Goal: Information Seeking & Learning: Learn about a topic

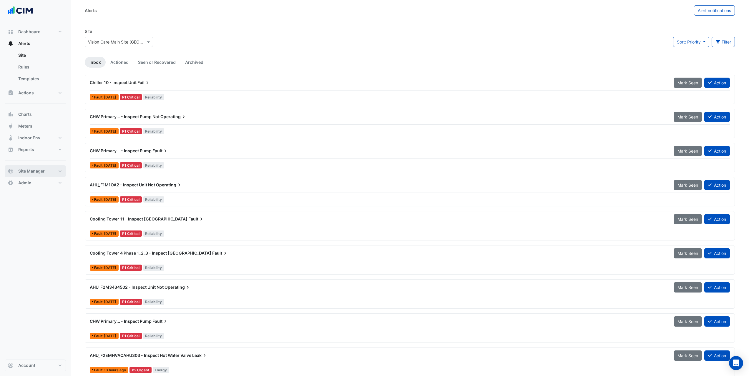
click at [48, 174] on button "Site Manager" at bounding box center [35, 171] width 61 height 12
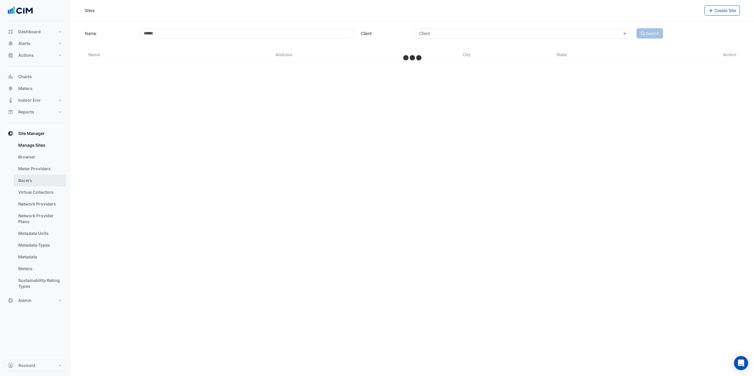
click at [39, 183] on link "Bacers" at bounding box center [40, 181] width 52 height 12
click at [278, 39] on input "text" at bounding box center [406, 38] width 309 height 6
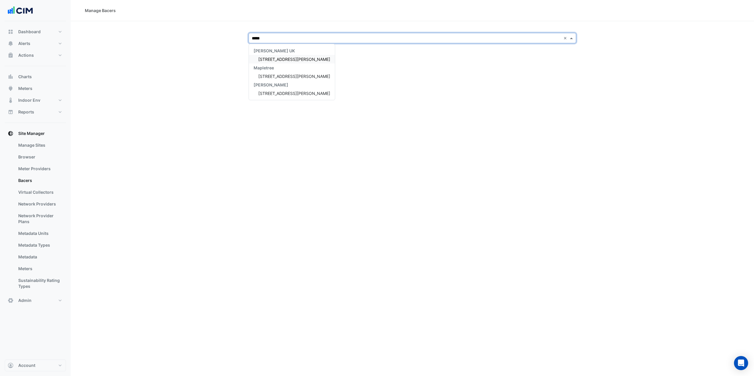
type input "******"
click at [285, 79] on span "3 Hardman Street" at bounding box center [294, 76] width 72 height 5
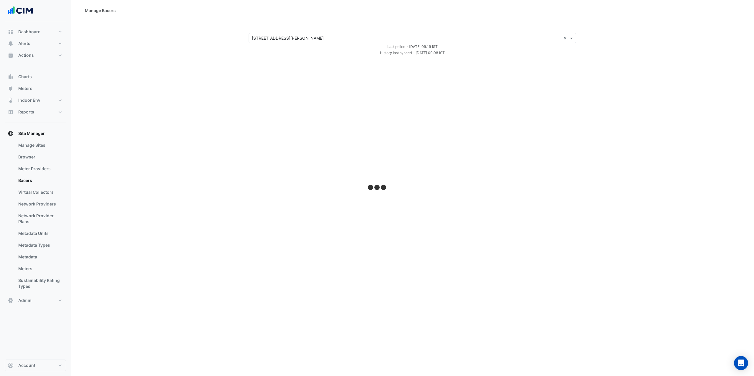
select select "***"
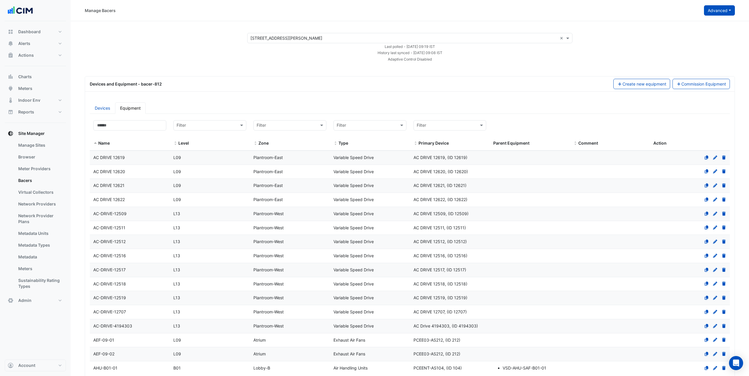
click at [719, 8] on button "Advanced" at bounding box center [719, 10] width 31 height 10
click at [701, 49] on span "Configure bacer-812" at bounding box center [690, 48] width 40 height 5
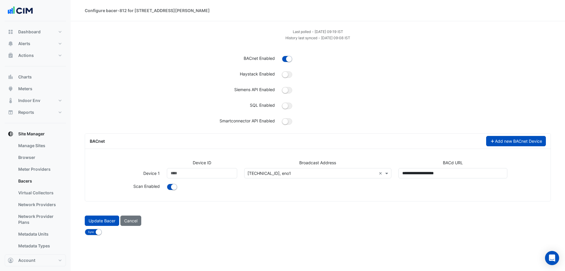
click at [508, 140] on button "Add new BACnet Device" at bounding box center [516, 141] width 60 height 10
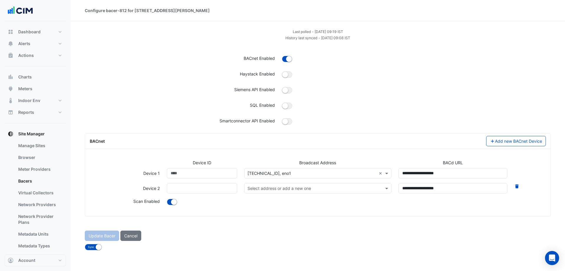
click at [292, 186] on input "text" at bounding box center [312, 188] width 129 height 6
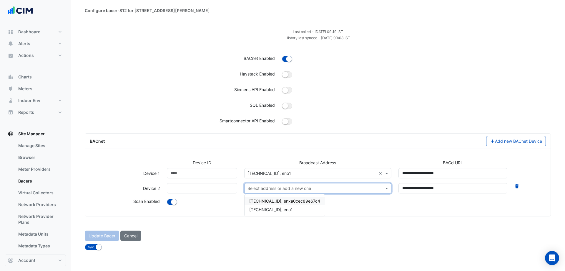
click at [517, 188] on icon at bounding box center [517, 186] width 4 height 4
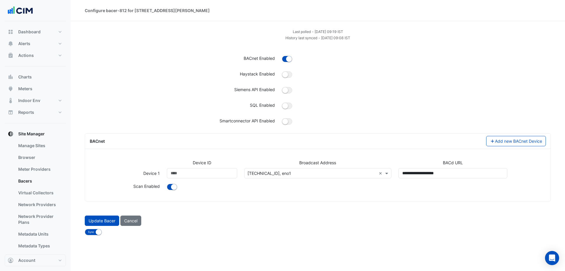
click at [242, 209] on form "Last polled - Mon 25-Aug-2025 09:19 IST History last synced - Mon 25-Aug-2025 0…" at bounding box center [318, 131] width 466 height 207
click at [130, 219] on button "Cancel" at bounding box center [130, 220] width 21 height 10
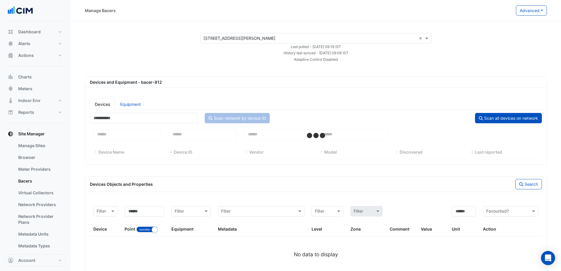
select select "***"
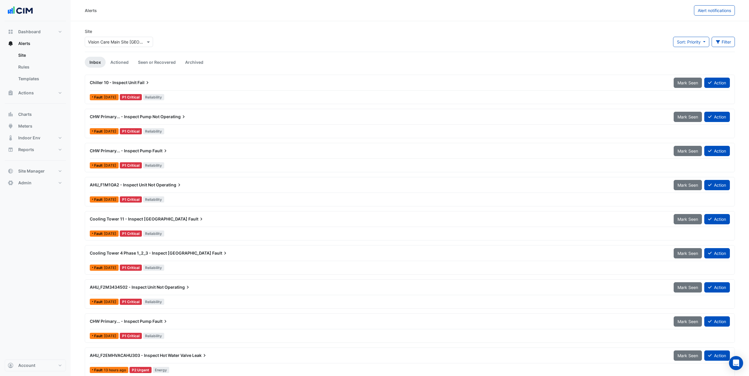
click at [126, 41] on input "text" at bounding box center [113, 42] width 50 height 6
type input "*****"
click at [119, 63] on span "Islanmore Stud" at bounding box center [108, 63] width 29 height 5
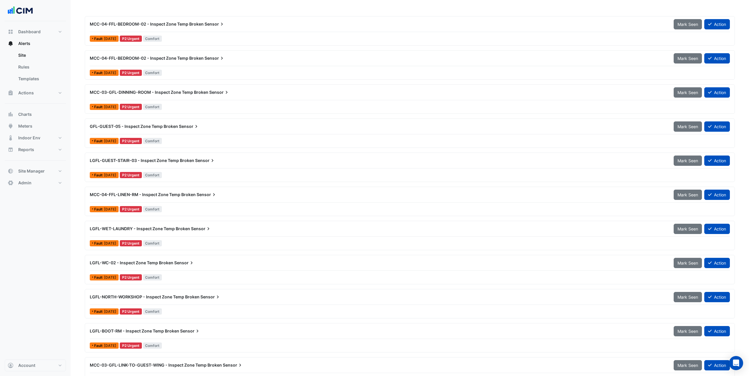
scroll to position [1648, 0]
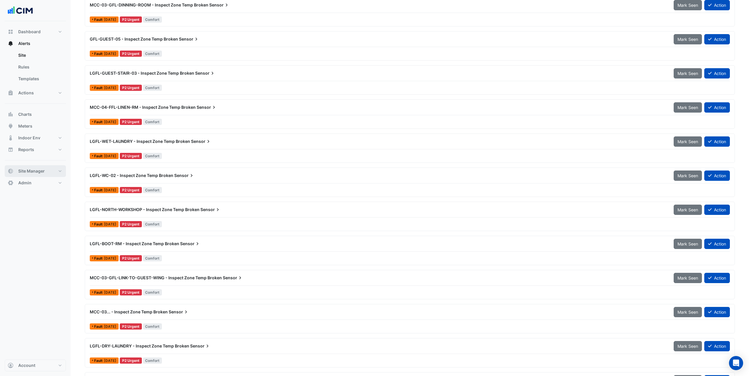
click at [48, 176] on button "Site Manager" at bounding box center [35, 171] width 61 height 12
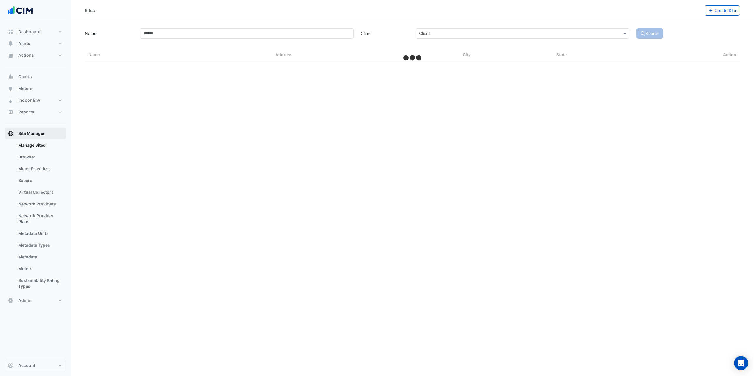
click at [48, 176] on link "Bacers" at bounding box center [40, 181] width 52 height 12
click at [265, 36] on input "text" at bounding box center [406, 38] width 309 height 6
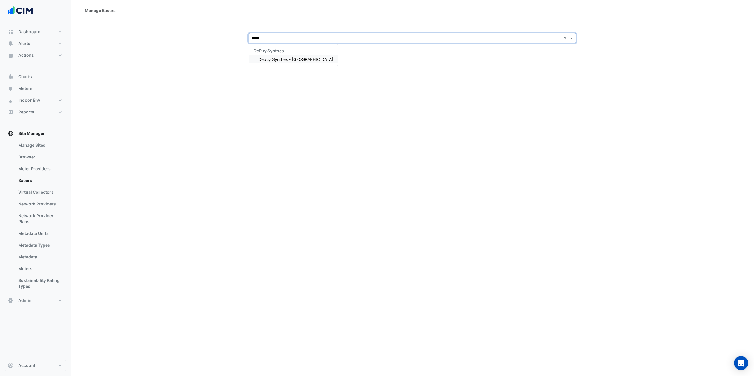
type input "******"
click at [284, 58] on span "Depuy Synthes - Warsaw" at bounding box center [295, 59] width 75 height 5
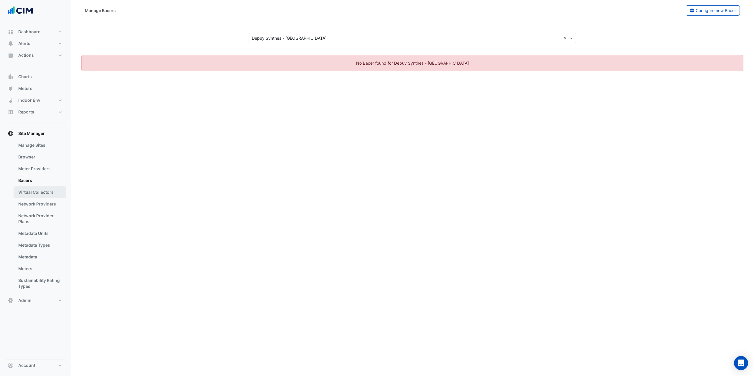
click at [47, 188] on link "Virtual Collectors" at bounding box center [40, 193] width 52 height 12
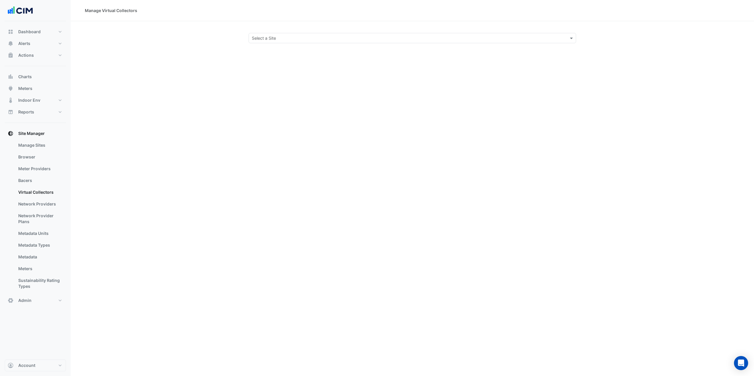
click at [289, 44] on div "Manage Virtual Collectors Select a Site" at bounding box center [412, 188] width 683 height 376
click at [292, 40] on input "text" at bounding box center [406, 38] width 309 height 6
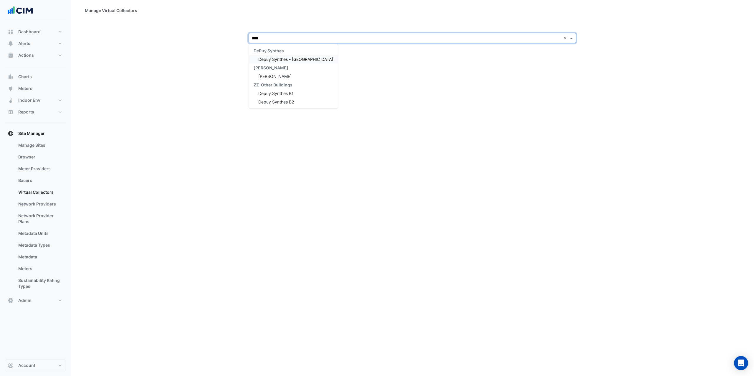
type input "*****"
click at [281, 57] on span "Depuy Synthes - Warsaw" at bounding box center [295, 59] width 75 height 5
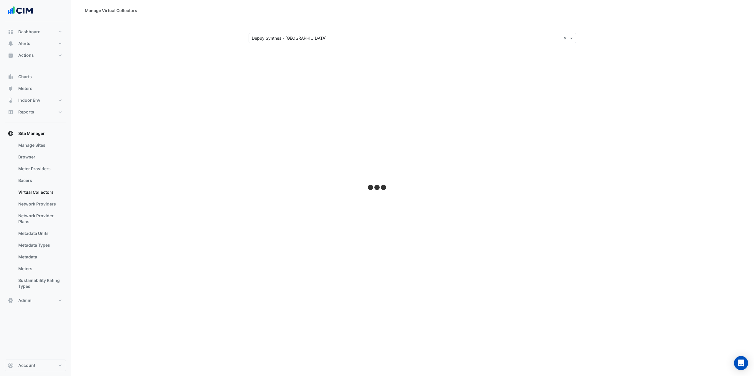
select select "***"
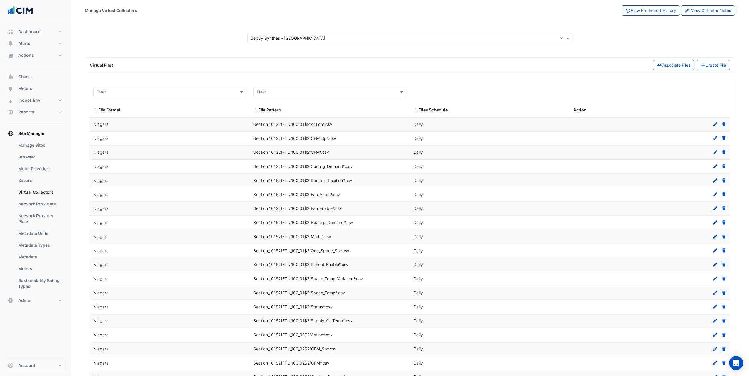
click at [277, 38] on input "text" at bounding box center [404, 38] width 307 height 6
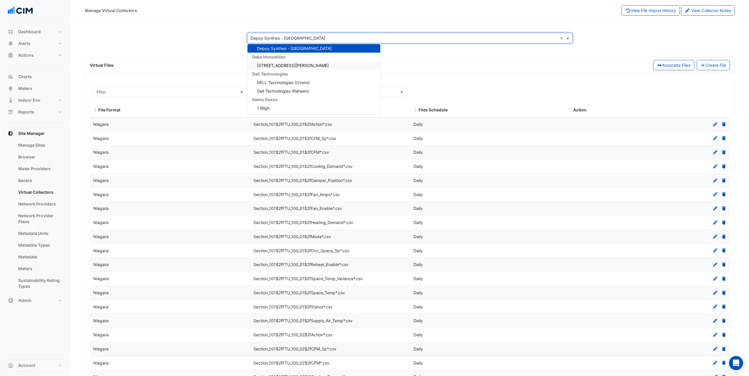
scroll to position [3831, 0]
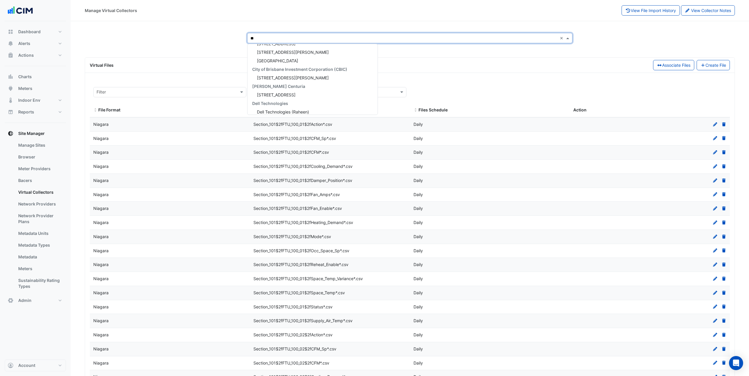
type input "***"
click at [305, 71] on div "Depuy Raynham" at bounding box center [299, 69] width 102 height 9
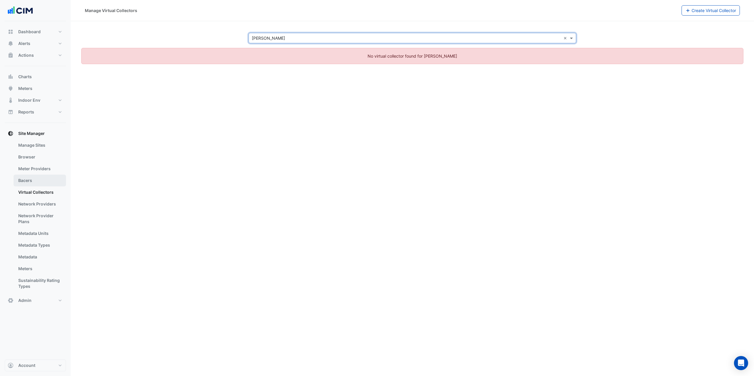
click at [43, 185] on link "Bacers" at bounding box center [40, 181] width 52 height 12
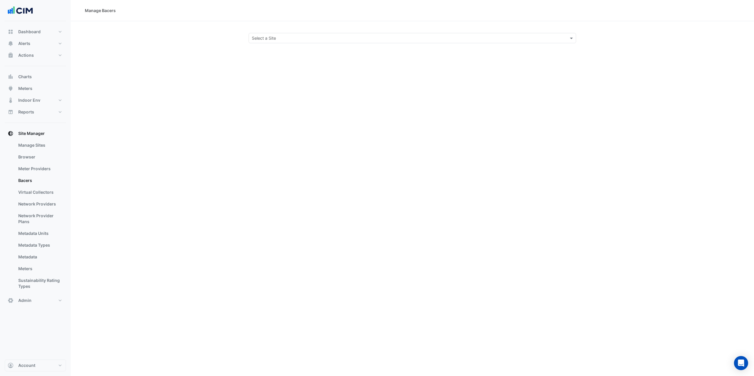
click at [301, 41] on div "Select a Site" at bounding box center [407, 38] width 317 height 6
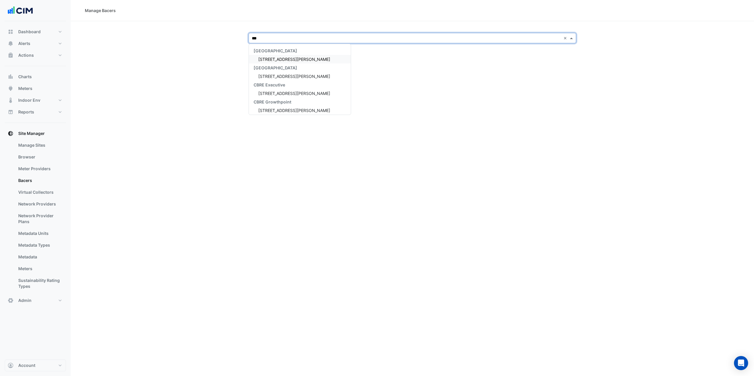
type input "****"
click at [282, 62] on div "Depuy Raynham" at bounding box center [272, 59] width 47 height 9
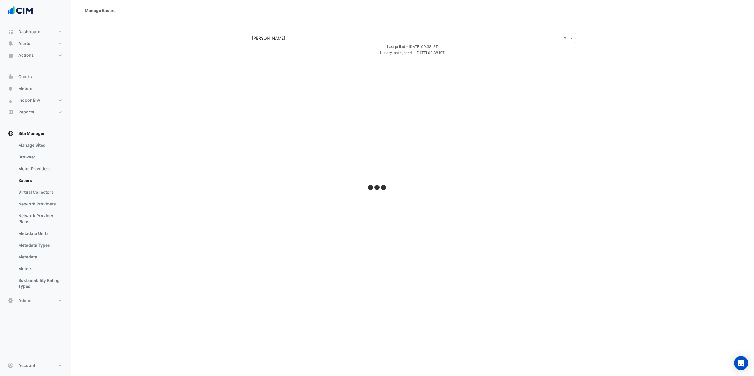
select select "***"
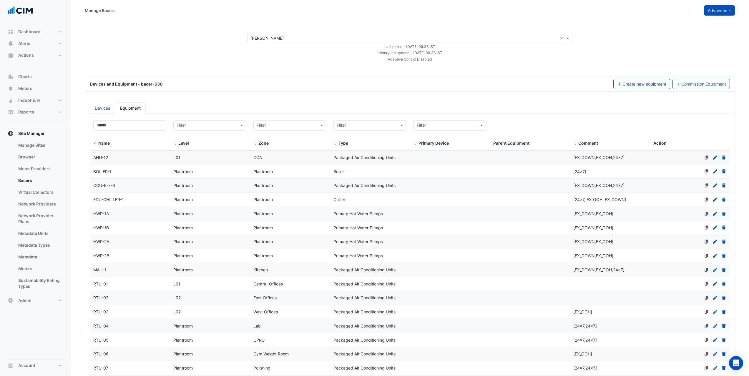
click at [719, 12] on button "Advanced" at bounding box center [719, 10] width 31 height 10
click at [701, 50] on span "Configure bacer-630" at bounding box center [690, 48] width 41 height 5
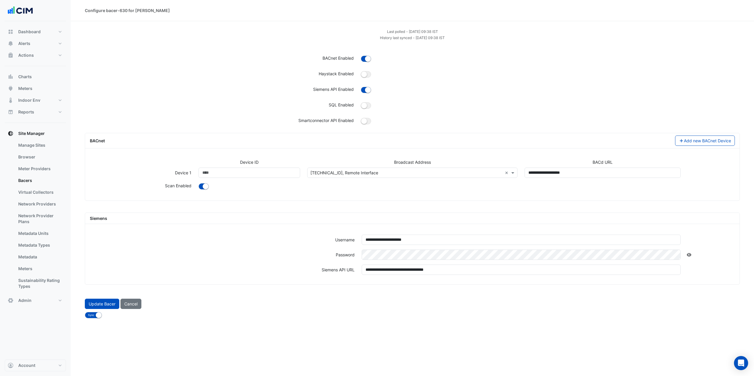
click at [134, 306] on button "Cancel" at bounding box center [130, 304] width 21 height 10
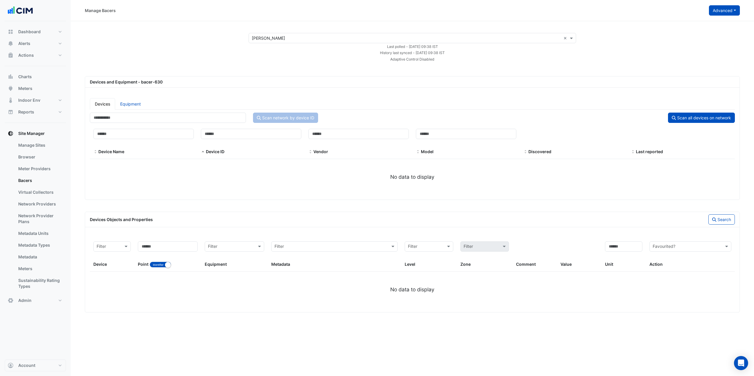
click at [728, 10] on button "Advanced" at bounding box center [724, 10] width 31 height 10
click at [710, 32] on button "View scan history" at bounding box center [701, 31] width 76 height 9
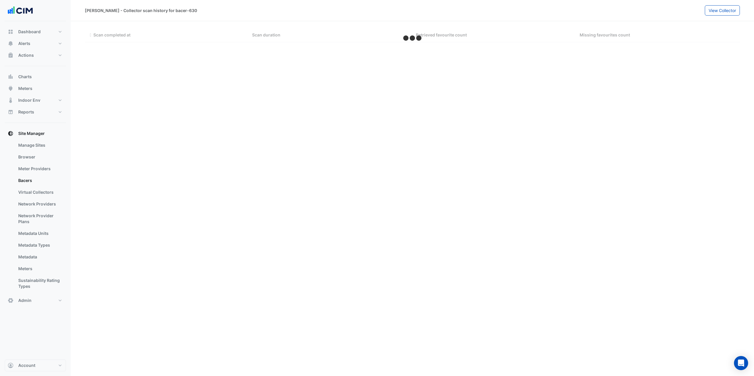
select select "***"
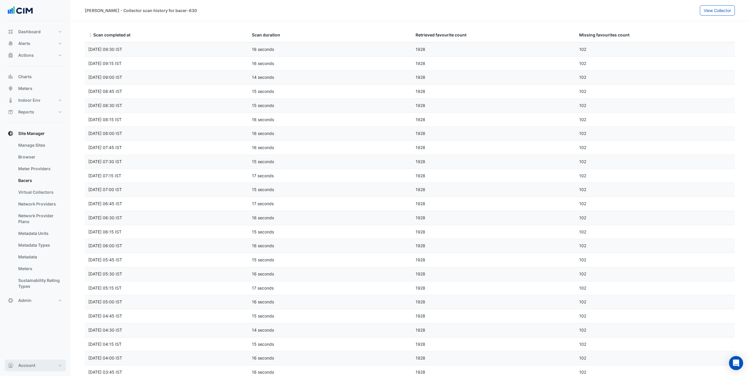
click at [50, 363] on button "Account" at bounding box center [35, 366] width 61 height 12
click at [42, 350] on link "Sign Out" at bounding box center [35, 351] width 56 height 12
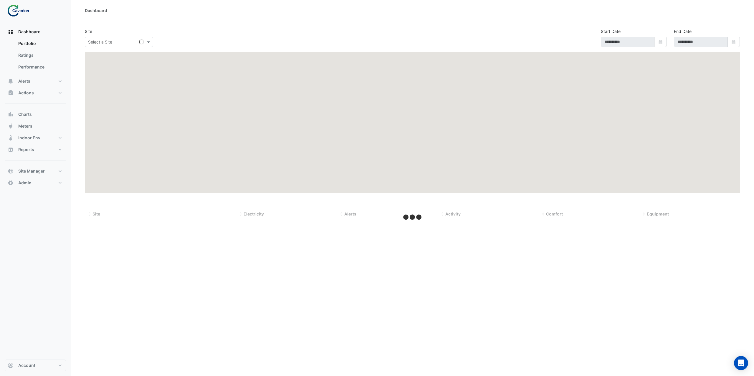
type input "**********"
select select "***"
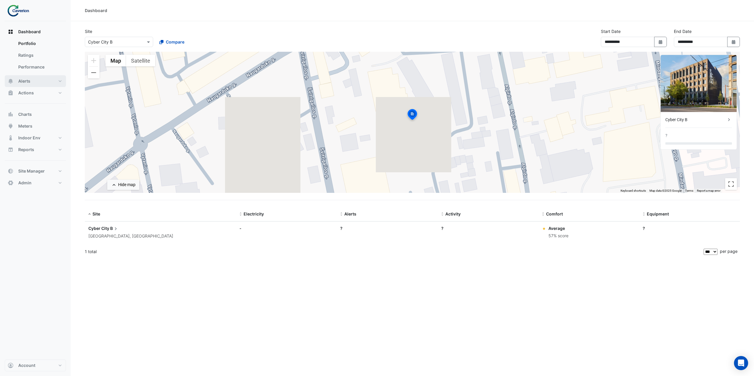
click at [30, 82] on span "Alerts" at bounding box center [24, 81] width 12 height 6
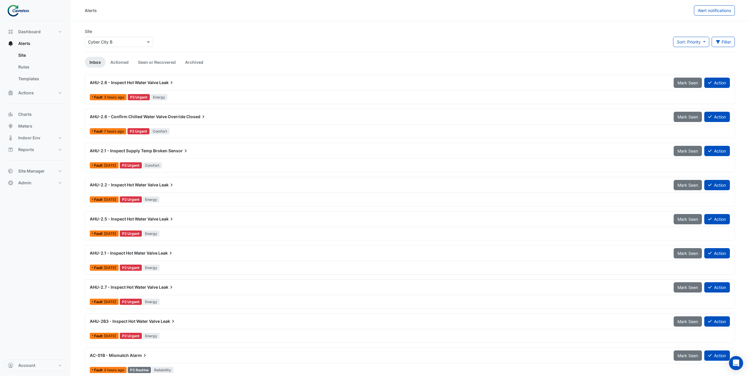
click at [164, 90] on div at bounding box center [410, 90] width 640 height 0
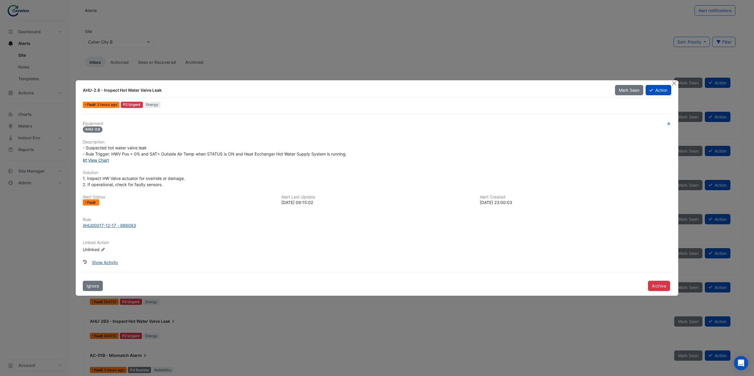
click at [102, 160] on link "View Chart" at bounding box center [96, 160] width 26 height 5
click at [672, 83] on button "Close" at bounding box center [674, 83] width 6 height 6
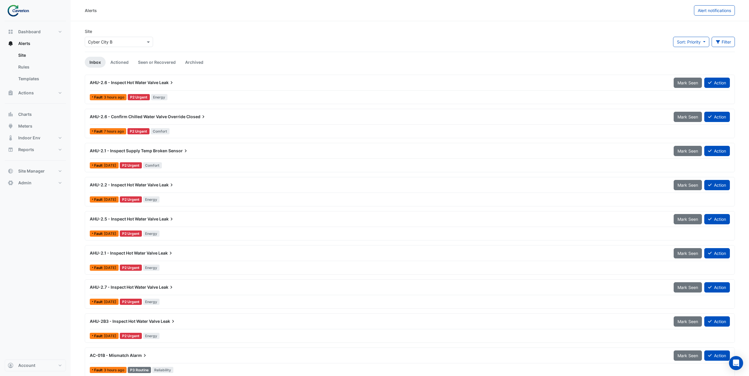
click at [216, 125] on div "AHU-2.6 - Confirm Chilled Water Valve Override Closed Mark Seen Action Fault 7 …" at bounding box center [409, 124] width 645 height 24
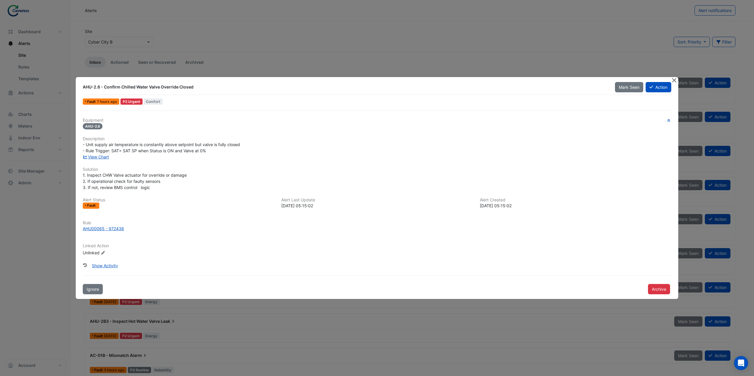
click at [672, 81] on button "Close" at bounding box center [674, 80] width 6 height 6
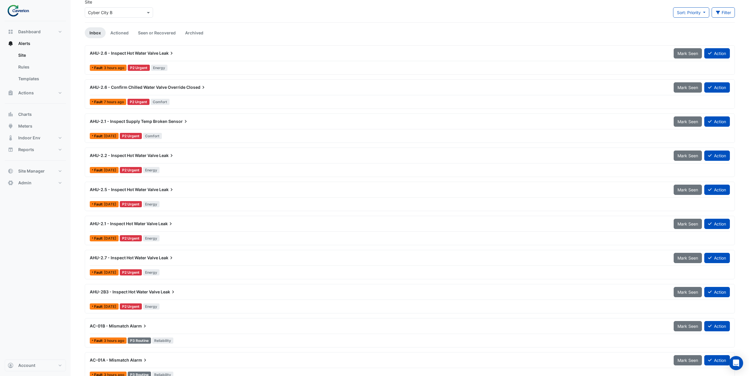
scroll to position [59, 0]
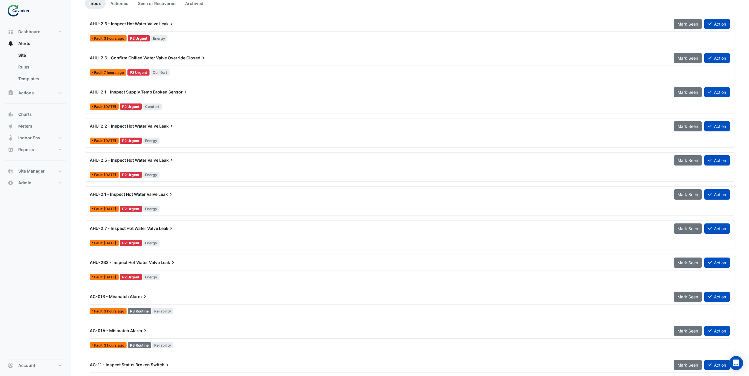
click at [197, 134] on div "AHU-2.2 - Inspect Hot Water Valve Leak Mark Seen Action" at bounding box center [410, 127] width 640 height 13
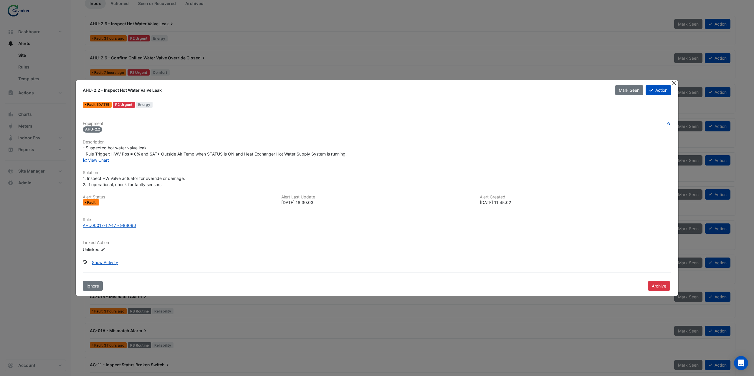
click at [675, 85] on button "Close" at bounding box center [674, 83] width 6 height 6
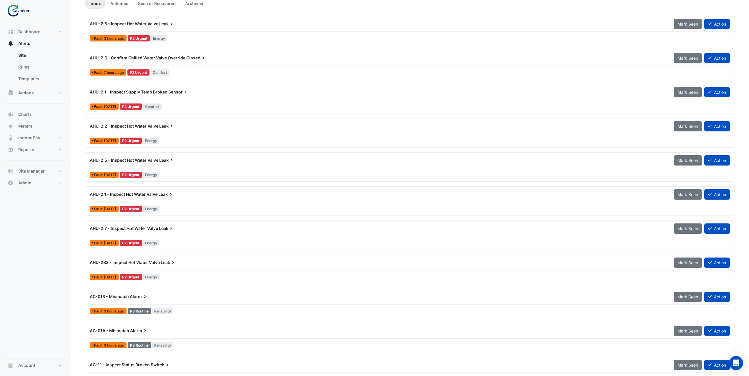
click at [180, 168] on div "AHU-2.5 - Inspect Hot Water Valve Leak Mark Seen Action" at bounding box center [410, 161] width 640 height 13
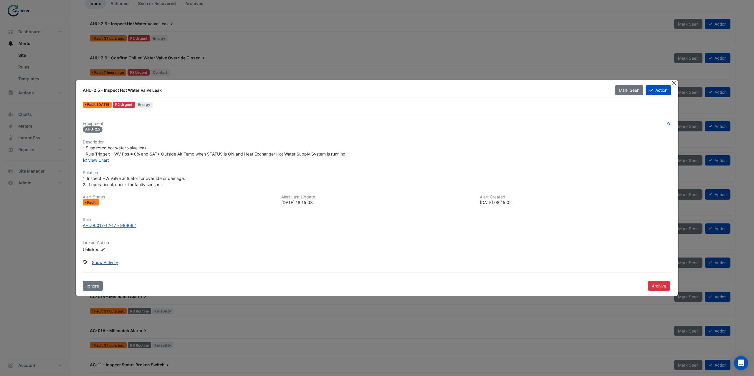
click at [672, 85] on button "Close" at bounding box center [674, 83] width 6 height 6
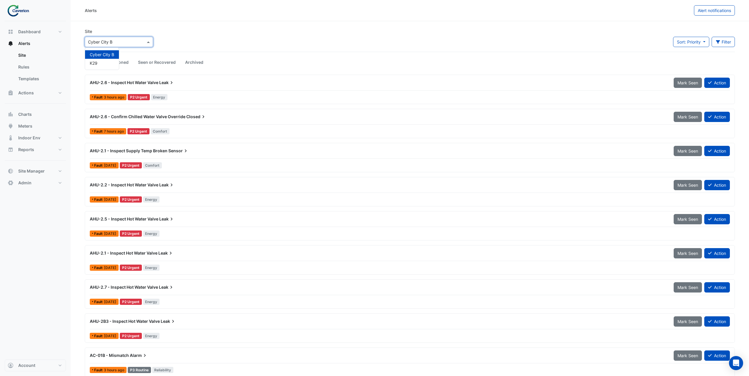
click at [131, 45] on div "Select a Site × Cyber City B" at bounding box center [115, 42] width 60 height 6
click at [107, 66] on div "K29" at bounding box center [102, 63] width 34 height 9
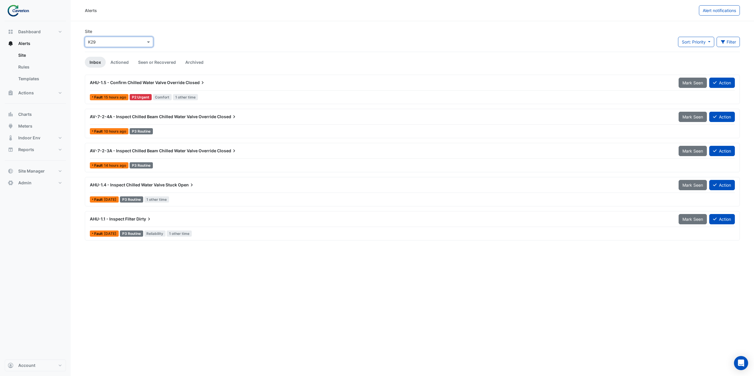
click at [212, 188] on div "AHU-1.4 - Inspect Chilled Water Valve Stuck Open" at bounding box center [380, 185] width 581 height 6
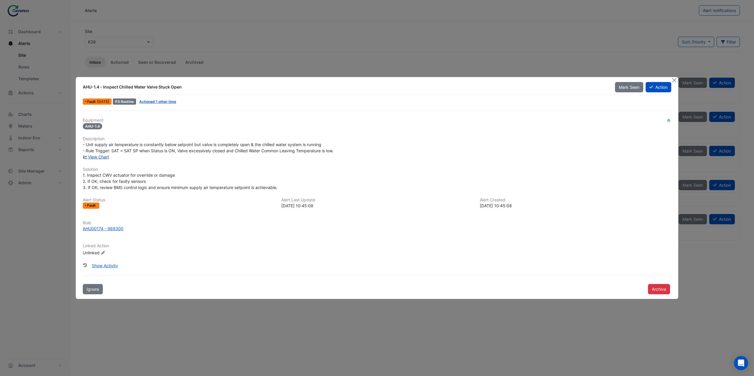
click at [106, 157] on link "View Chart" at bounding box center [96, 157] width 26 height 5
click at [674, 81] on button "Close" at bounding box center [674, 80] width 6 height 6
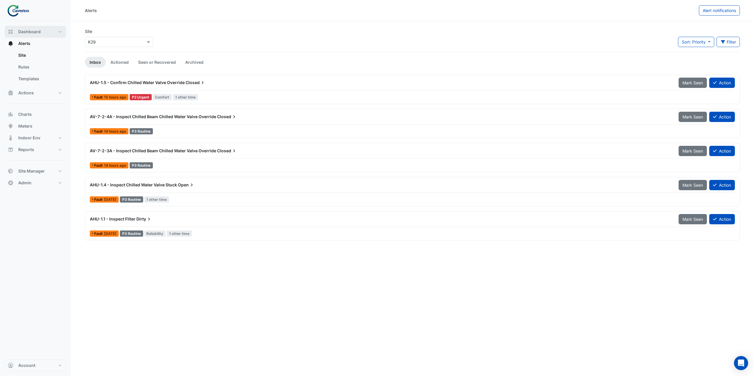
click at [47, 34] on button "Dashboard" at bounding box center [35, 32] width 61 height 12
select select "***"
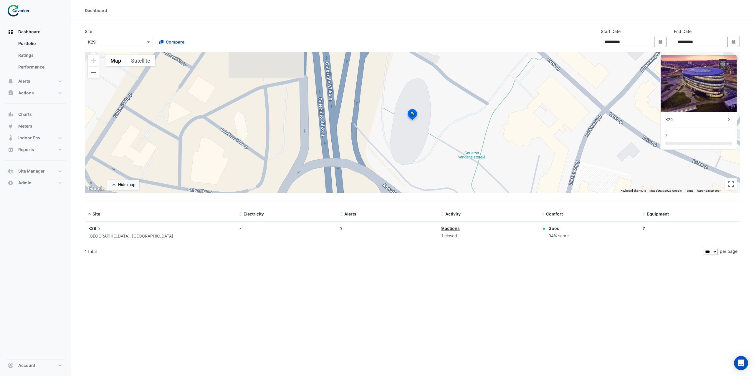
click at [93, 231] on span "K29" at bounding box center [95, 228] width 14 height 6
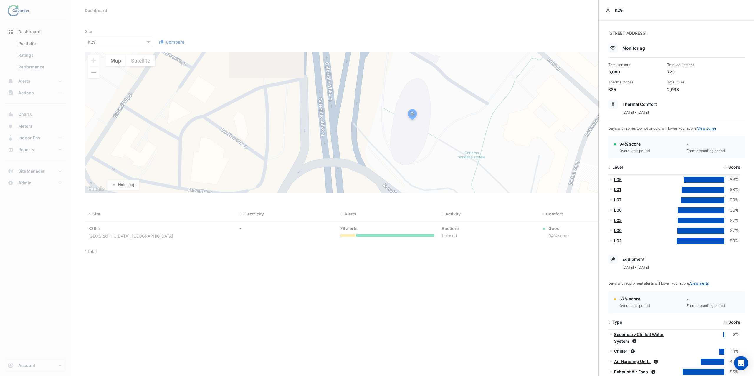
click at [608, 11] on button "Close" at bounding box center [608, 10] width 4 height 4
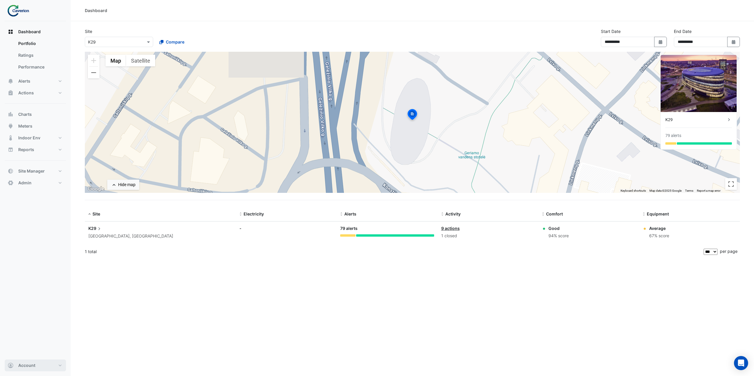
click at [49, 364] on button "Account" at bounding box center [35, 366] width 61 height 12
click at [50, 353] on link "Sign Out" at bounding box center [35, 351] width 56 height 12
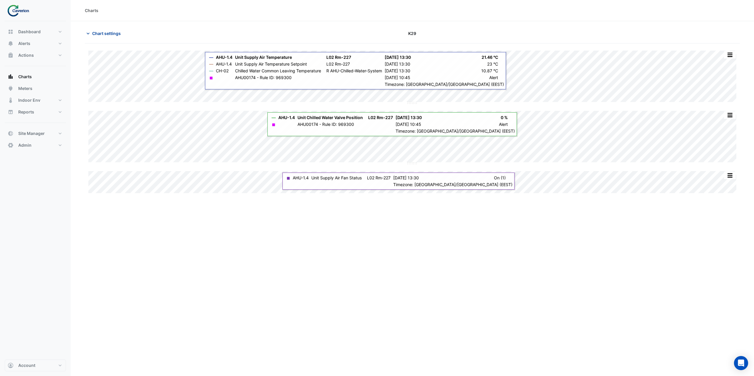
drag, startPoint x: 416, startPoint y: 109, endPoint x: 108, endPoint y: 34, distance: 316.9
click at [108, 34] on span "Chart settings" at bounding box center [106, 33] width 29 height 6
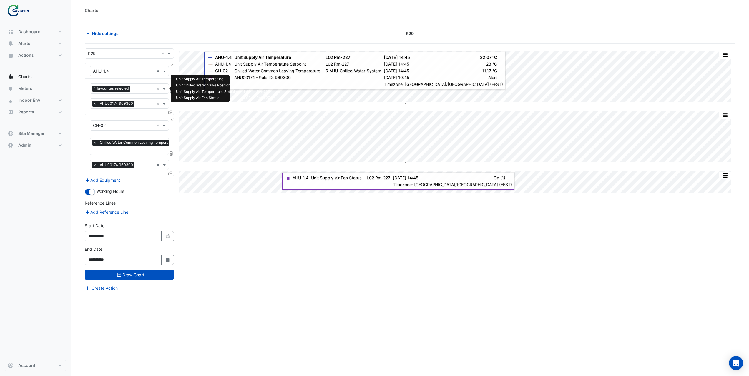
click at [141, 90] on input "text" at bounding box center [143, 89] width 21 height 6
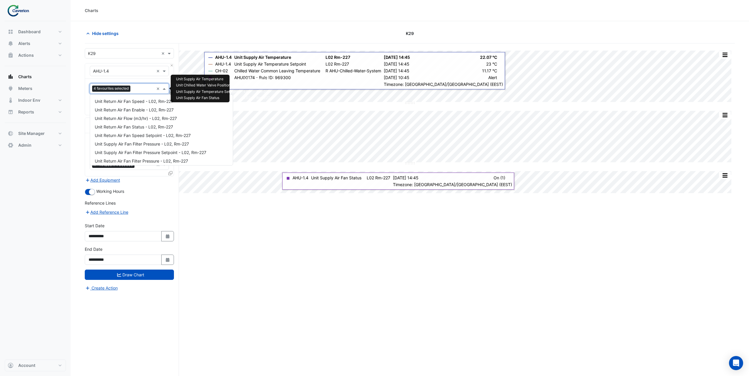
scroll to position [156, 0]
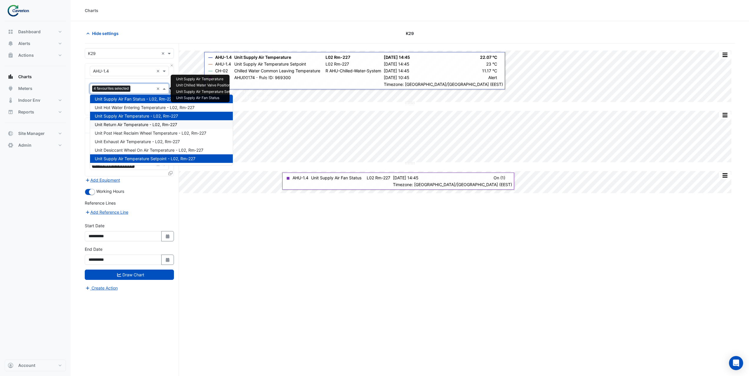
drag, startPoint x: 146, startPoint y: 125, endPoint x: 144, endPoint y: 115, distance: 10.3
click at [146, 125] on span "Unit Return Air Temperature - L02, Rm-227" at bounding box center [136, 124] width 82 height 5
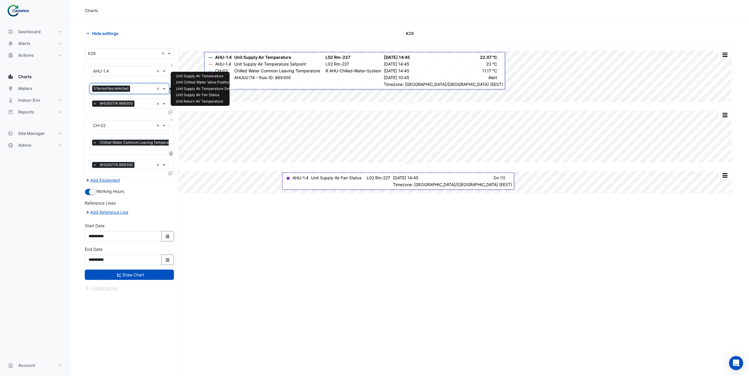
click at [139, 91] on input "text" at bounding box center [142, 89] width 21 height 6
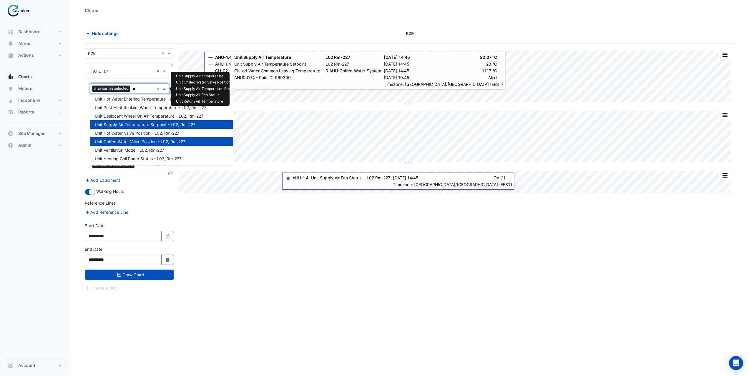
scroll to position [0, 0]
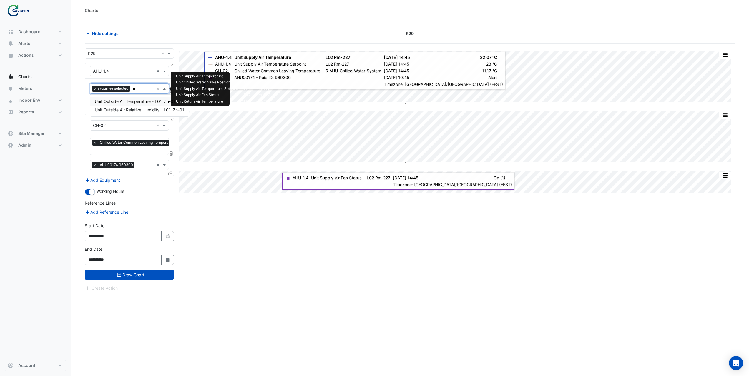
type input "***"
click at [142, 101] on span "Unit Outside Air Temperature - L01, Zn-01" at bounding box center [135, 101] width 81 height 5
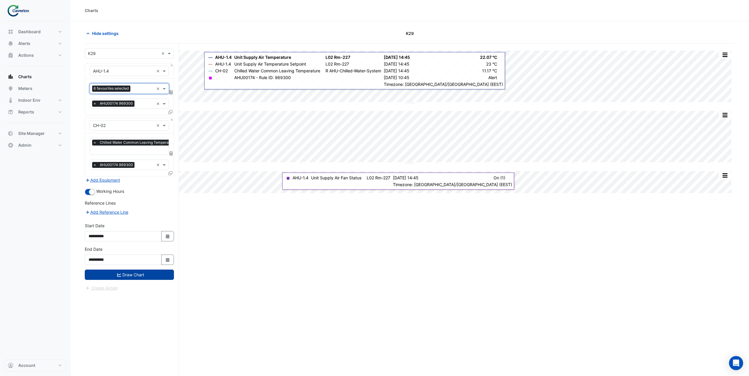
click at [145, 275] on button "Draw Chart" at bounding box center [129, 275] width 89 height 10
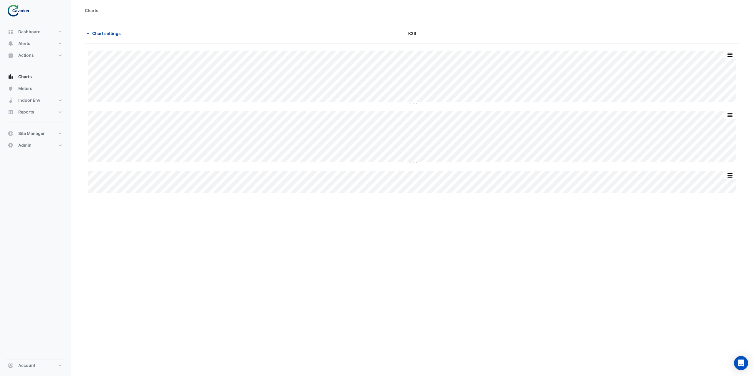
click at [105, 38] on button "Chart settings" at bounding box center [105, 33] width 40 height 10
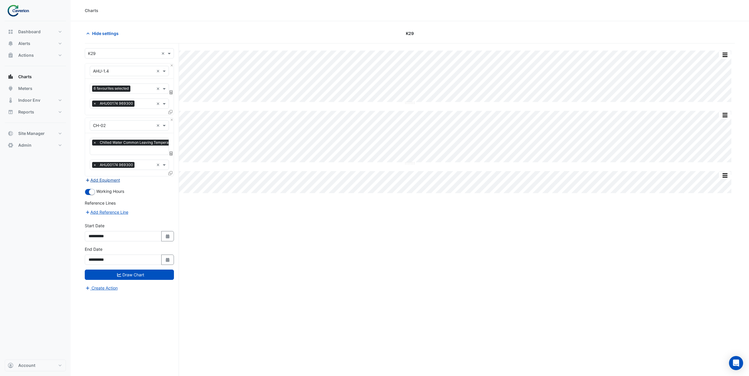
click at [104, 179] on button "Add Equipment" at bounding box center [103, 180] width 36 height 7
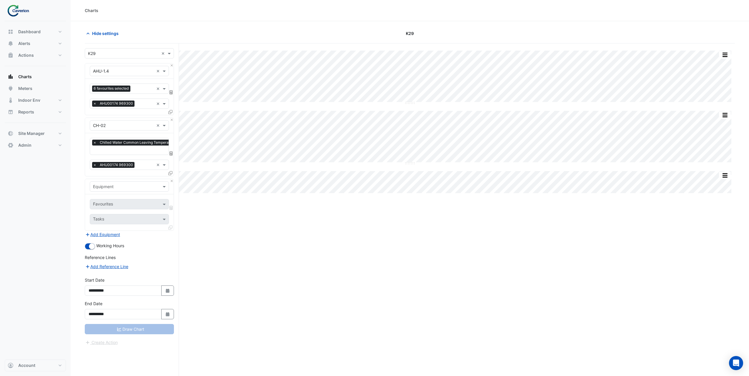
click at [118, 187] on input "text" at bounding box center [123, 187] width 61 height 6
type input "*"
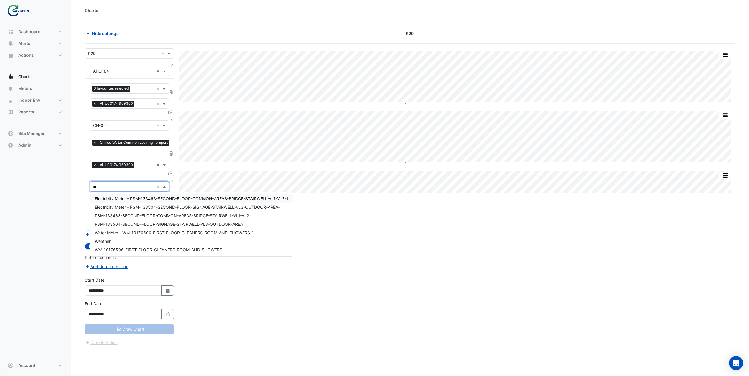
type input "***"
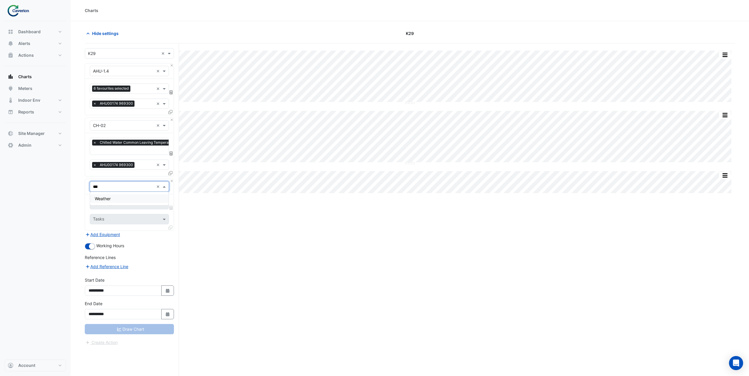
click at [122, 200] on div "Weather" at bounding box center [129, 199] width 79 height 9
click at [117, 204] on input "text" at bounding box center [126, 205] width 66 height 6
click at [121, 236] on span "Temperature ([PERSON_NAME])" at bounding box center [126, 233] width 62 height 5
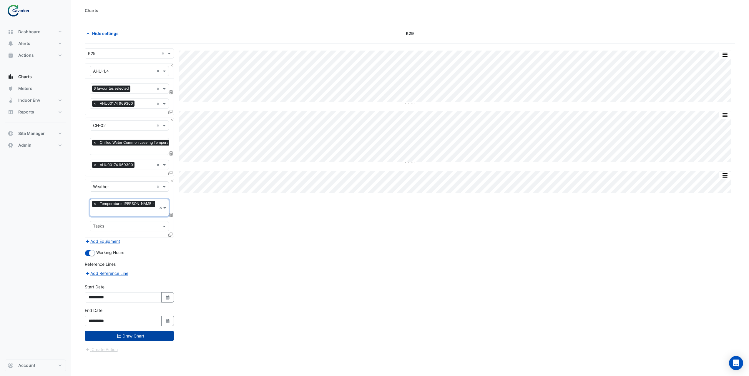
click at [145, 331] on button "Draw Chart" at bounding box center [129, 336] width 89 height 10
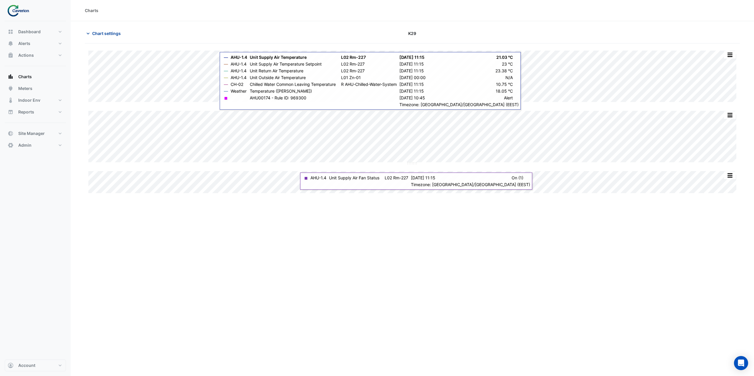
drag, startPoint x: 476, startPoint y: 109, endPoint x: 115, endPoint y: 33, distance: 369.6
click at [115, 33] on span "Chart settings" at bounding box center [106, 33] width 29 height 6
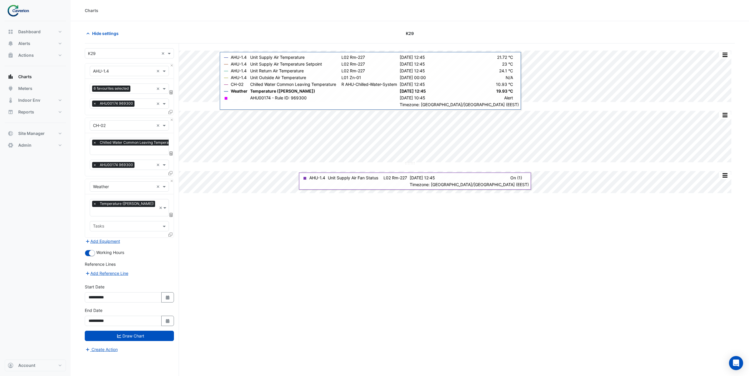
click at [140, 84] on div "Favourites 6 favourites selected ×" at bounding box center [129, 89] width 79 height 10
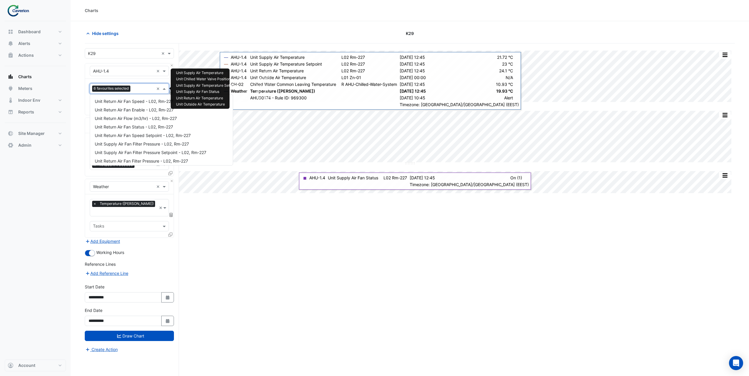
scroll to position [224, 0]
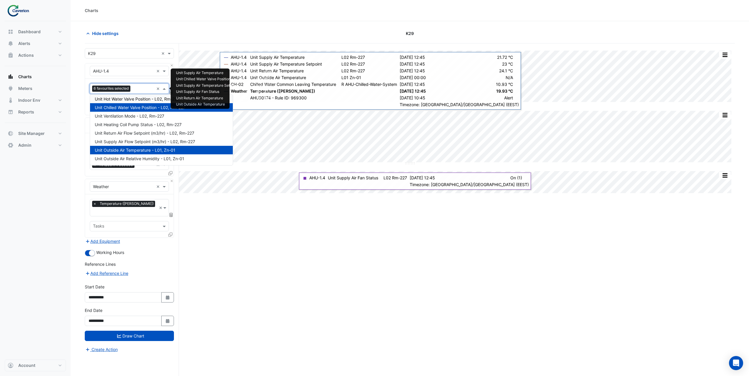
click at [146, 100] on span "Unit Hot Water Valve Position - L02, Rm-227" at bounding box center [137, 99] width 84 height 5
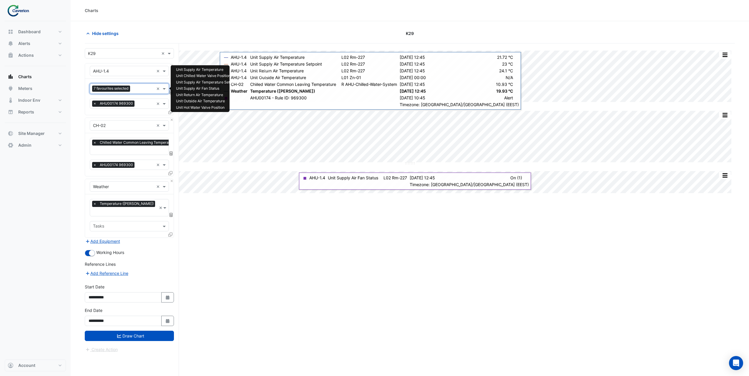
click at [139, 88] on input "text" at bounding box center [142, 89] width 21 height 6
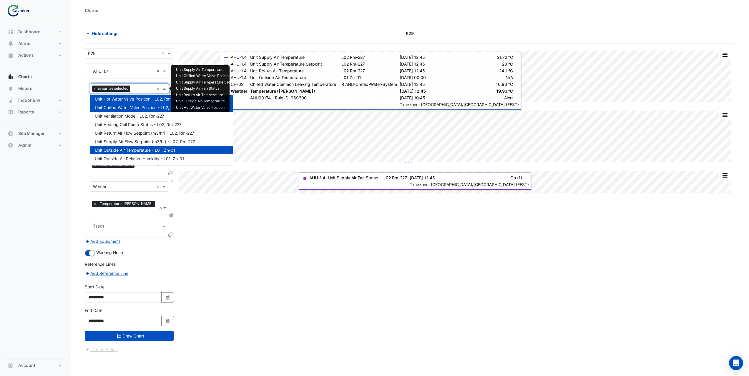
click at [138, 150] on span "Unit Outside Air Temperature - L01, Zn-01" at bounding box center [135, 150] width 81 height 5
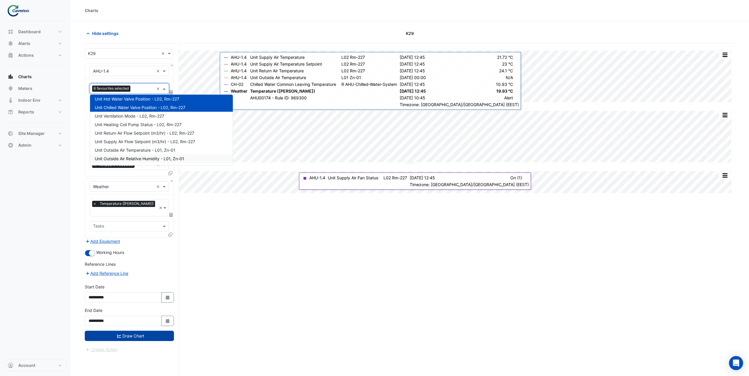
click at [137, 331] on button "Draw Chart" at bounding box center [129, 336] width 89 height 10
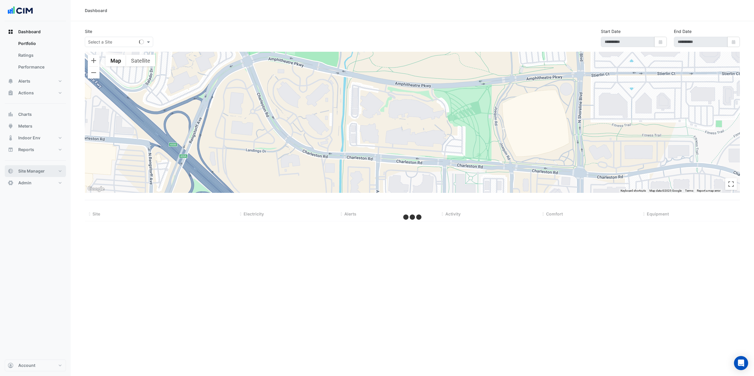
click at [55, 170] on button "Site Manager" at bounding box center [35, 171] width 61 height 12
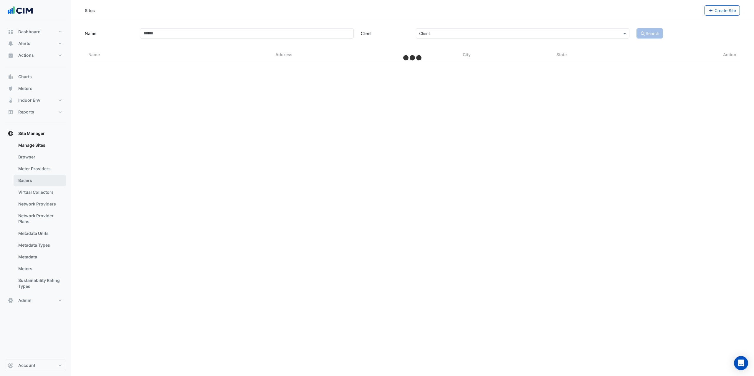
click at [48, 180] on link "Bacers" at bounding box center [40, 181] width 52 height 12
click at [342, 44] on div "Manage Bacers Select a Site" at bounding box center [412, 188] width 683 height 376
click at [344, 38] on input "text" at bounding box center [406, 38] width 309 height 6
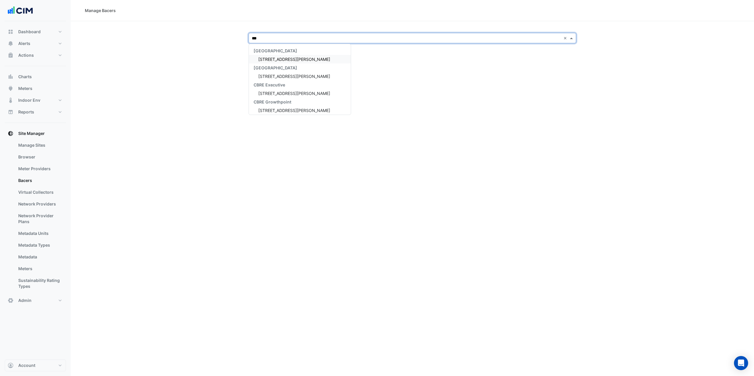
type input "****"
click at [275, 65] on div "Depuy Raynham Depuy Raynham" at bounding box center [272, 55] width 47 height 22
click at [279, 58] on span "Depuy Raynham" at bounding box center [274, 59] width 33 height 5
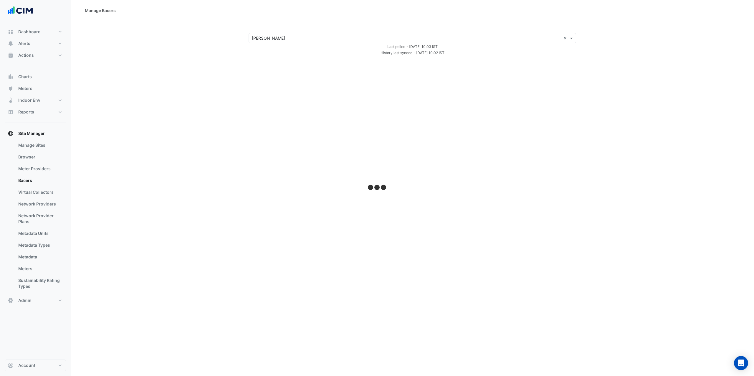
select select "***"
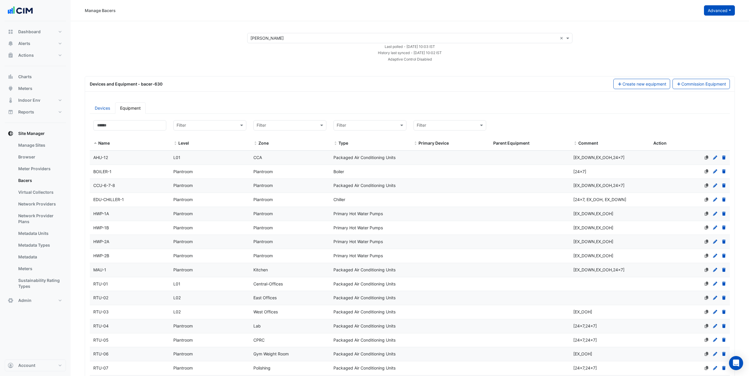
click at [724, 12] on button "Advanced" at bounding box center [719, 10] width 31 height 10
click at [704, 32] on button "View scan history" at bounding box center [697, 31] width 76 height 9
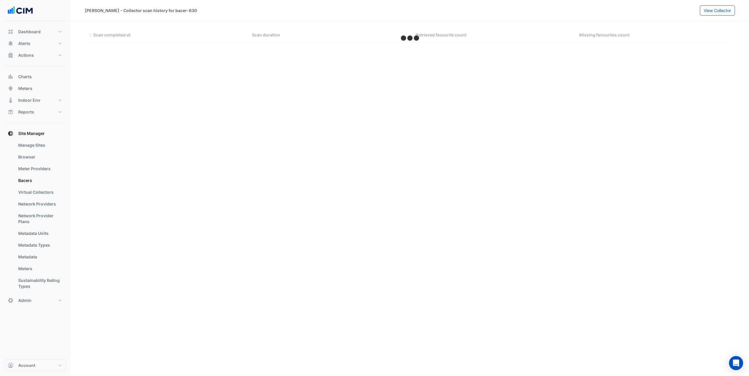
select select "***"
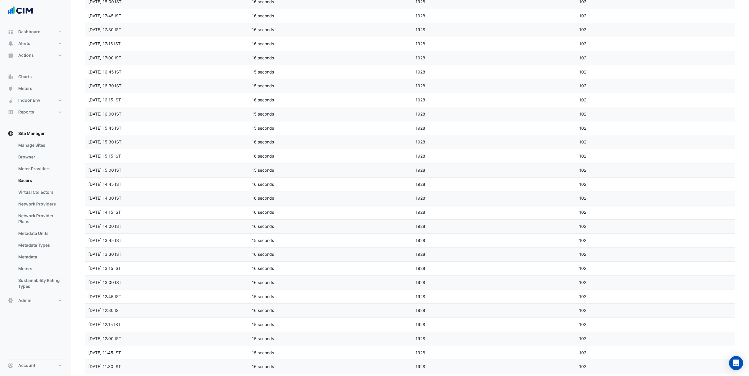
scroll to position [1087, 0]
click at [728, 368] on icon "go to next page" at bounding box center [727, 370] width 7 height 6
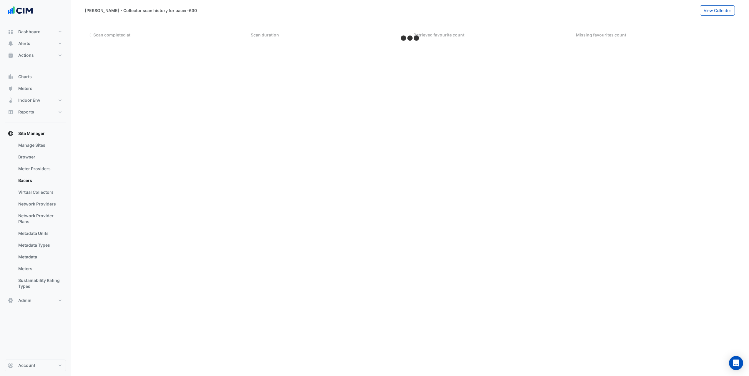
scroll to position [0, 0]
select select "***"
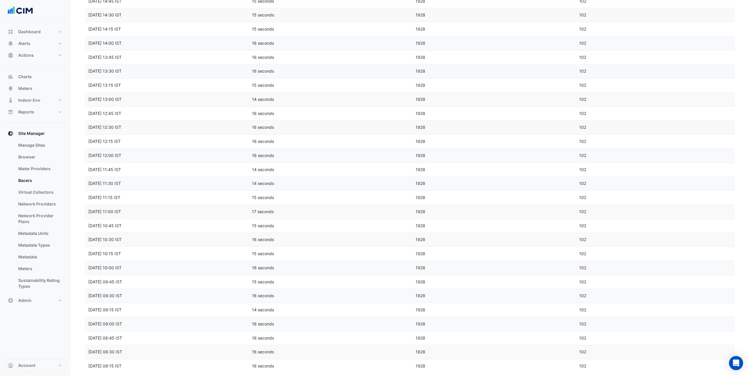
scroll to position [1087, 0]
click at [728, 370] on icon "go to next page" at bounding box center [727, 370] width 7 height 6
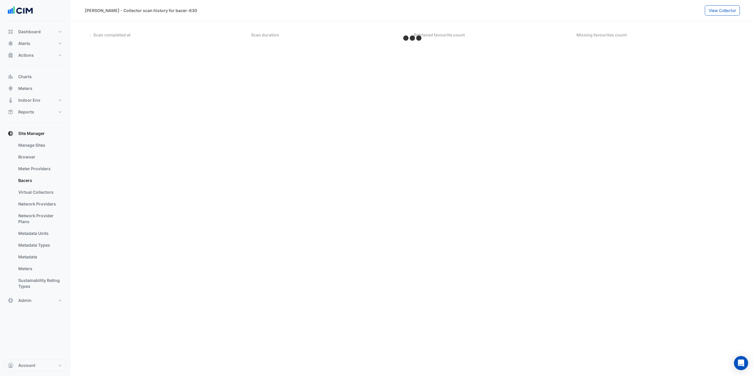
select select "***"
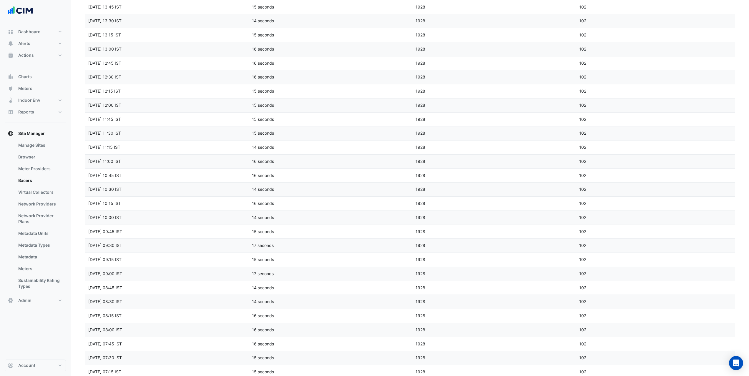
scroll to position [1087, 0]
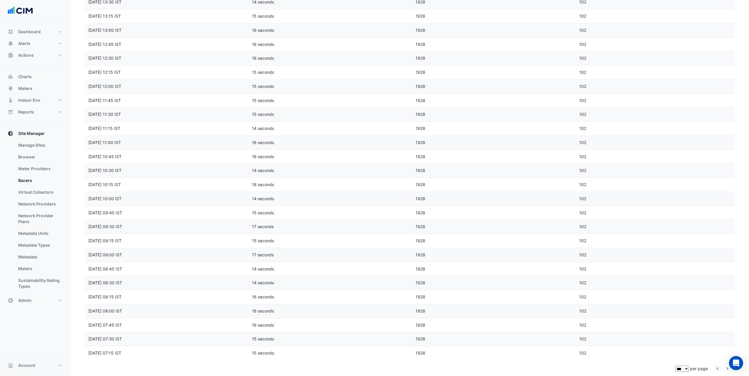
click at [718, 371] on icon "go to previous page" at bounding box center [717, 370] width 7 height 6
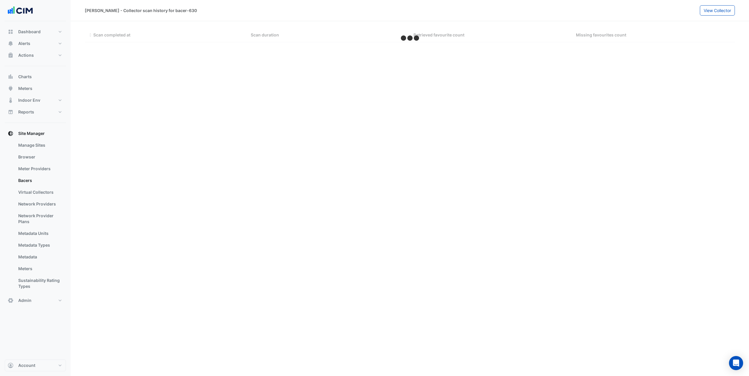
scroll to position [0, 0]
select select "***"
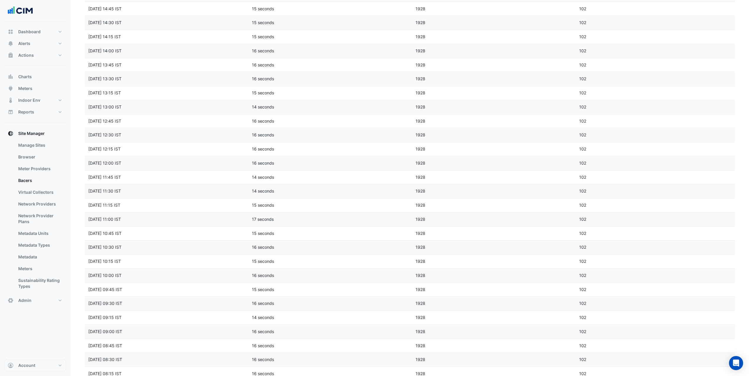
scroll to position [1087, 0]
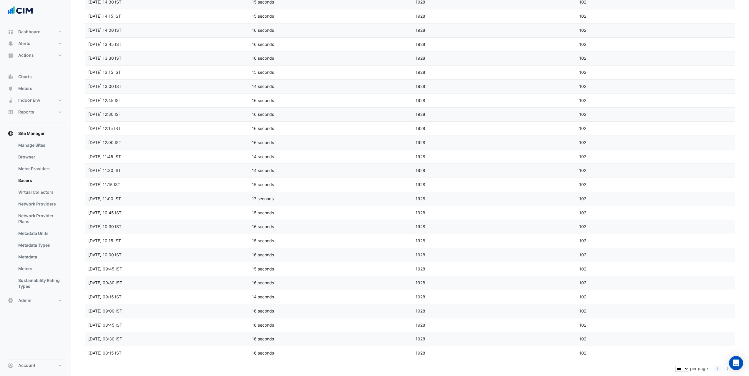
click at [718, 371] on icon "go to previous page" at bounding box center [717, 370] width 7 height 6
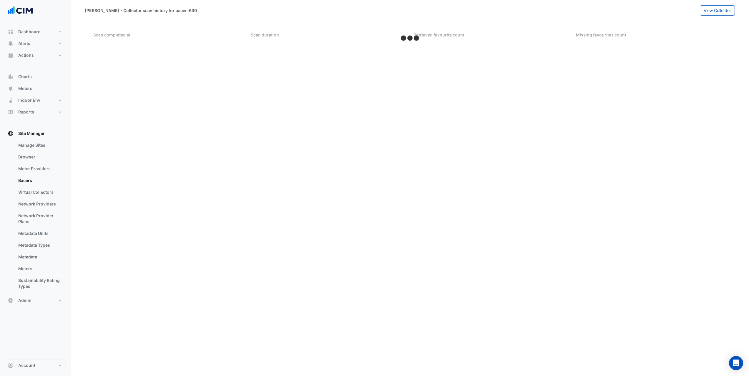
scroll to position [0, 0]
select select "***"
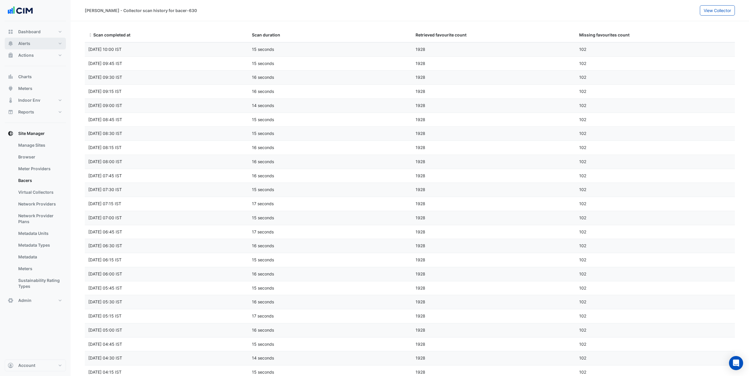
click at [50, 43] on button "Alerts" at bounding box center [35, 44] width 61 height 12
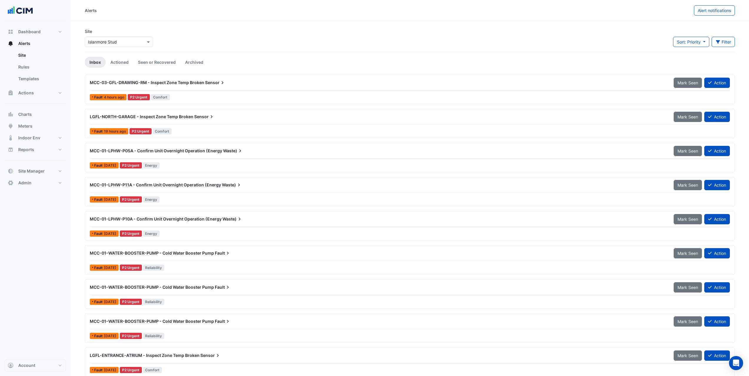
click at [200, 94] on div "Fault 4 hours ago P2 Urgent Comfort" at bounding box center [409, 97] width 641 height 9
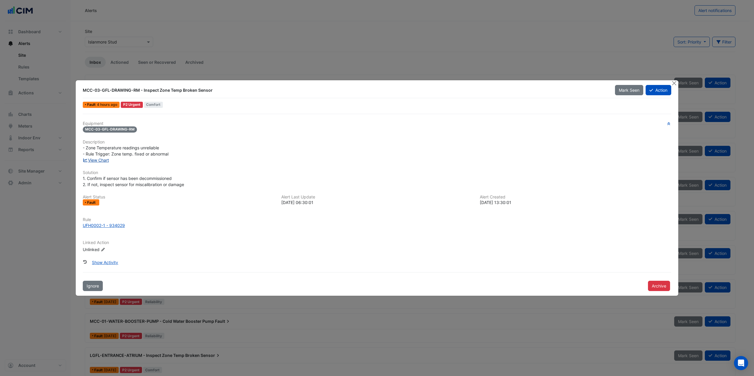
click at [97, 162] on link "View Chart" at bounding box center [96, 160] width 26 height 5
click at [674, 84] on button "Close" at bounding box center [674, 83] width 6 height 6
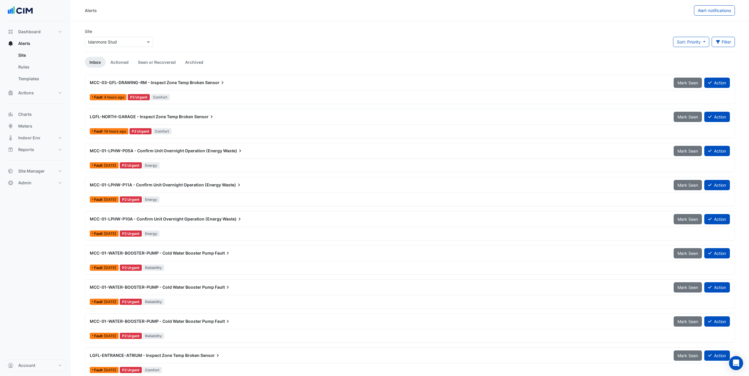
click at [212, 167] on div "Fault 2 days ago P2 Urgent Energy" at bounding box center [409, 165] width 641 height 9
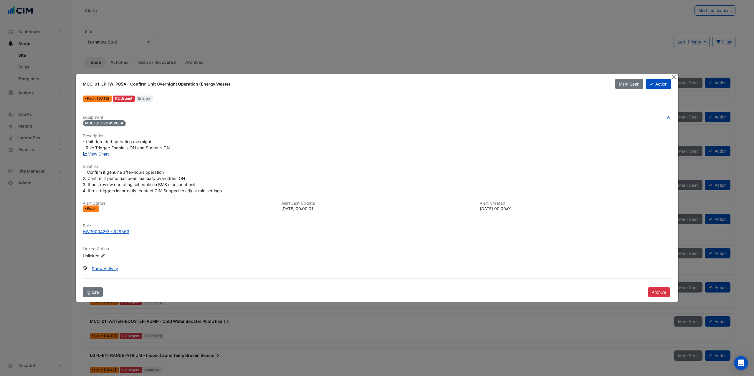
click at [101, 153] on link "View Chart" at bounding box center [96, 154] width 26 height 5
click at [674, 77] on button "Close" at bounding box center [674, 77] width 6 height 6
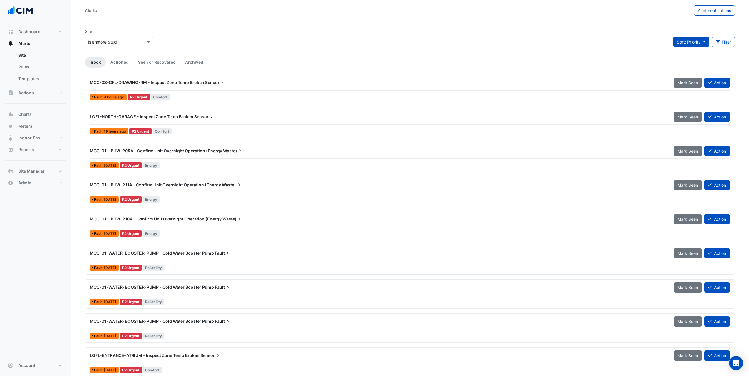
click at [697, 41] on span "Sort: Priority" at bounding box center [689, 41] width 24 height 5
click at [690, 62] on li "Updated" at bounding box center [696, 63] width 47 height 9
click at [205, 93] on div "Fault 2 hours ago P3 Routine Reliability" at bounding box center [409, 97] width 641 height 9
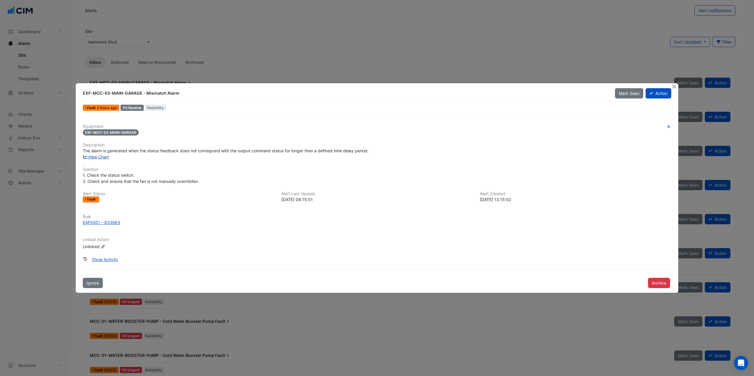
click at [102, 159] on link "View Chart" at bounding box center [96, 157] width 26 height 5
click at [673, 86] on button "Close" at bounding box center [674, 86] width 6 height 6
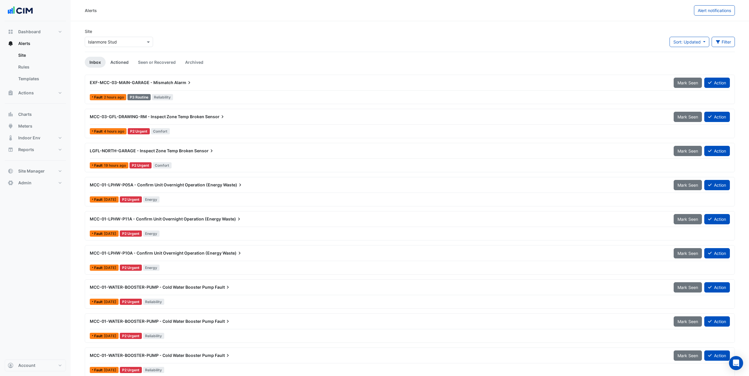
click at [129, 64] on link "Actioned" at bounding box center [120, 62] width 28 height 11
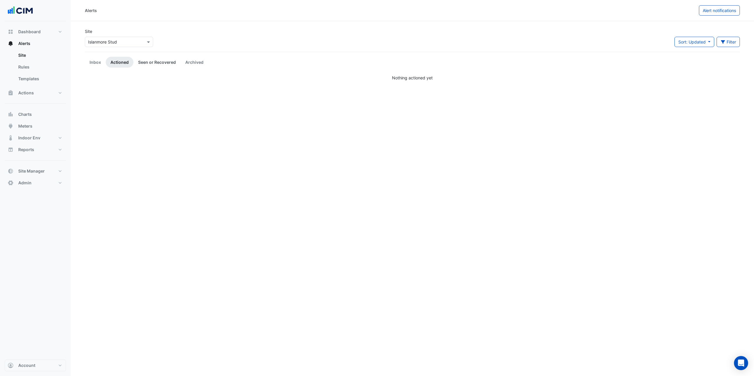
click at [148, 60] on link "Seen or Recovered" at bounding box center [156, 62] width 47 height 11
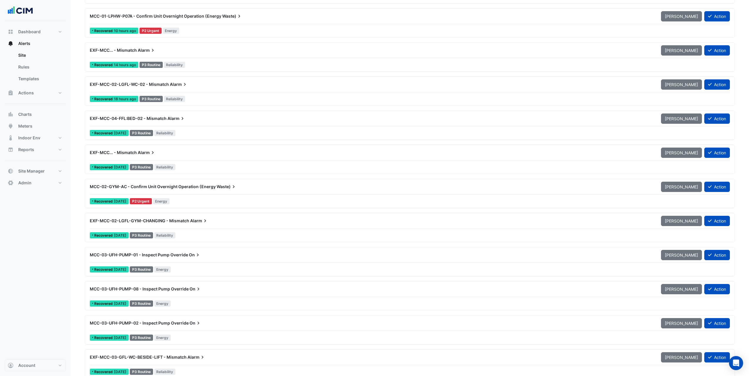
scroll to position [177, 0]
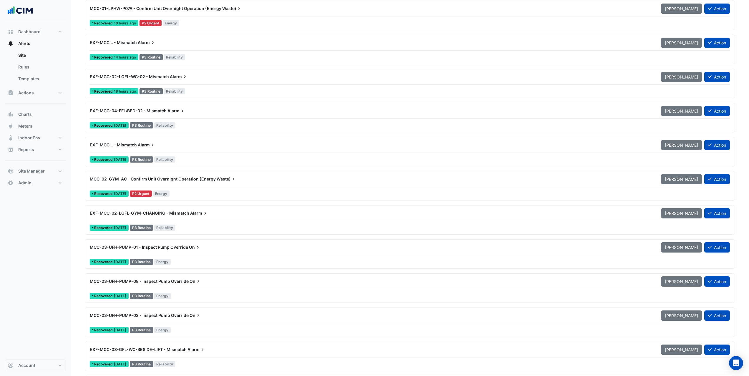
click at [198, 182] on div "MCC-02-GYM-AC - Confirm Unit Overnight Operation (Energy Waste)" at bounding box center [372, 179] width 564 height 6
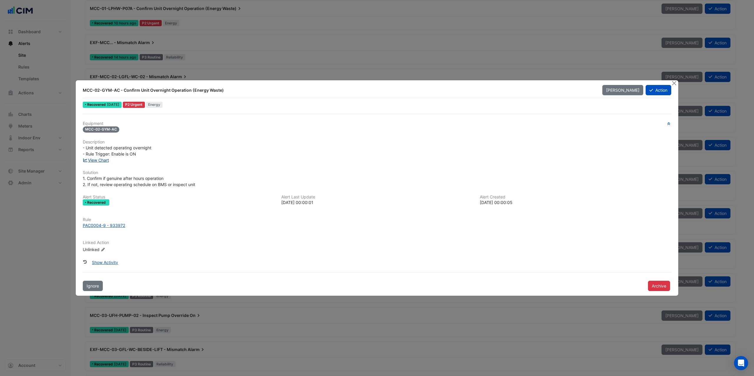
click at [105, 161] on link "View Chart" at bounding box center [96, 160] width 26 height 5
click at [671, 83] on button "Close" at bounding box center [674, 83] width 6 height 6
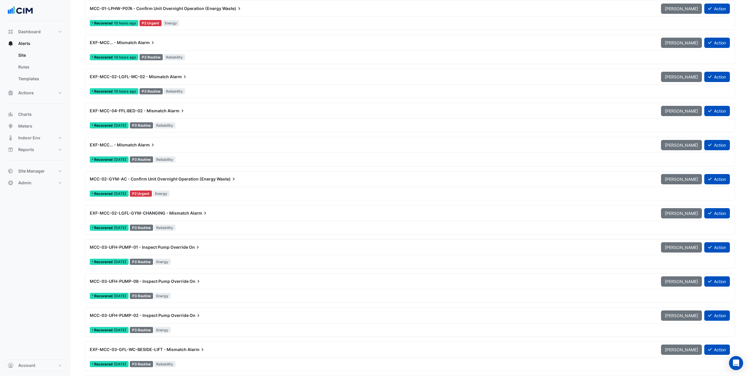
click at [225, 154] on div "EXF-MCC... - Mismatch Alarm Mark Unseen Action Recovered 2 days ago P3 Routine …" at bounding box center [409, 152] width 645 height 24
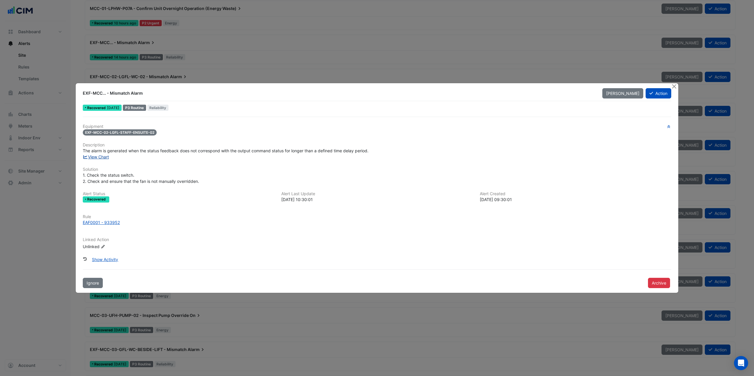
click at [102, 157] on link "View Chart" at bounding box center [96, 157] width 26 height 5
click at [675, 89] on button "Close" at bounding box center [674, 86] width 6 height 6
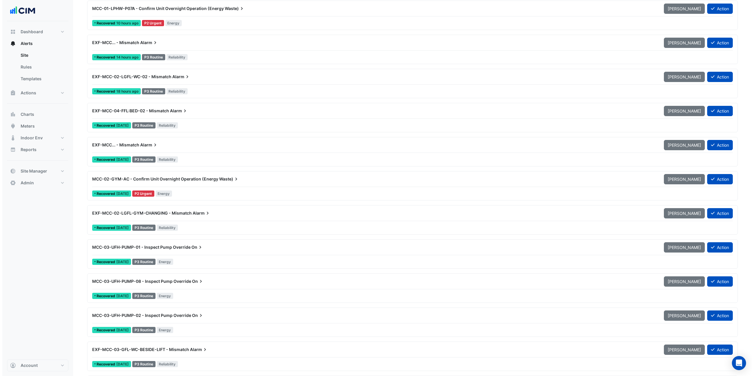
scroll to position [206, 0]
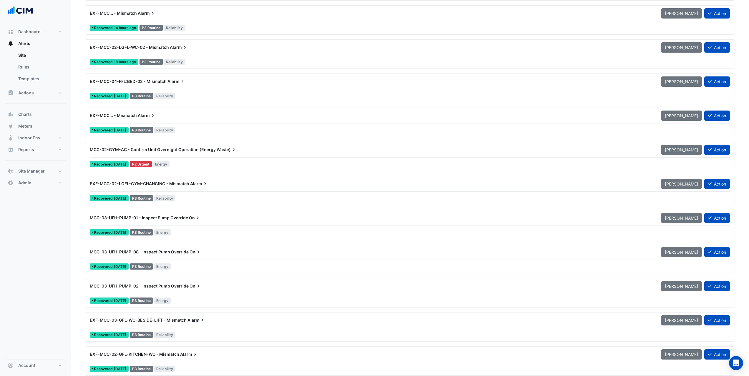
click at [212, 223] on div "MCC-03-UFH-PUMP-01 - Inspect Pump Override On" at bounding box center [371, 218] width 571 height 11
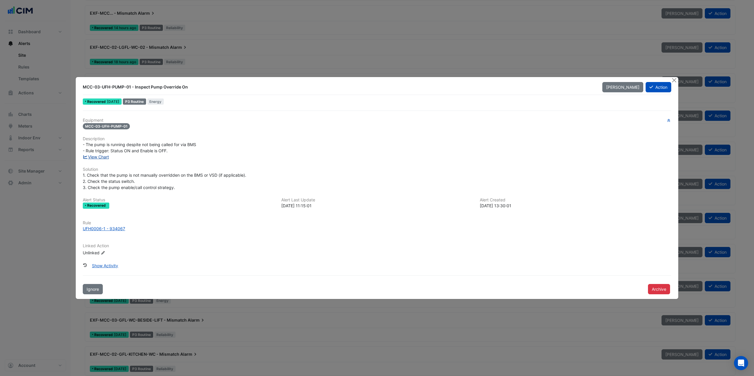
click at [97, 159] on link "View Chart" at bounding box center [96, 157] width 26 height 5
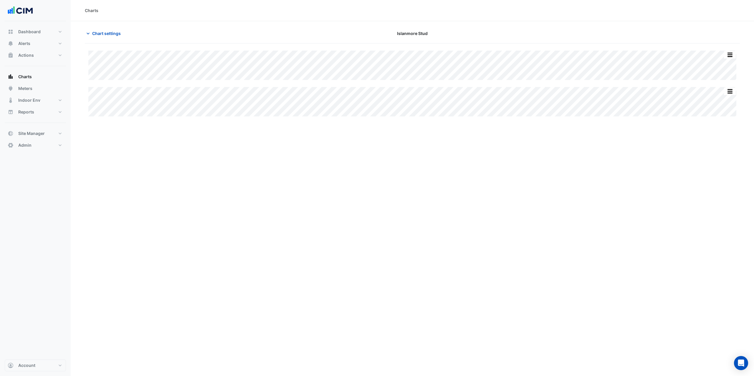
type input "**********"
click at [112, 35] on span "Chart settings" at bounding box center [106, 33] width 29 height 6
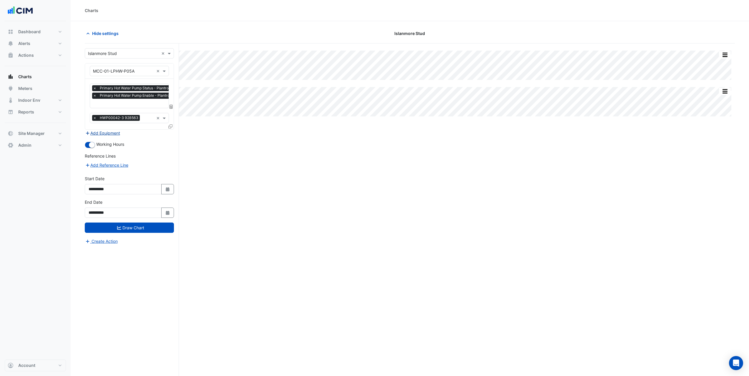
click at [110, 132] on button "Add Equipment" at bounding box center [103, 133] width 36 height 7
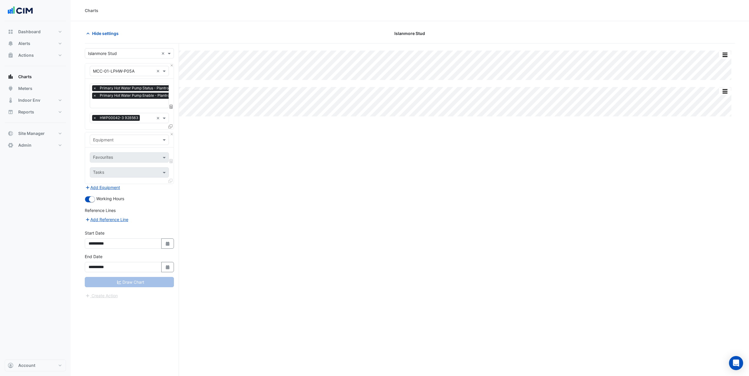
click at [122, 140] on input "text" at bounding box center [123, 140] width 61 height 6
click at [149, 177] on div "MCC-01-BOILER-01" at bounding box center [137, 178] width 94 height 9
click at [152, 157] on input "text" at bounding box center [122, 158] width 59 height 6
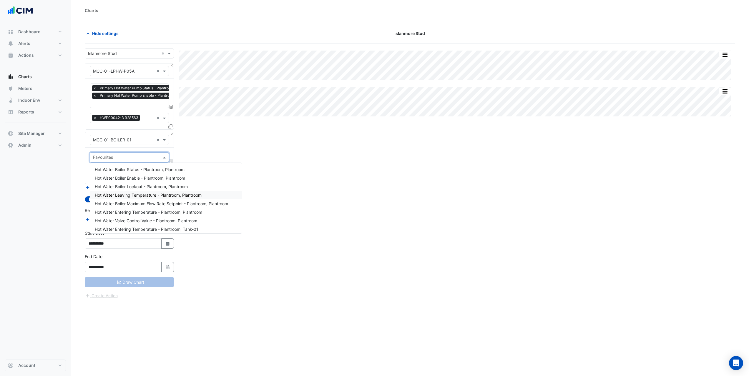
click at [157, 198] on div "Hot Water Leaving Temperature - Plantroom, Plantroom" at bounding box center [166, 195] width 152 height 9
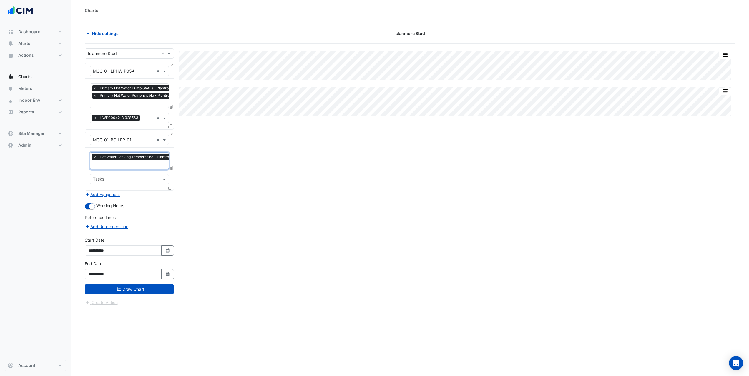
click at [133, 165] on input "text" at bounding box center [144, 165] width 103 height 6
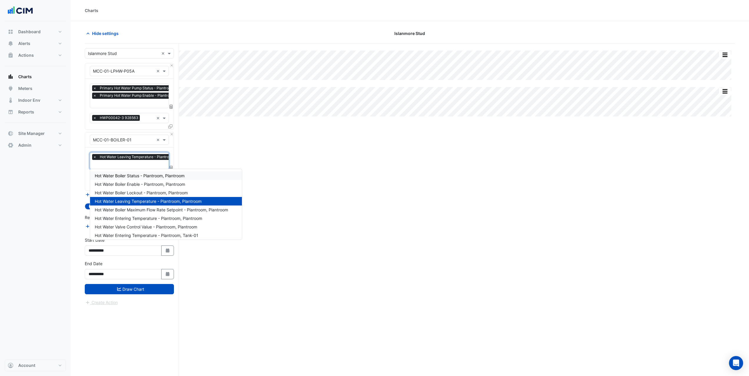
click at [145, 173] on div "Hot Water Boiler Status - Plantroom, Plantroom" at bounding box center [166, 176] width 152 height 9
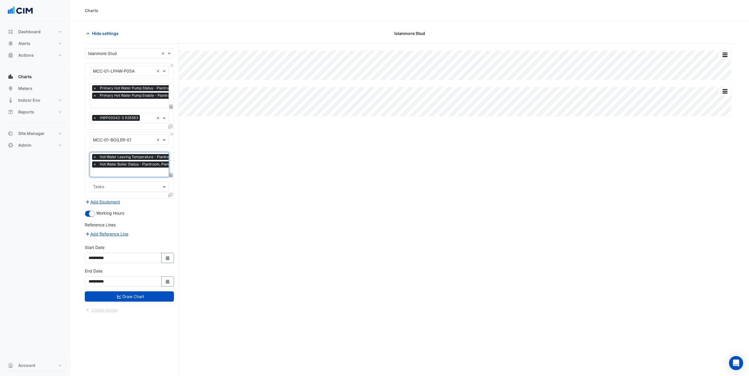
click at [141, 170] on input "text" at bounding box center [144, 173] width 103 height 6
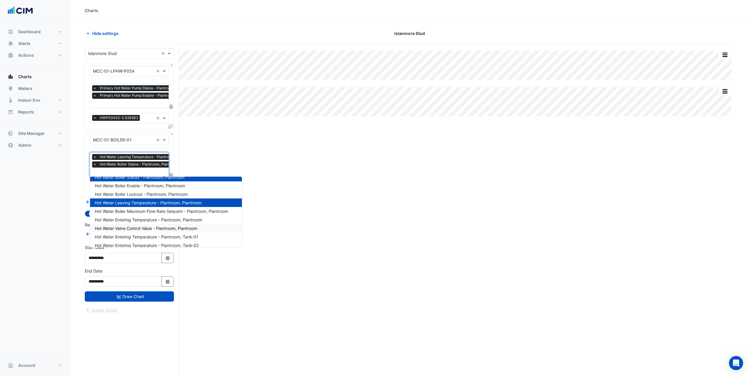
scroll to position [0, 0]
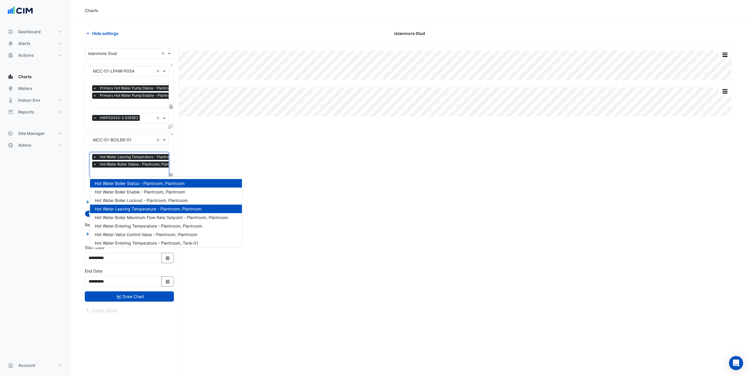
click at [78, 191] on section "Hide settings Islanmore Stud Split All Split None Print Save as JPEG Save as PN…" at bounding box center [410, 210] width 679 height 378
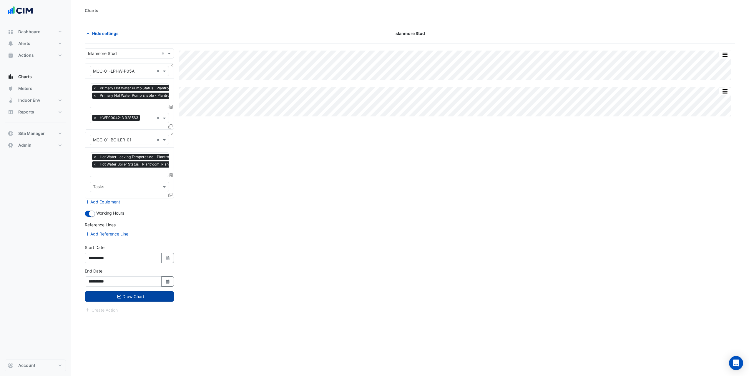
click at [157, 294] on button "Draw Chart" at bounding box center [129, 297] width 89 height 10
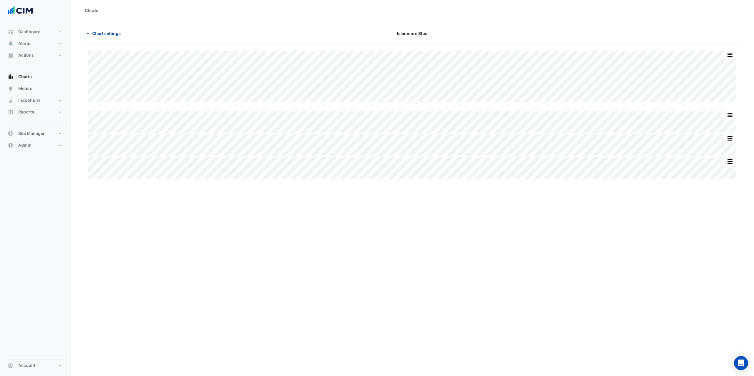
click at [102, 32] on span "Chart settings" at bounding box center [106, 33] width 29 height 6
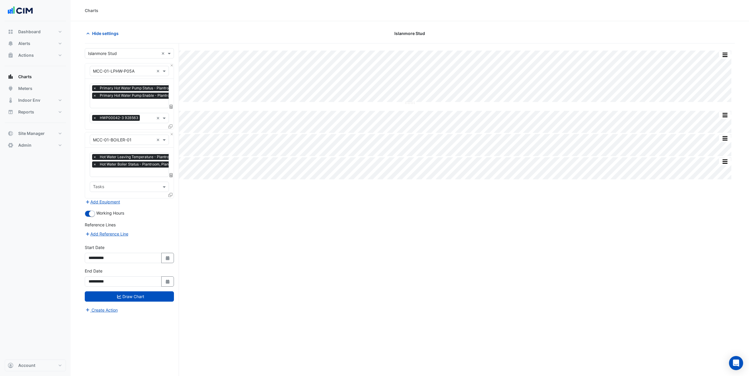
click at [171, 194] on icon at bounding box center [170, 195] width 4 height 4
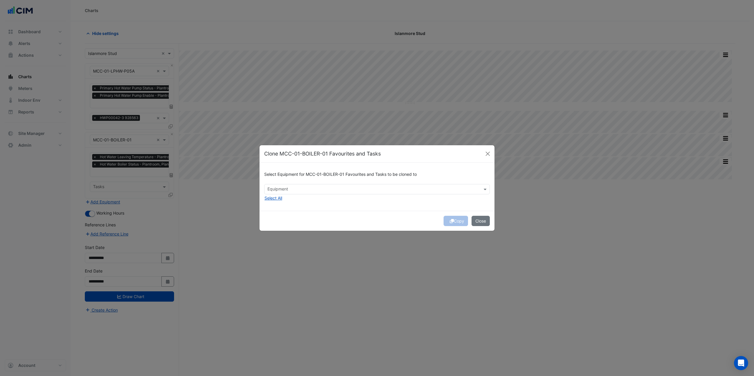
click at [274, 190] on input "text" at bounding box center [373, 190] width 212 height 6
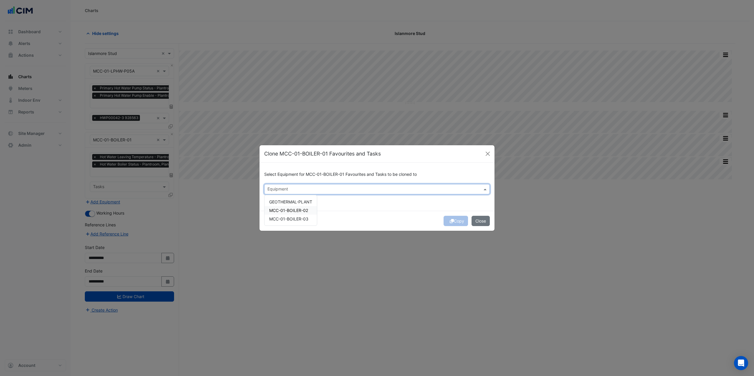
click at [296, 209] on span "MCC-01-BOILER-02" at bounding box center [288, 210] width 39 height 5
click at [298, 216] on div "MCC-01-BOILER-03" at bounding box center [290, 219] width 52 height 9
click at [363, 215] on div "Copy Close" at bounding box center [376, 221] width 235 height 20
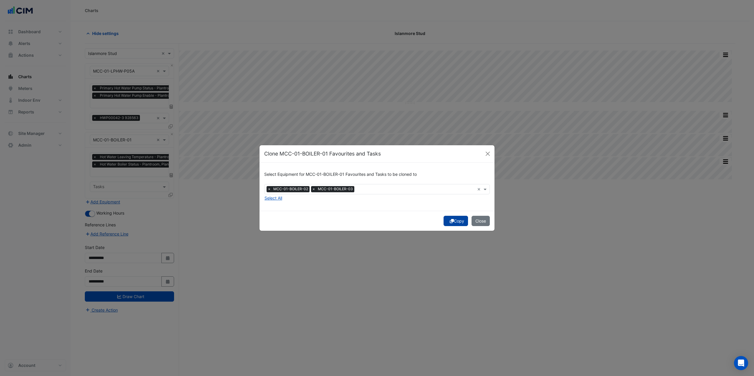
click at [455, 223] on button "Copy" at bounding box center [455, 221] width 24 height 10
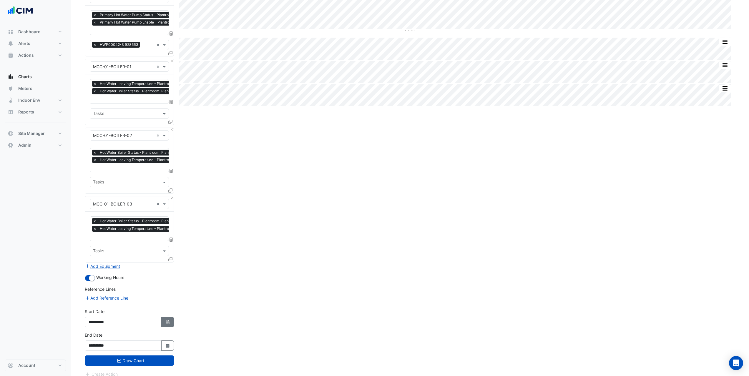
scroll to position [77, 0]
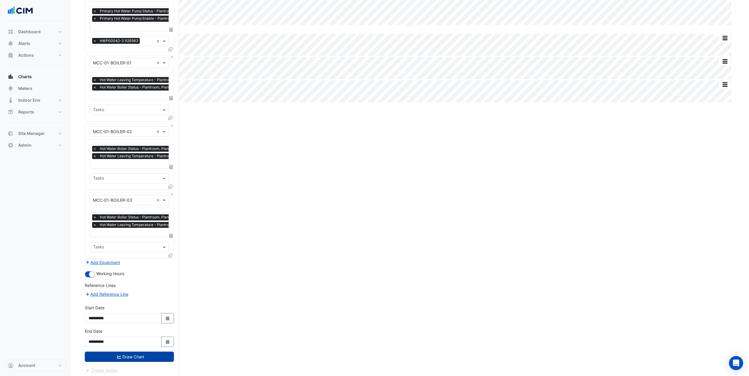
click at [150, 354] on button "Draw Chart" at bounding box center [129, 357] width 89 height 10
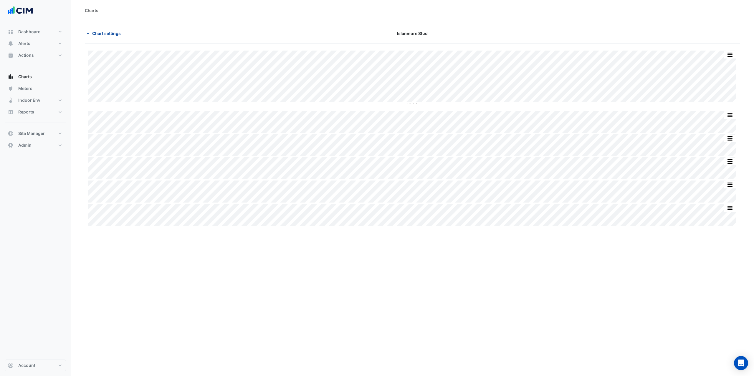
click at [105, 33] on span "Chart settings" at bounding box center [106, 33] width 29 height 6
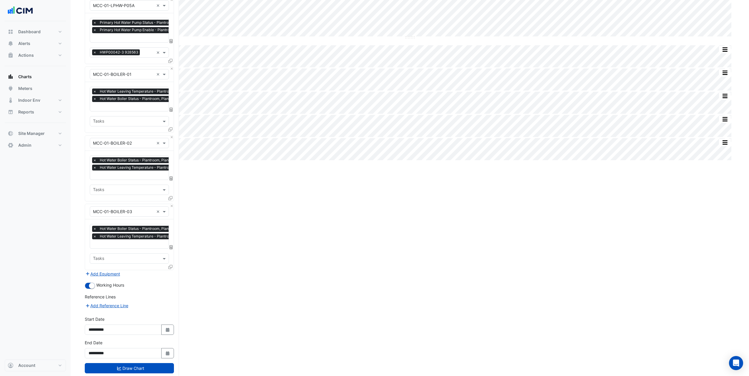
scroll to position [77, 0]
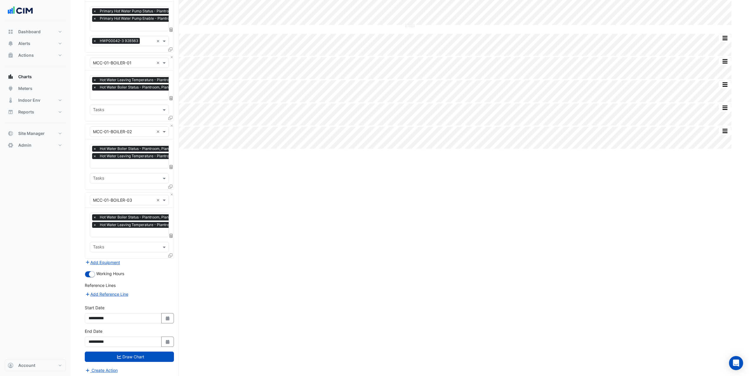
click at [113, 256] on div "Equipment × MCC-01-BOILER-03 × Favourites × Hot Water Boiler Status - Plantroom…" at bounding box center [129, 226] width 89 height 67
click at [114, 260] on button "Add Equipment" at bounding box center [103, 262] width 36 height 7
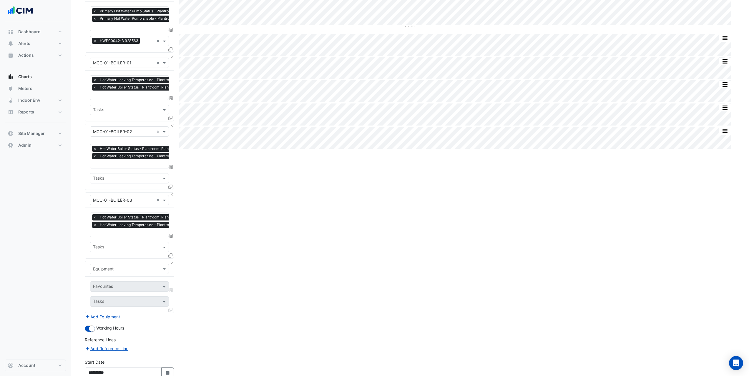
click at [130, 266] on input "text" at bounding box center [123, 269] width 61 height 6
type input "***"
click at [152, 280] on div "MCC-01-HEAT-PUMP" at bounding box center [129, 279] width 79 height 9
click at [134, 286] on input "text" at bounding box center [122, 287] width 59 height 6
click at [142, 322] on span "Heat Pump Status - Plantroom, Plantroom" at bounding box center [135, 322] width 80 height 5
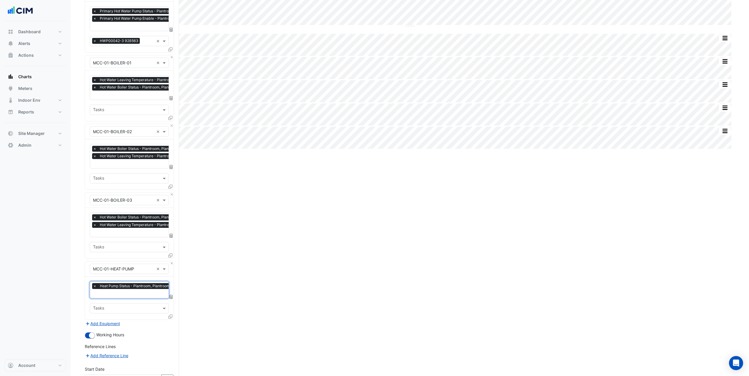
click at [142, 291] on input "text" at bounding box center [133, 294] width 80 height 6
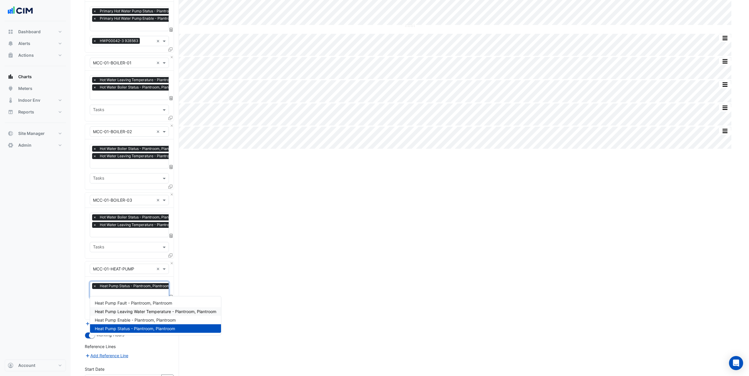
click at [144, 313] on span "Heat Pump Leaving Water Temperature - Plantroom, Plantroom" at bounding box center [156, 311] width 122 height 5
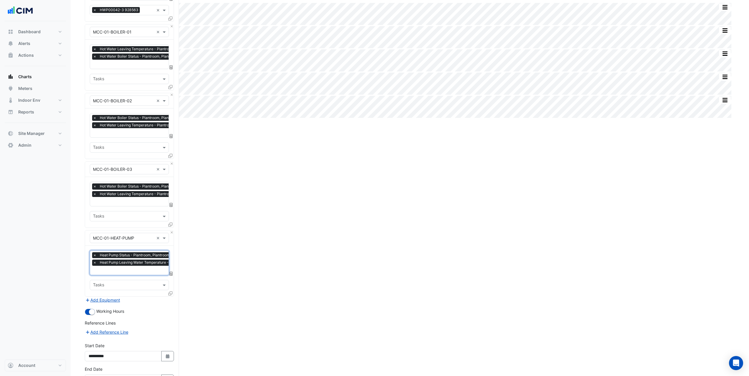
scroll to position [136, 0]
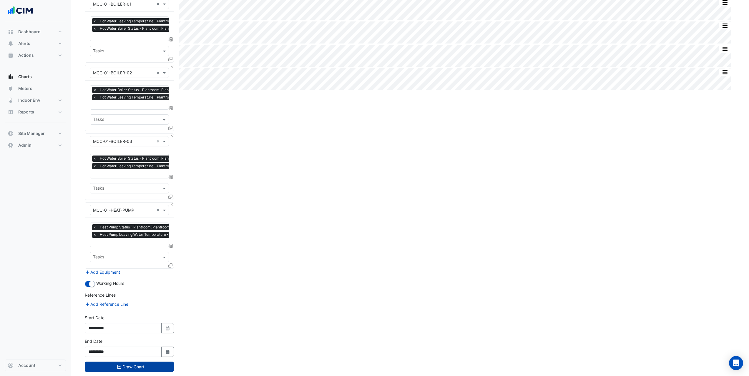
click at [146, 366] on button "Draw Chart" at bounding box center [129, 367] width 89 height 10
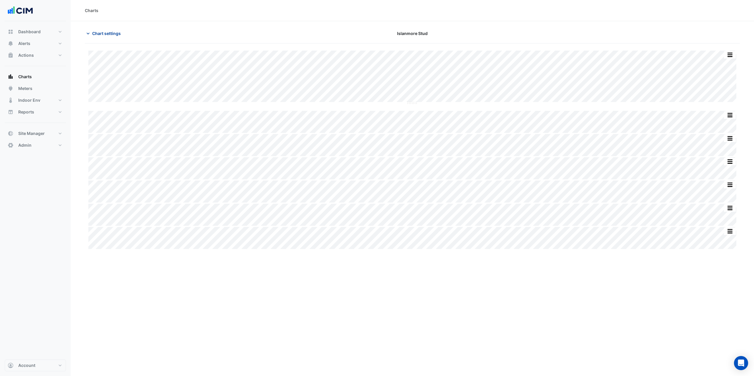
click at [96, 33] on span "Chart settings" at bounding box center [106, 33] width 29 height 6
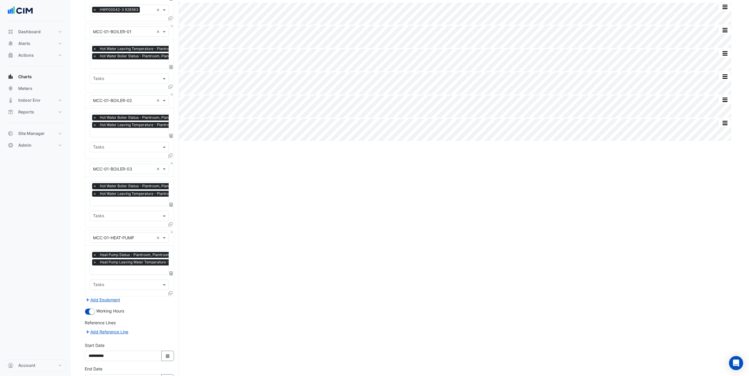
scroll to position [145, 0]
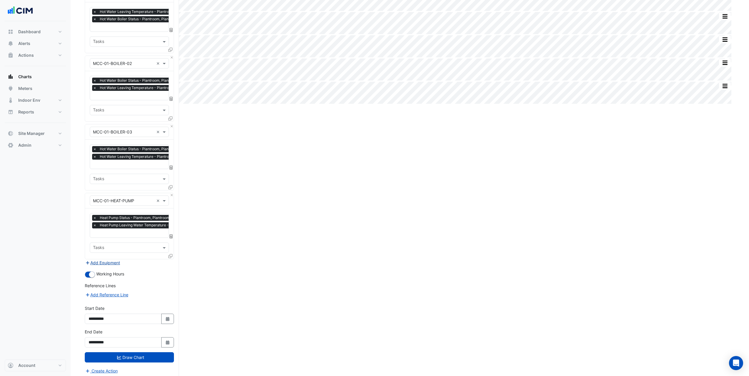
click at [115, 262] on button "Add Equipment" at bounding box center [103, 263] width 36 height 7
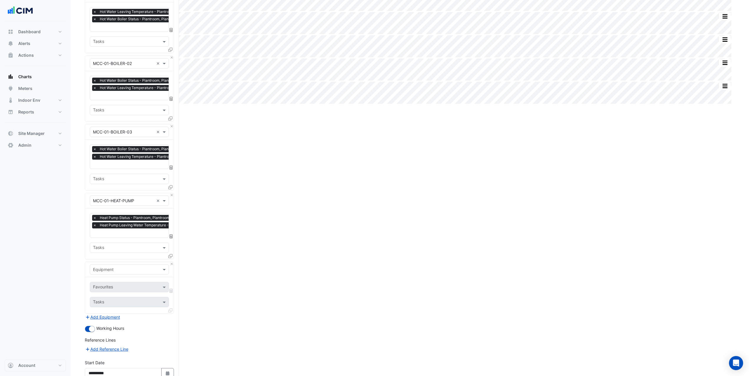
click at [128, 267] on input "text" at bounding box center [123, 270] width 61 height 6
type input "***"
click at [134, 282] on span "GEOTHERMAL-PLANT" at bounding box center [116, 279] width 43 height 5
click at [137, 286] on input "text" at bounding box center [126, 288] width 66 height 6
click at [133, 296] on span "Master Heating Call - Plantroom, Plantroom" at bounding box center [136, 297] width 83 height 5
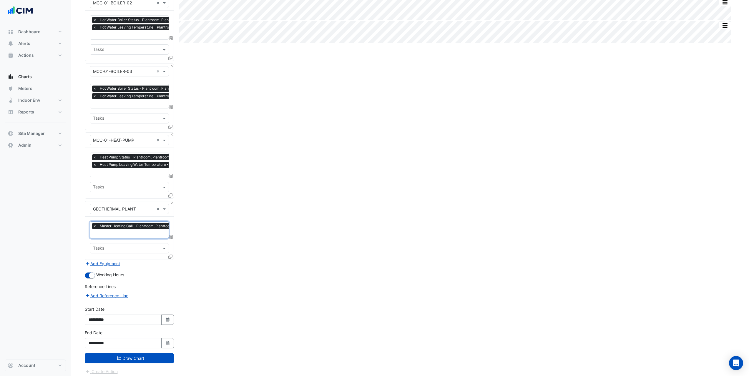
click at [154, 356] on button "Draw Chart" at bounding box center [129, 359] width 89 height 10
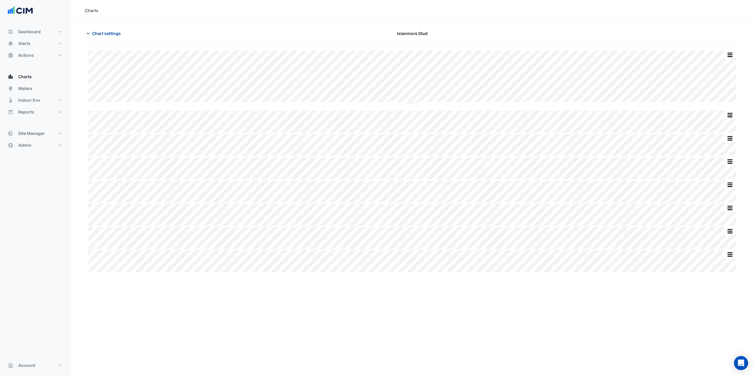
click at [112, 35] on span "Chart settings" at bounding box center [106, 33] width 29 height 6
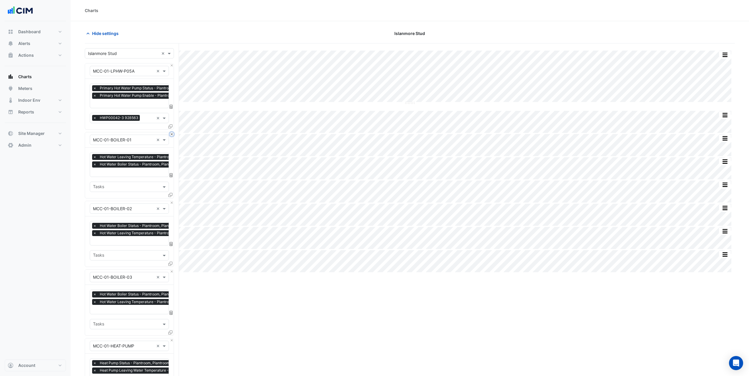
click at [172, 133] on button "Close" at bounding box center [172, 134] width 4 height 4
click at [172, 201] on button "Close" at bounding box center [172, 203] width 4 height 4
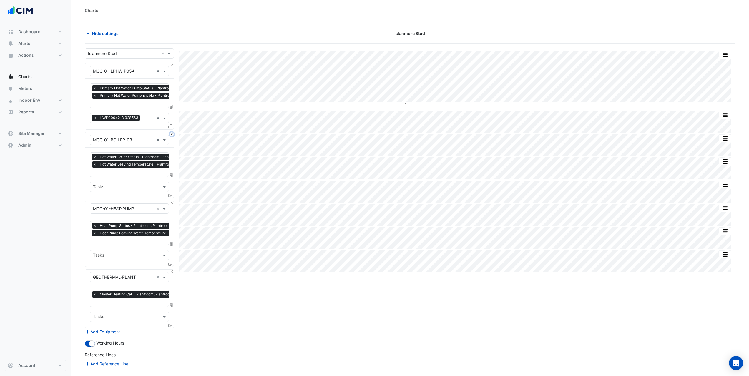
click at [172, 133] on button "Close" at bounding box center [172, 134] width 4 height 4
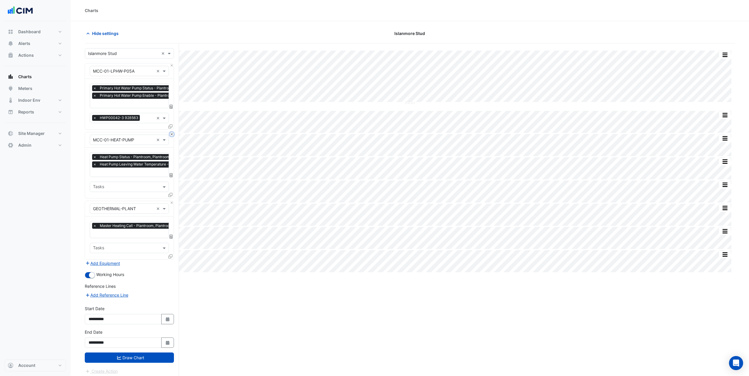
click at [172, 133] on button "Close" at bounding box center [172, 134] width 4 height 4
click at [172, 201] on button "Close" at bounding box center [172, 203] width 4 height 4
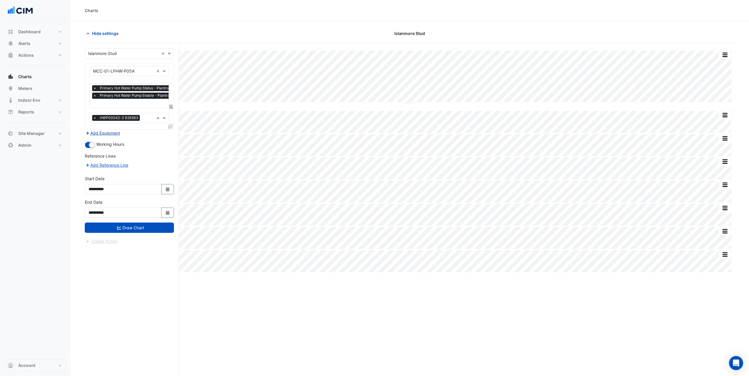
click at [114, 131] on button "Add Equipment" at bounding box center [103, 133] width 36 height 7
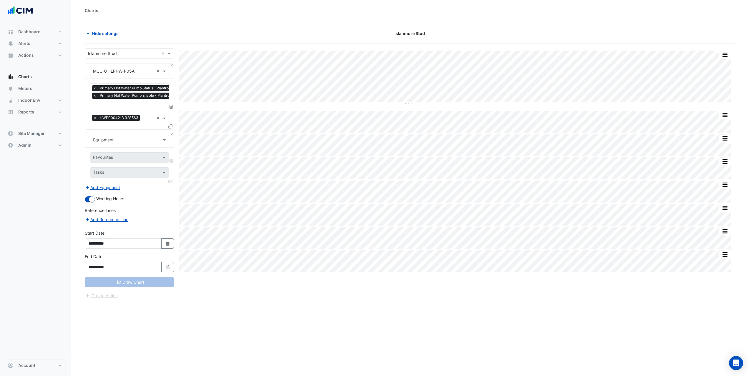
click at [120, 139] on input "text" at bounding box center [123, 140] width 61 height 6
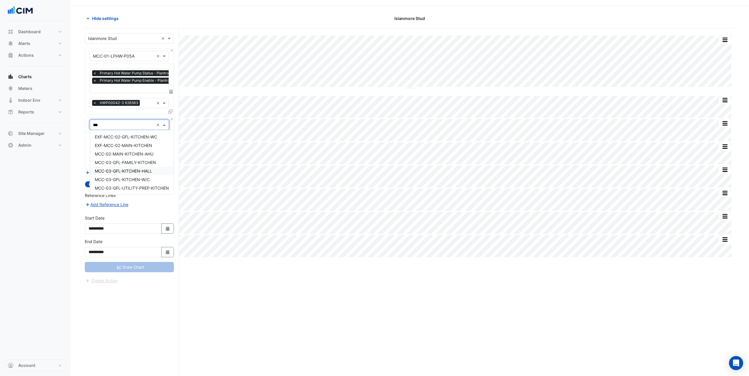
scroll to position [22, 0]
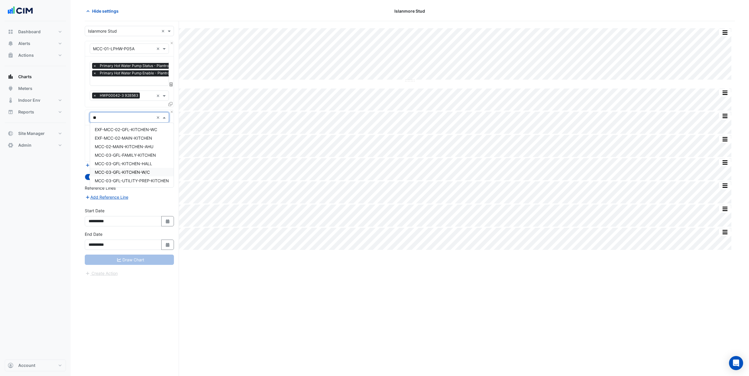
type input "*"
type input "***"
click at [145, 131] on span "MCC-02-MAIN-KITCHEN-AHU" at bounding box center [124, 129] width 59 height 5
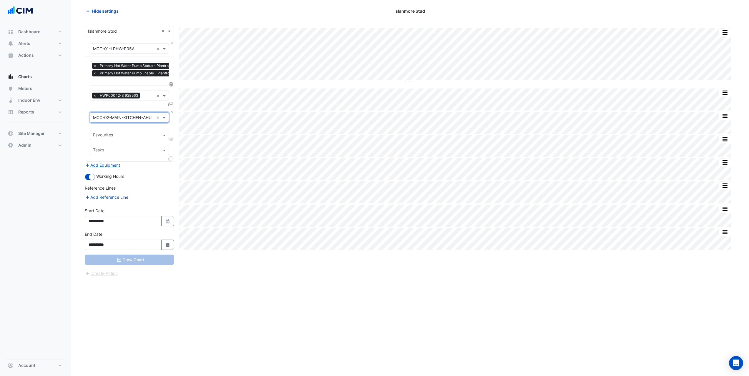
click at [153, 76] on span "Primary Hot Water Pump Enable - Plantroom, Plantroom" at bounding box center [146, 73] width 97 height 6
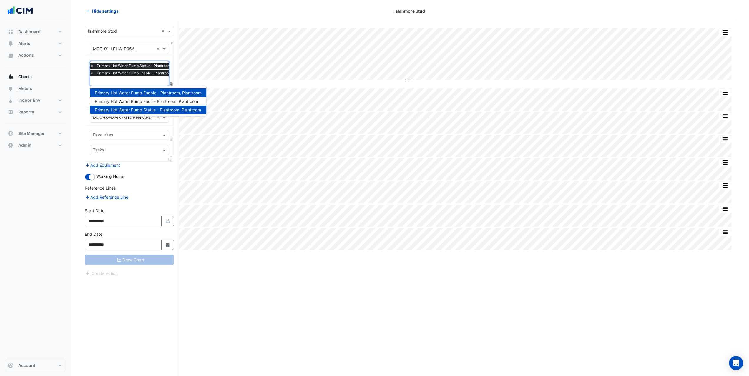
click at [153, 76] on span "Primary Hot Water Pump Enable - Plantroom, Plantroom" at bounding box center [143, 73] width 97 height 6
click at [88, 81] on div "Favourites × Primary Hot Water Pump Status - Plantroom, Plantroom × Primary Hot…" at bounding box center [129, 82] width 89 height 51
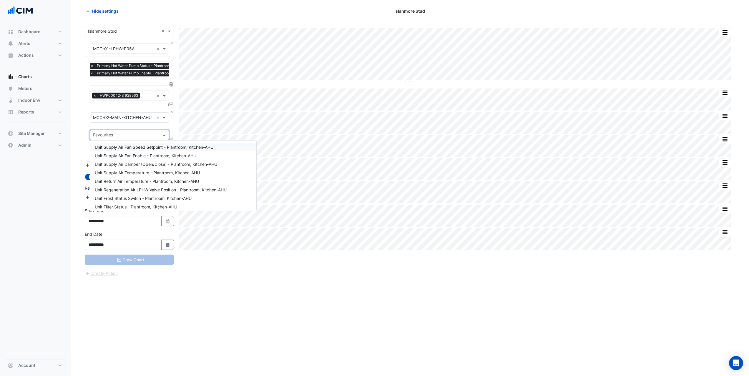
click at [125, 134] on input "text" at bounding box center [126, 136] width 66 height 6
click at [150, 155] on span "Unit Supply Air Fan Enable - Plantroom, Kitchen-AHU" at bounding box center [146, 155] width 102 height 5
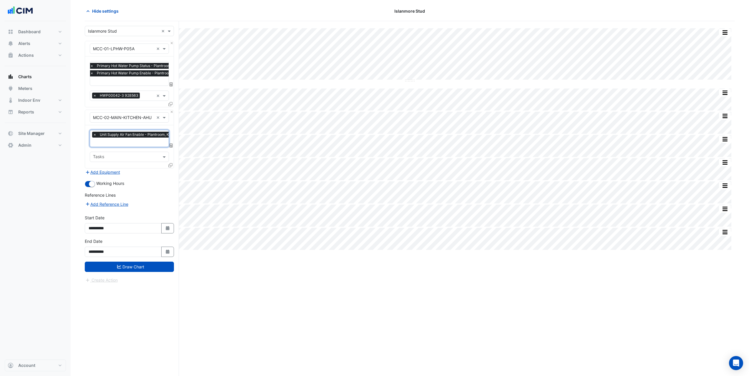
click at [148, 142] on input "text" at bounding box center [142, 143] width 99 height 6
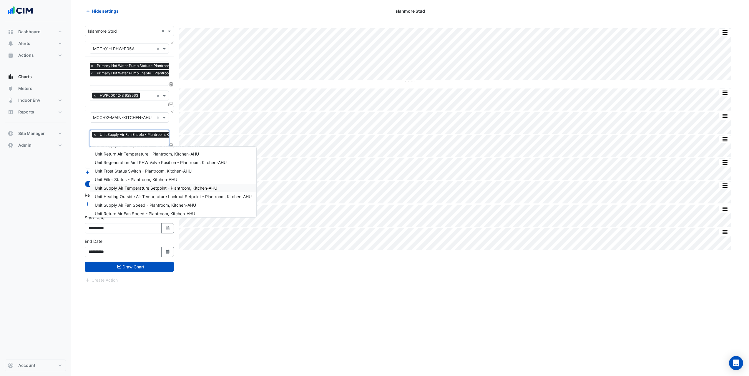
scroll to position [24, 0]
click at [149, 156] on span "Unit Supply Air Temperature - Plantroom, Kitchen-AHU" at bounding box center [147, 154] width 105 height 5
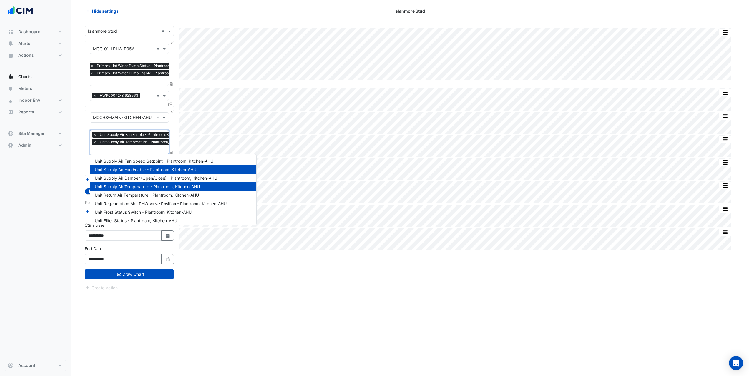
click at [122, 148] on input "text" at bounding box center [144, 150] width 102 height 6
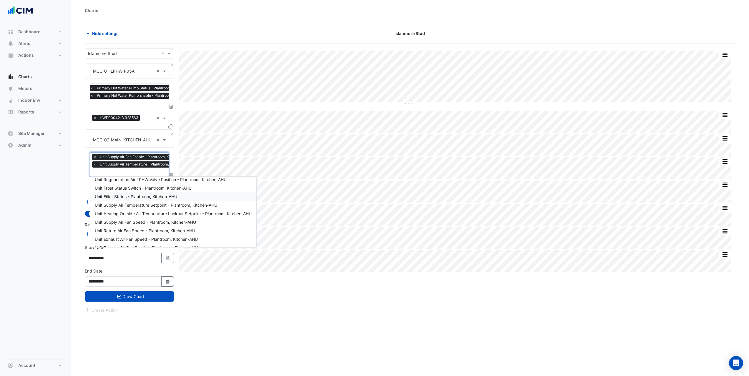
scroll to position [54, 0]
click at [161, 200] on span "Unit Supply Air Temperature Setpoint - Plantroom, Kitchen-AHU" at bounding box center [156, 198] width 122 height 5
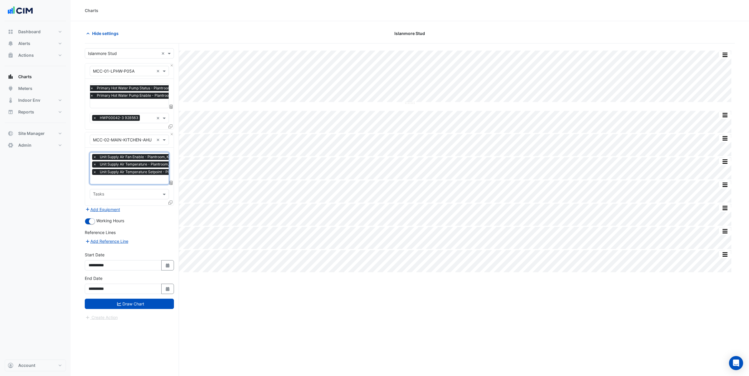
click at [153, 177] on input "text" at bounding box center [151, 180] width 117 height 6
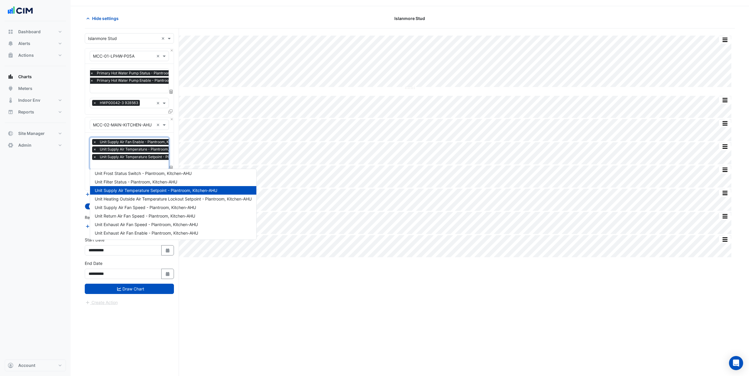
scroll to position [22, 0]
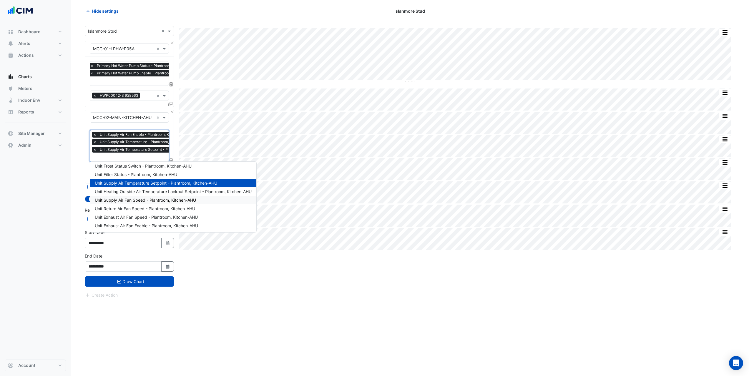
click at [151, 197] on div "Unit Supply Air Fan Speed - Plantroom, Kitchen-AHU" at bounding box center [173, 200] width 166 height 9
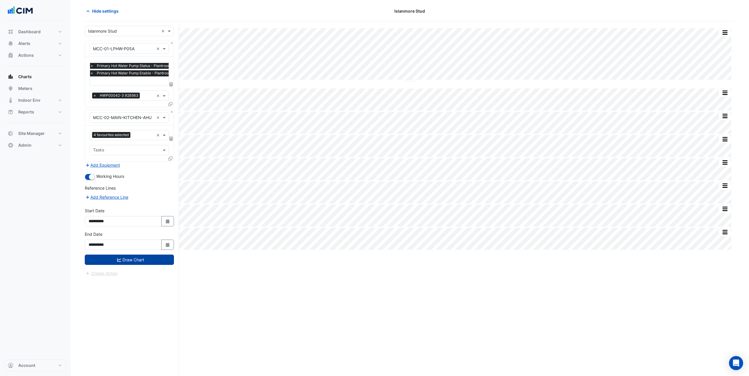
click at [157, 262] on button "Draw Chart" at bounding box center [129, 260] width 89 height 10
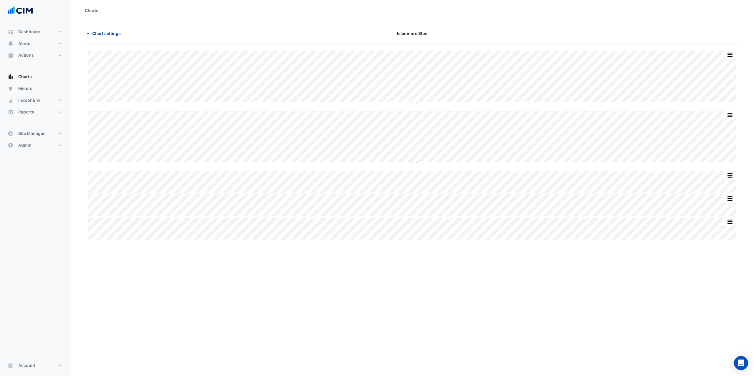
click at [107, 34] on span "Chart settings" at bounding box center [106, 33] width 29 height 6
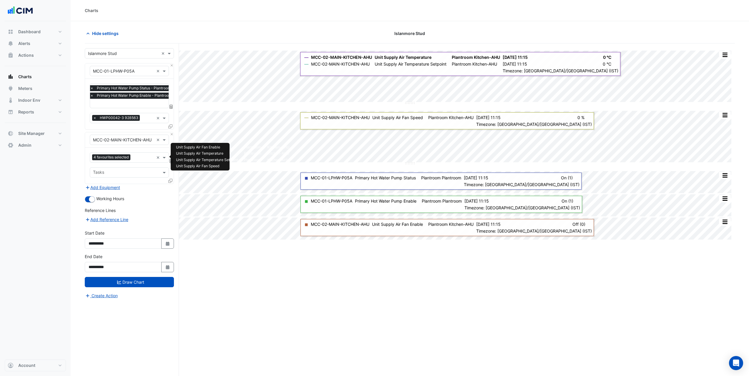
click at [142, 155] on input "text" at bounding box center [143, 158] width 21 height 6
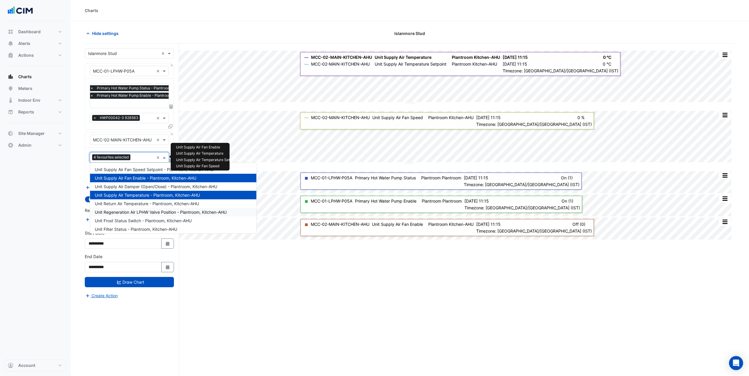
click at [161, 213] on span "Unit Regeneration Air LPHW Valve Position - Plantroom, Kitchen-AHU" at bounding box center [161, 212] width 132 height 5
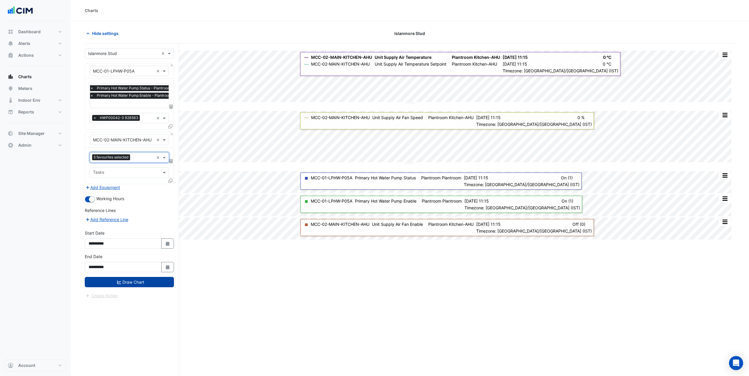
click at [135, 282] on button "Draw Chart" at bounding box center [129, 282] width 89 height 10
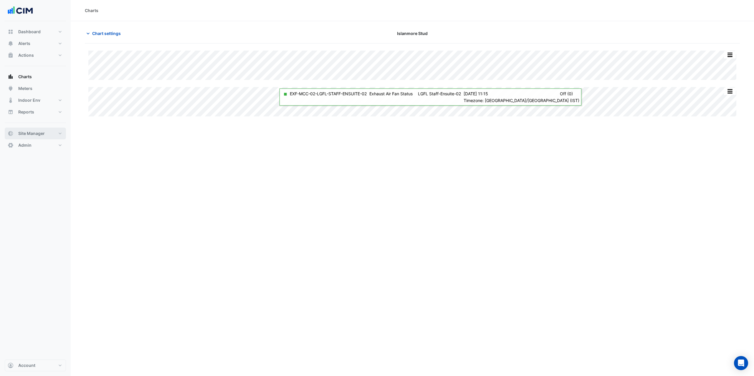
click at [30, 138] on button "Site Manager" at bounding box center [35, 134] width 61 height 12
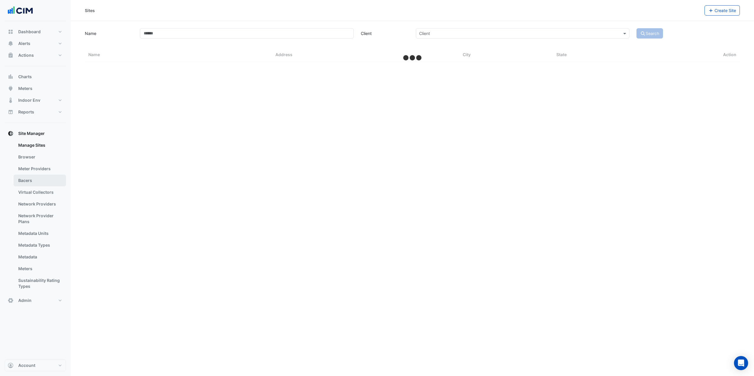
click at [50, 180] on link "Bacers" at bounding box center [40, 181] width 52 height 12
click at [258, 39] on input "text" at bounding box center [406, 38] width 309 height 6
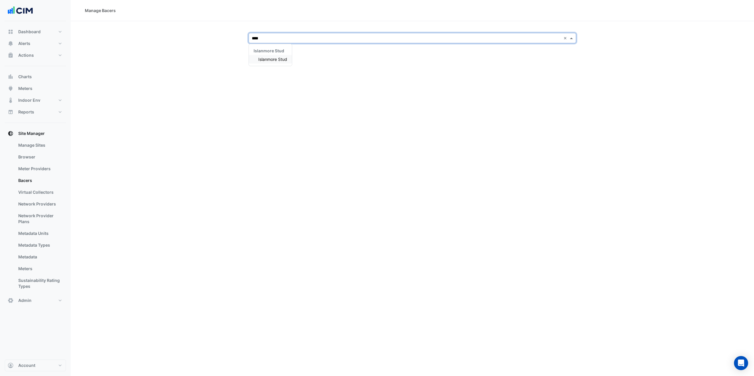
type input "*****"
click at [270, 63] on div "Islanmore Stud" at bounding box center [270, 59] width 43 height 9
select select "***"
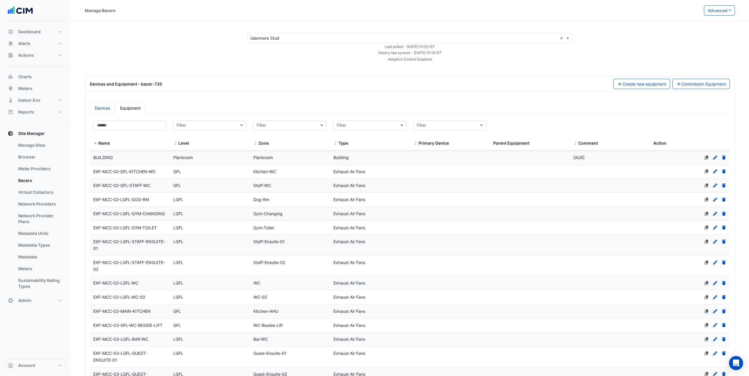
click at [101, 113] on link "Devices" at bounding box center [102, 107] width 25 height 11
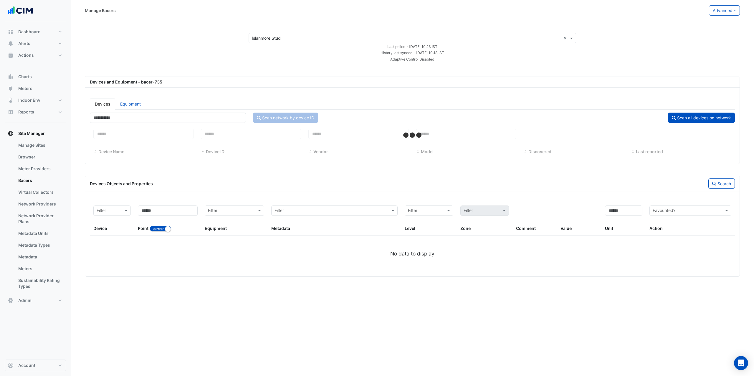
select select "***"
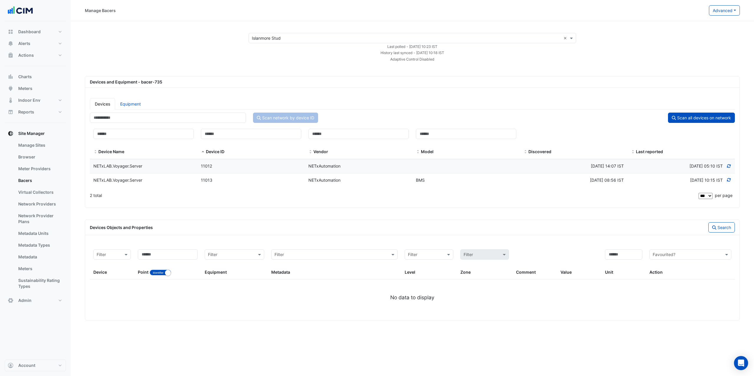
click at [164, 178] on div "NETxLAB.Voyager.Server" at bounding box center [143, 180] width 107 height 7
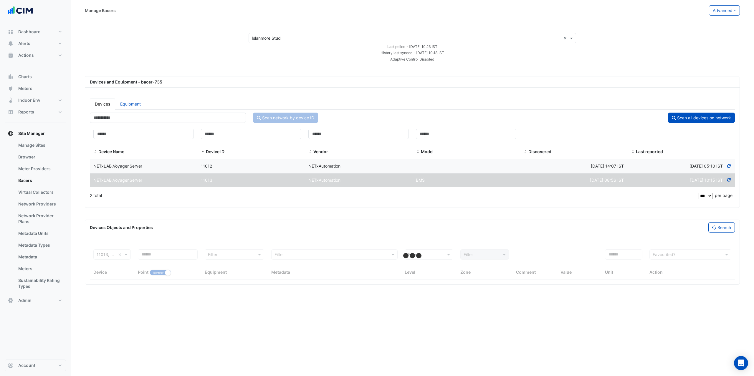
select select "***"
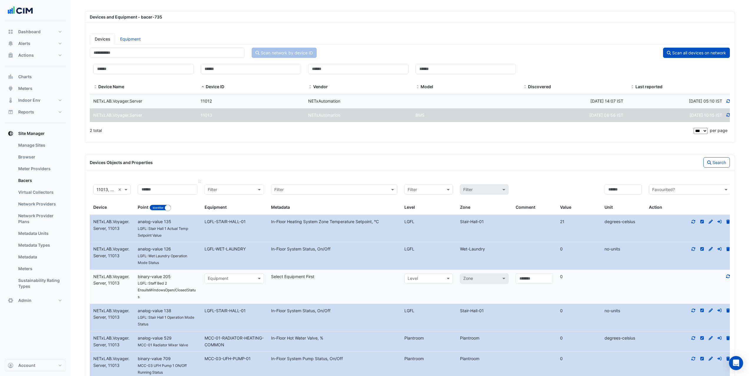
scroll to position [88, 0]
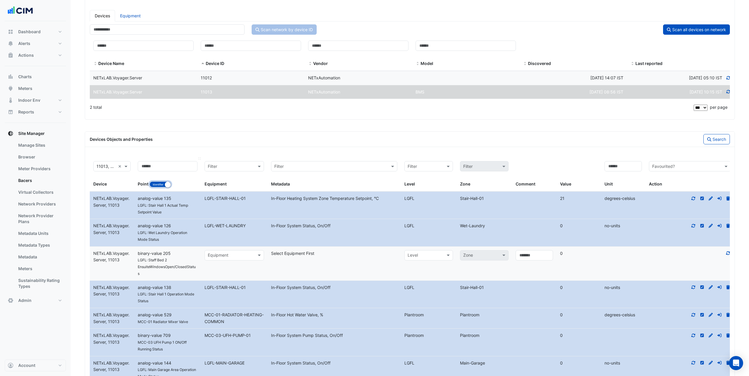
click at [165, 185] on small "button" at bounding box center [168, 185] width 6 height 6
click at [165, 167] on input at bounding box center [168, 166] width 60 height 10
type input "**"
click at [724, 137] on button "Search" at bounding box center [717, 139] width 26 height 10
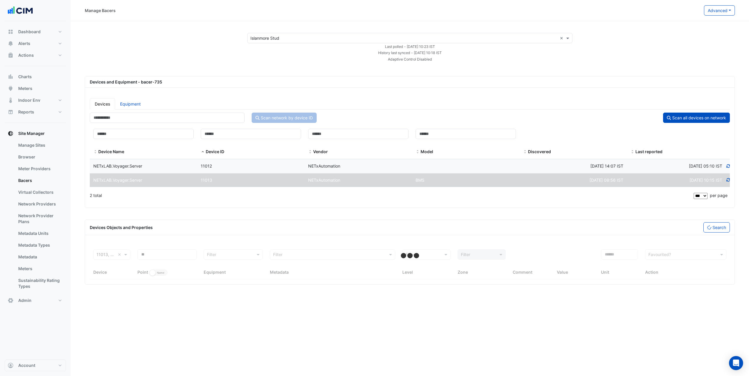
scroll to position [0, 0]
select select "***"
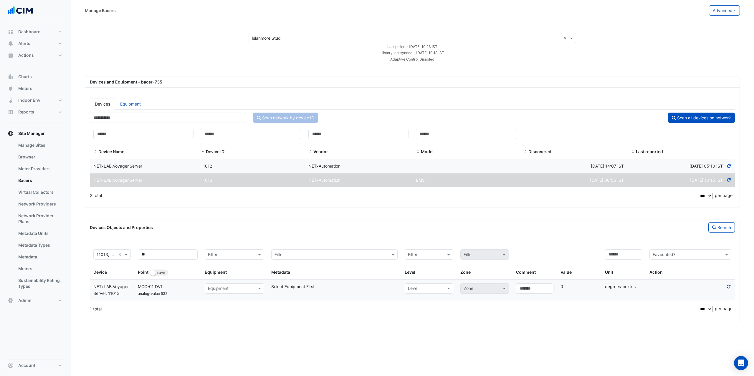
click at [729, 287] on icon at bounding box center [728, 287] width 5 height 4
drag, startPoint x: 137, startPoint y: 258, endPoint x: 132, endPoint y: 259, distance: 5.6
click at [132, 259] on div "Filter 11013, NETxLAB.Voyager.Server × Device ** Point Identifier Name Filter E…" at bounding box center [412, 263] width 645 height 34
drag, startPoint x: 219, startPoint y: 227, endPoint x: 329, endPoint y: 218, distance: 111.1
click at [219, 228] on div "Devices Objects and Properties" at bounding box center [249, 228] width 326 height 6
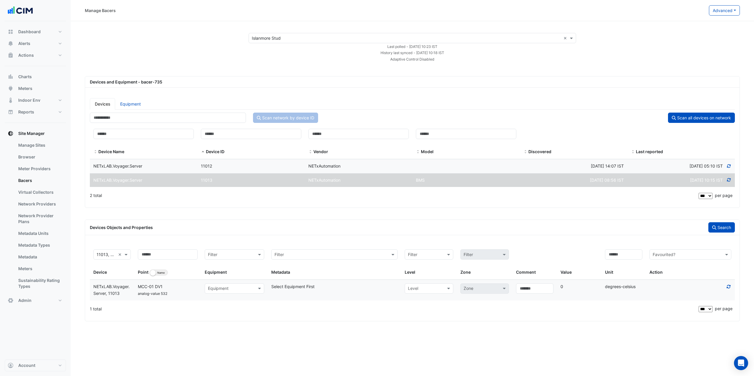
click at [719, 228] on button "Search" at bounding box center [721, 228] width 26 height 10
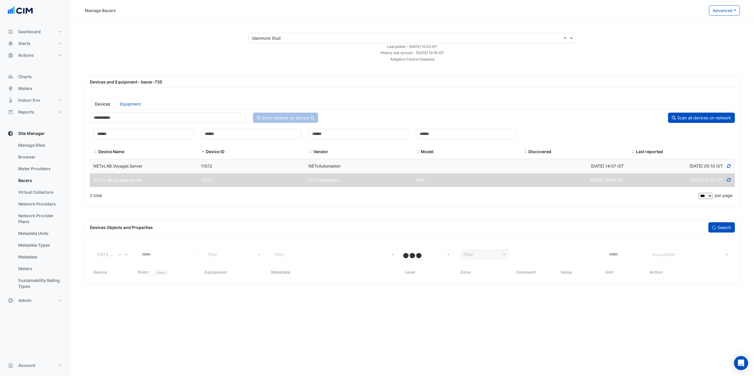
select select "***"
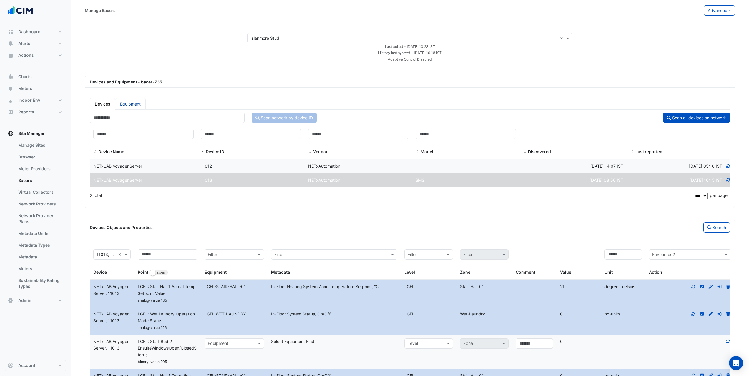
click at [129, 104] on link "Equipment" at bounding box center [130, 103] width 31 height 11
select select "***"
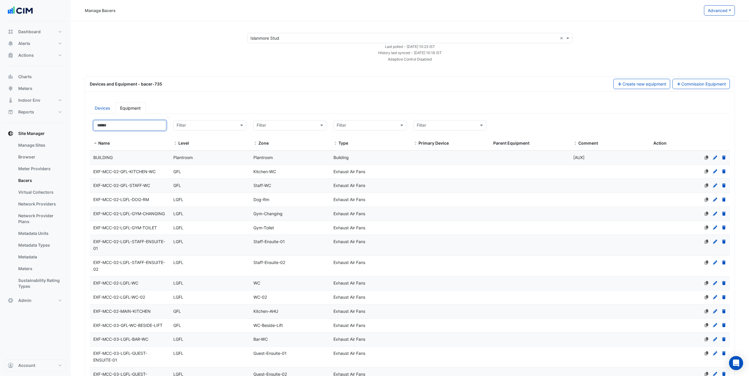
click at [151, 127] on input at bounding box center [129, 125] width 73 height 10
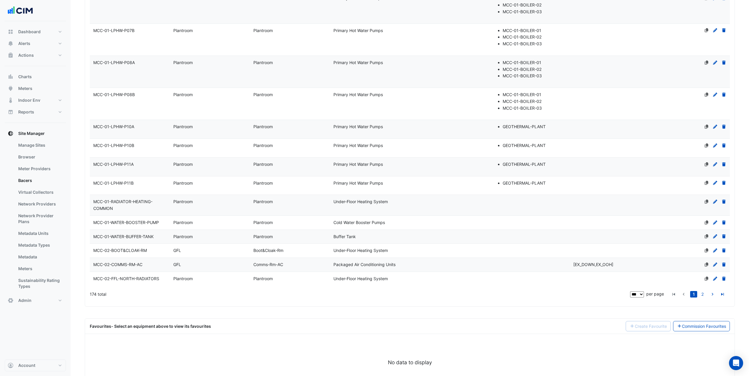
scroll to position [1531, 0]
click at [162, 212] on div "MCC-01-RADIATOR-HEATING-COMMON" at bounding box center [130, 205] width 80 height 14
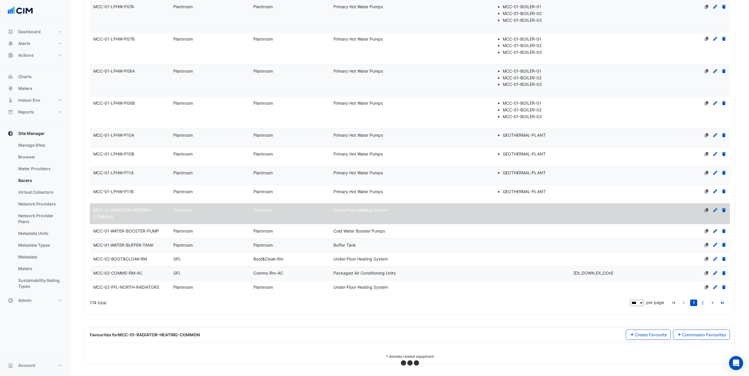
select select "***"
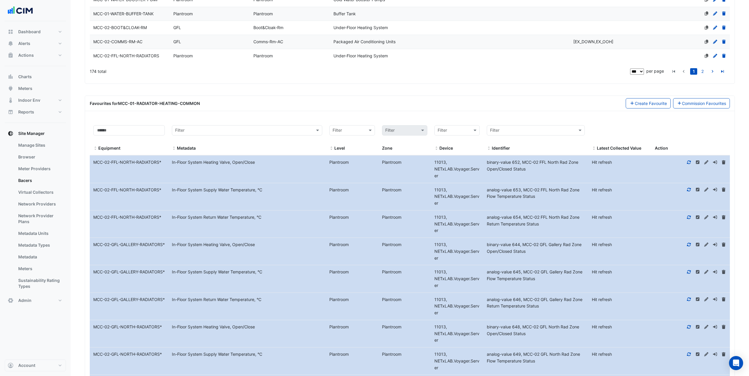
scroll to position [1760, 0]
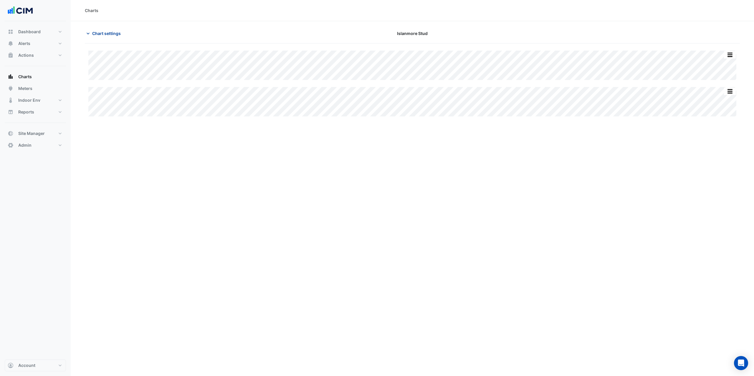
click at [98, 32] on span "Chart settings" at bounding box center [106, 33] width 29 height 6
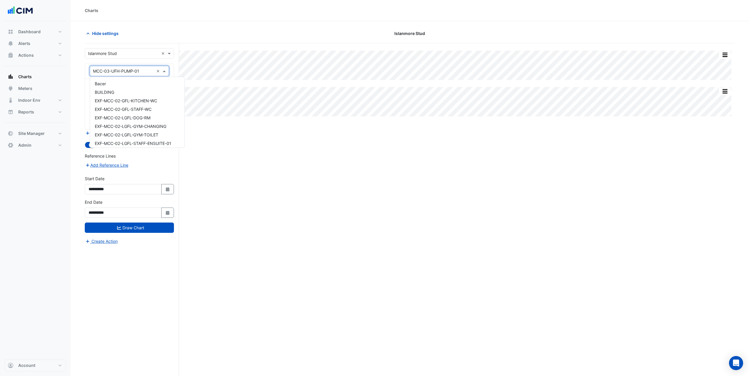
click at [128, 70] on input "text" at bounding box center [123, 71] width 61 height 6
type input "**"
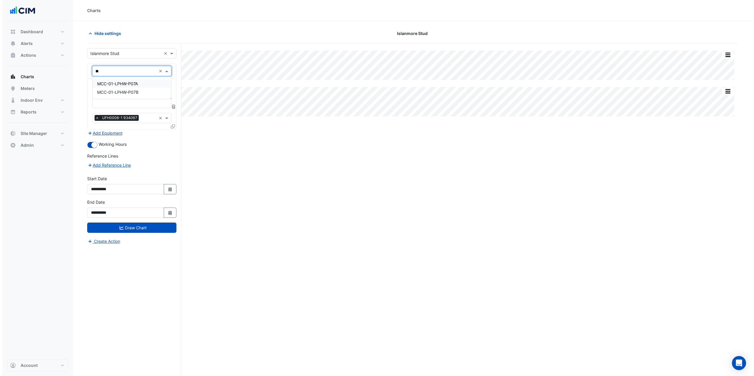
scroll to position [0, 0]
click at [127, 83] on span "MCC-01-LPHW-P07A" at bounding box center [115, 83] width 41 height 5
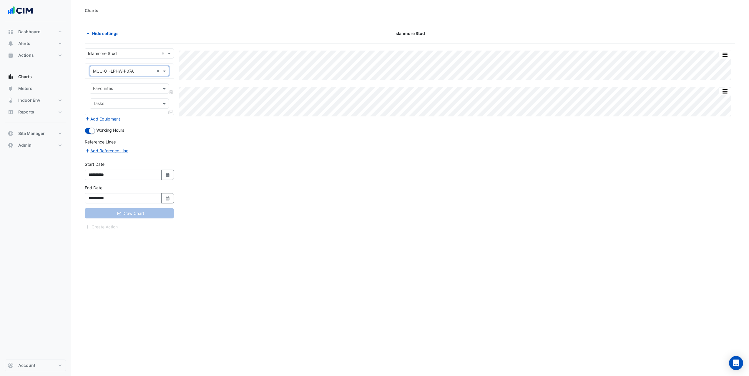
click at [132, 88] on input "text" at bounding box center [126, 89] width 66 height 6
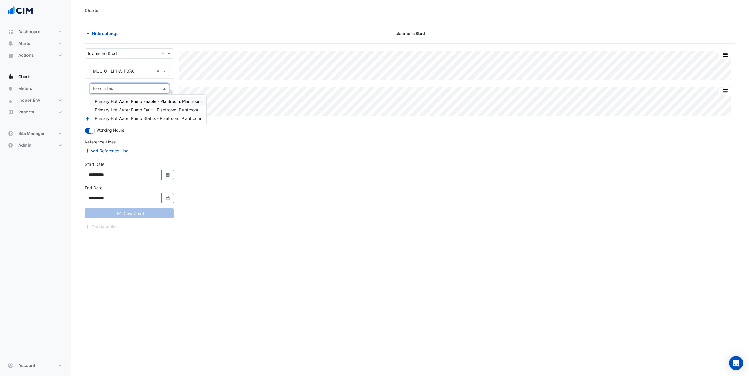
click at [145, 102] on span "Primary Hot Water Pump Enable - Plantroom, Plantroom" at bounding box center [148, 101] width 107 height 5
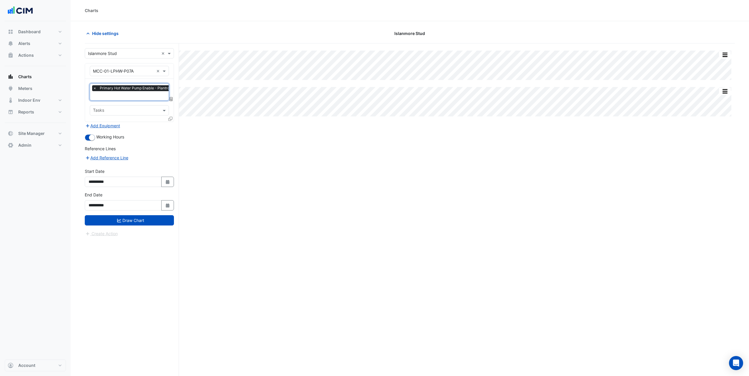
click at [147, 97] on input "text" at bounding box center [145, 96] width 104 height 6
click at [155, 125] on span "Primary Hot Water Pump Status - Plantroom, Plantroom" at bounding box center [148, 124] width 106 height 5
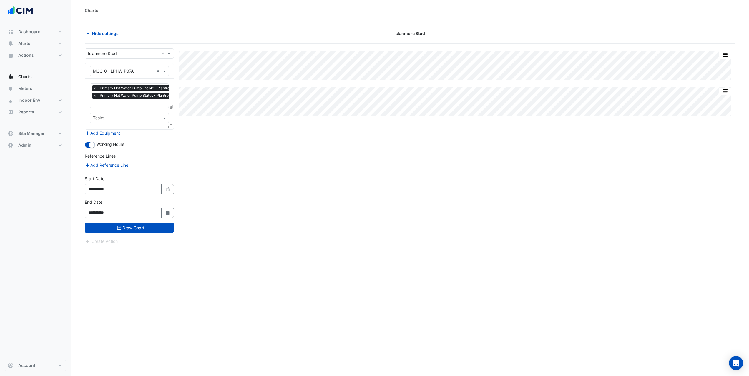
click at [171, 126] on icon at bounding box center [170, 127] width 4 height 4
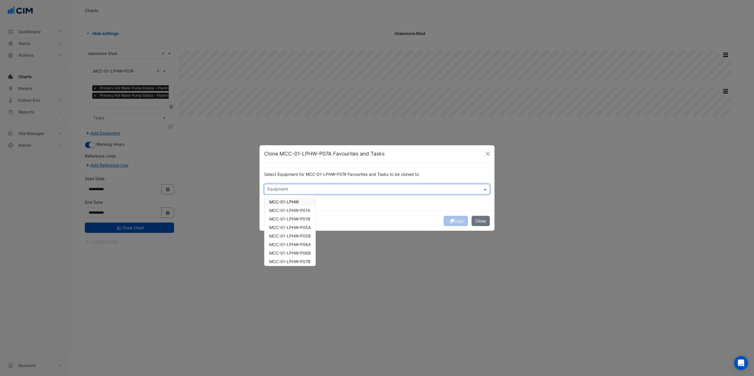
click at [276, 188] on input "text" at bounding box center [373, 190] width 212 height 6
click at [310, 235] on span "MCC-01-LPHW-P07B" at bounding box center [289, 232] width 41 height 5
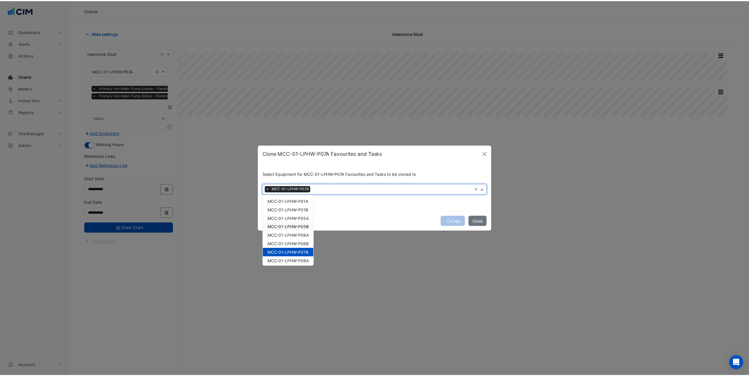
scroll to position [0, 0]
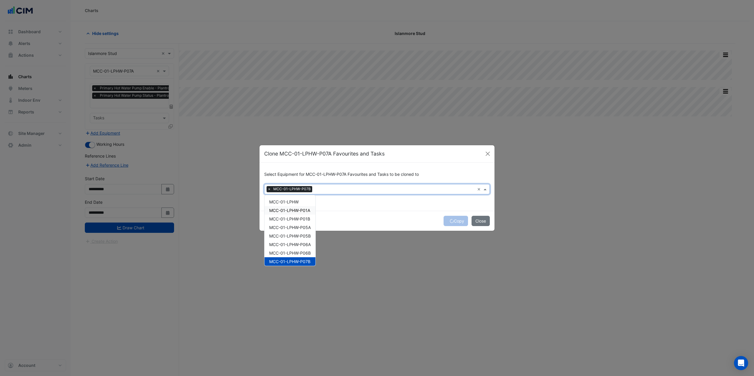
click at [308, 212] on span "MCC-01-LPHW-P01A" at bounding box center [289, 210] width 41 height 5
click at [307, 218] on span "MCC-01-LPHW-P01B" at bounding box center [289, 219] width 41 height 5
click at [350, 216] on div "Copy Close" at bounding box center [376, 221] width 235 height 20
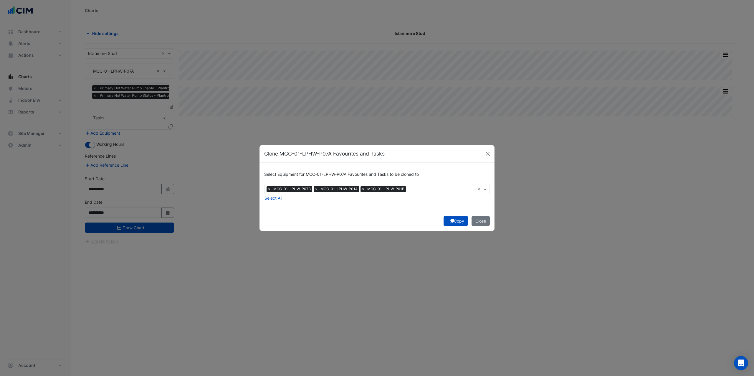
click at [459, 223] on button "Copy" at bounding box center [455, 221] width 24 height 10
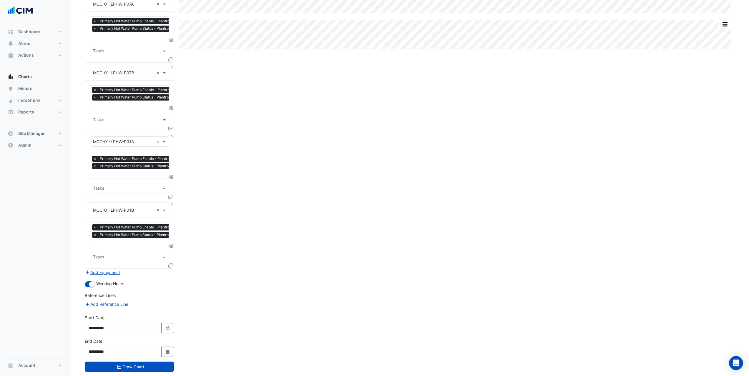
scroll to position [77, 0]
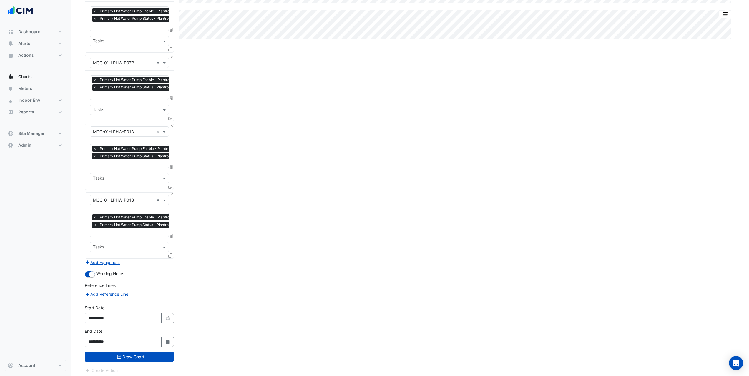
click at [142, 354] on button "Draw Chart" at bounding box center [129, 357] width 89 height 10
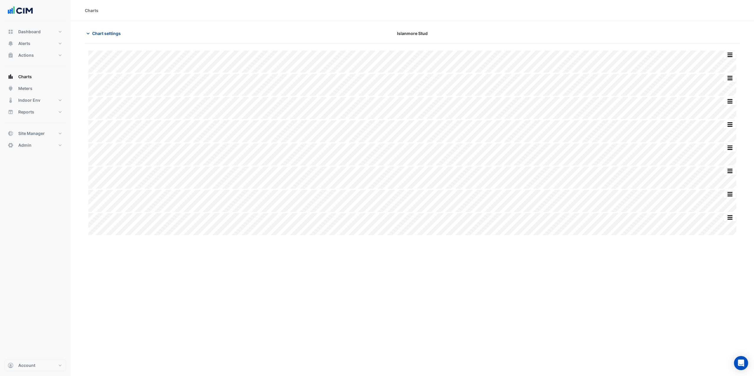
click at [100, 32] on span "Chart settings" at bounding box center [106, 33] width 29 height 6
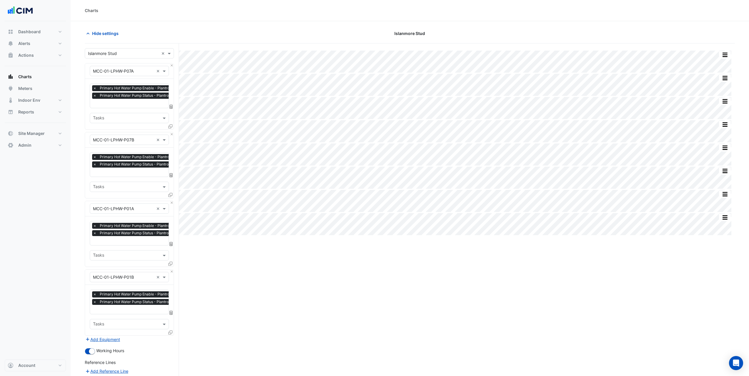
click at [171, 332] on icon at bounding box center [170, 333] width 4 height 4
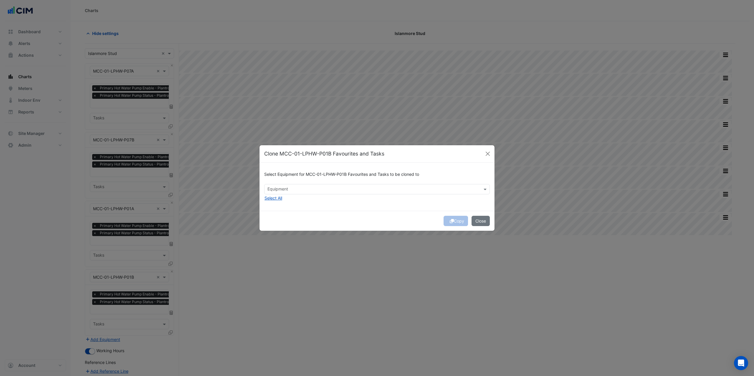
click at [288, 188] on input "text" at bounding box center [373, 190] width 212 height 6
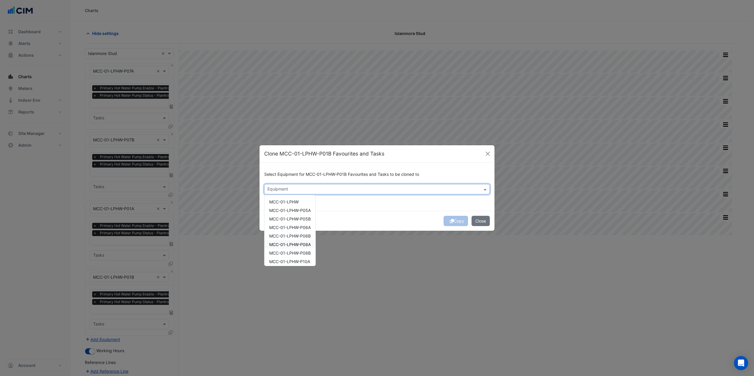
click at [309, 243] on span "MCC-01-LPHW-P08A" at bounding box center [290, 244] width 42 height 5
click at [307, 252] on span "MCC-01-LPHW-P08B" at bounding box center [290, 253] width 42 height 5
drag, startPoint x: 348, startPoint y: 226, endPoint x: 373, endPoint y: 221, distance: 25.5
click at [348, 226] on div "Copy Close" at bounding box center [376, 221] width 235 height 20
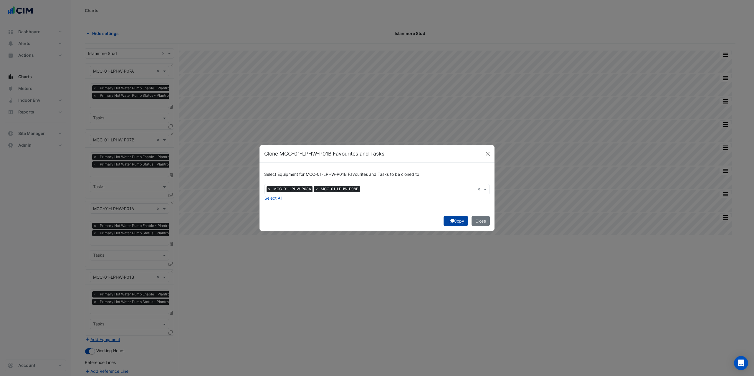
click at [454, 221] on button "Copy" at bounding box center [455, 221] width 24 height 10
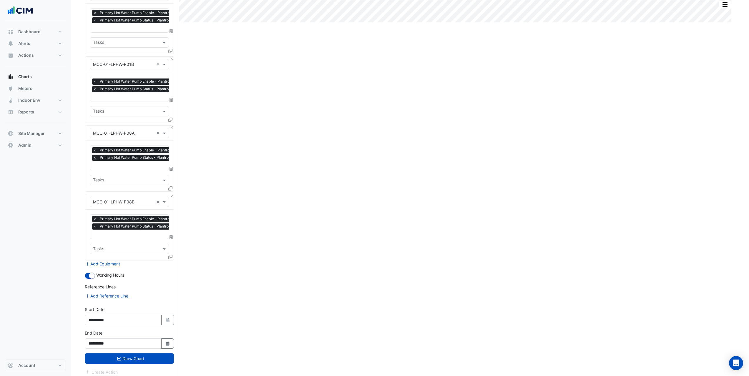
scroll to position [214, 0]
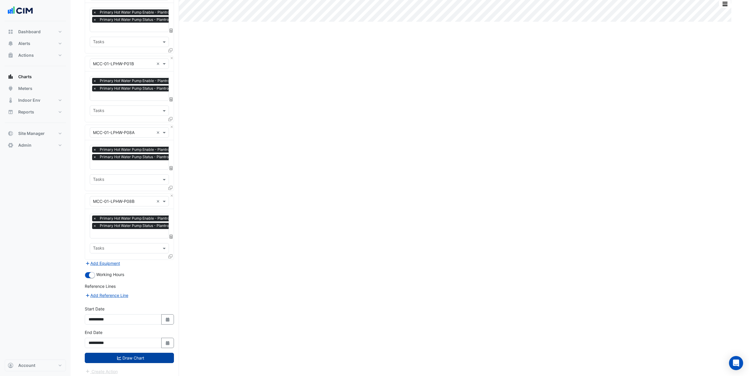
click at [152, 353] on button "Draw Chart" at bounding box center [129, 358] width 89 height 10
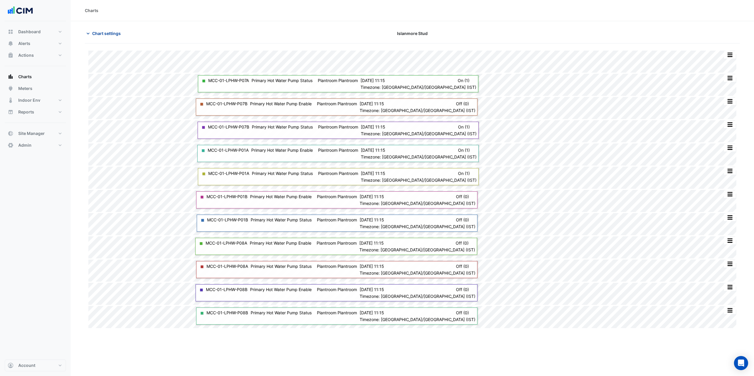
click at [94, 35] on span "Chart settings" at bounding box center [106, 33] width 29 height 6
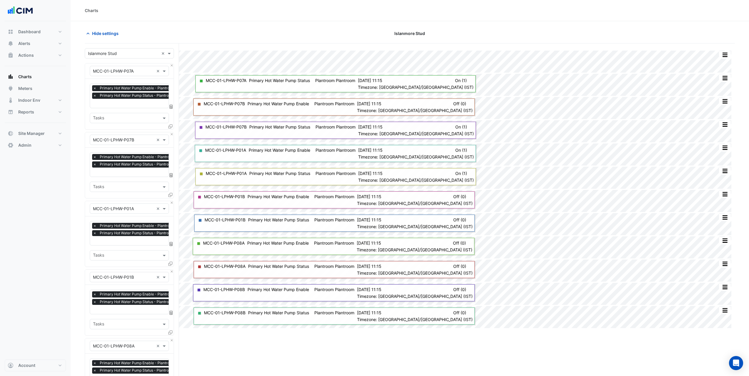
click at [119, 69] on input "text" at bounding box center [123, 71] width 61 height 6
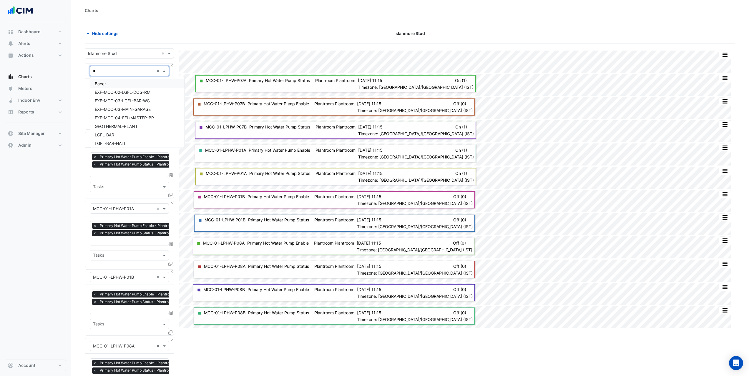
type input "*"
type input "******"
click at [127, 146] on div "MCC-01-LPHW" at bounding box center [129, 143] width 79 height 9
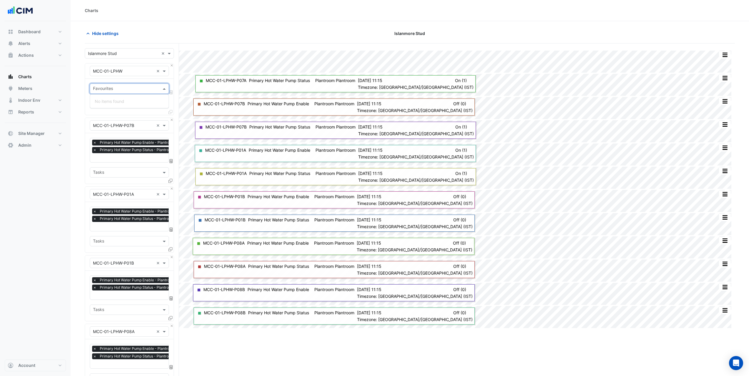
click at [133, 92] on div at bounding box center [125, 90] width 67 height 8
click at [123, 69] on input "text" at bounding box center [123, 71] width 61 height 6
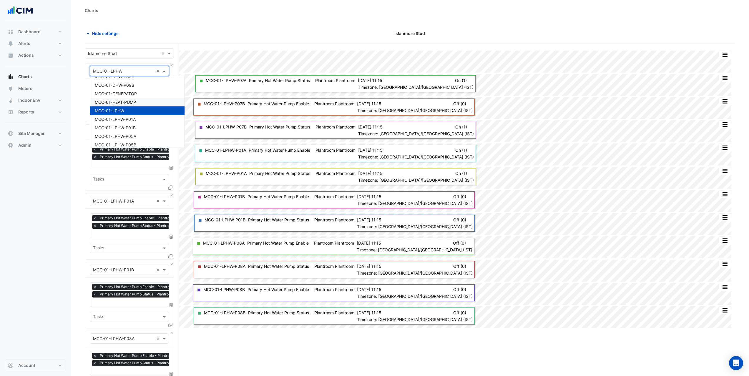
scroll to position [618, 0]
click at [152, 105] on div "MCC-01-DHW-P09A" at bounding box center [137, 106] width 94 height 9
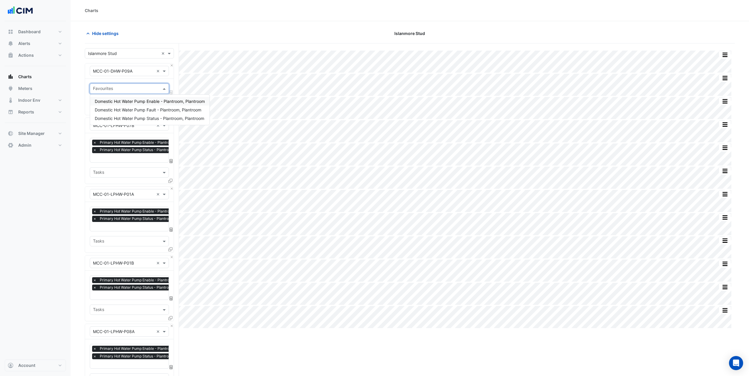
click at [139, 88] on input "text" at bounding box center [126, 89] width 66 height 6
click at [139, 118] on span "Domestic Hot Water Pump Status - Plantroom, Plantroom" at bounding box center [150, 118] width 110 height 5
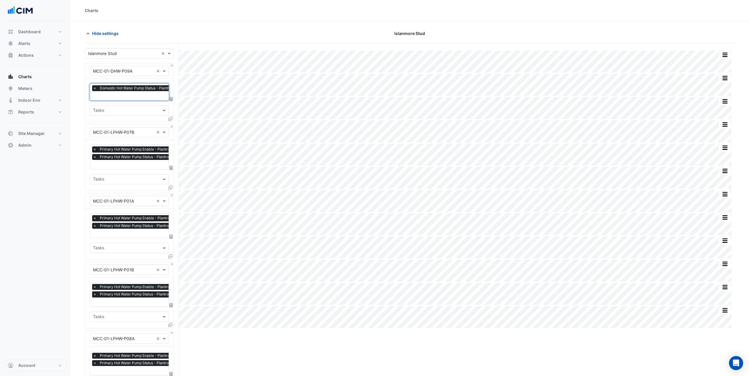
click at [142, 98] on input "text" at bounding box center [145, 96] width 105 height 6
click at [144, 105] on span "Domestic Hot Water Pump Enable - Plantroom, Plantroom" at bounding box center [150, 107] width 110 height 5
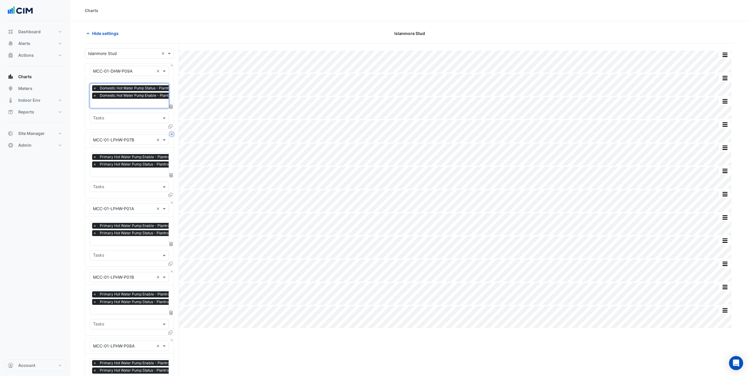
click at [170, 134] on button "Close" at bounding box center [172, 134] width 4 height 4
click at [170, 201] on button "Close" at bounding box center [172, 203] width 4 height 4
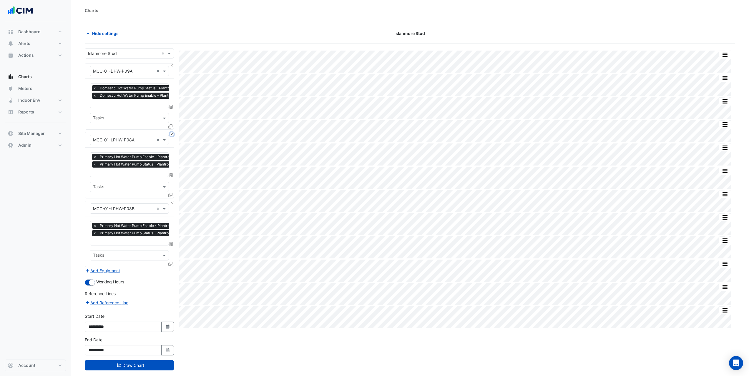
click at [170, 134] on button "Close" at bounding box center [172, 134] width 4 height 4
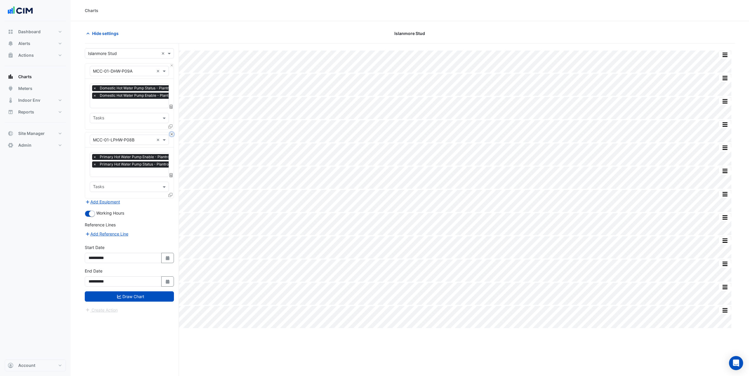
click at [170, 134] on button "Close" at bounding box center [172, 134] width 4 height 4
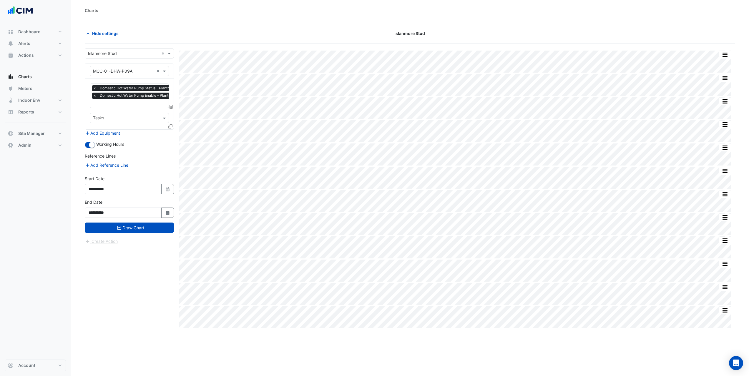
click at [171, 127] on icon at bounding box center [170, 127] width 4 height 4
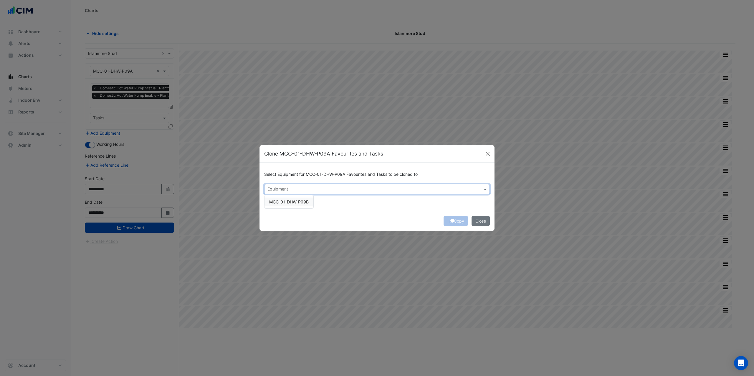
click at [289, 189] on input "text" at bounding box center [373, 190] width 212 height 6
drag, startPoint x: 295, startPoint y: 203, endPoint x: 326, endPoint y: 205, distance: 30.9
click at [296, 203] on span "MCC-01-DHW-P09B" at bounding box center [288, 202] width 39 height 5
click at [330, 204] on div "Select Equipment for MCC-01-DHW-P09A Favourites and Tasks to be cloned to Equip…" at bounding box center [376, 187] width 235 height 48
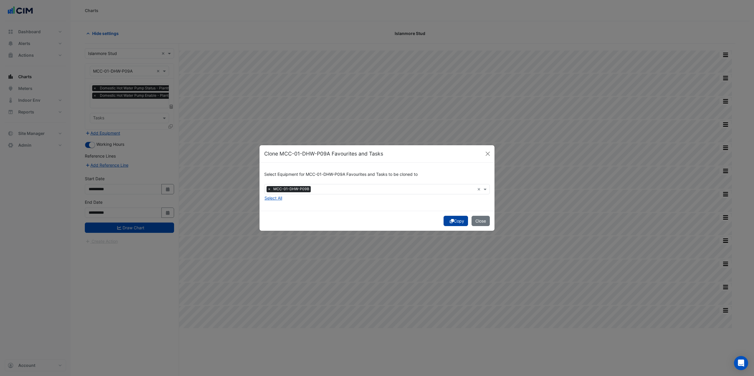
click at [459, 221] on button "Copy" at bounding box center [455, 221] width 24 height 10
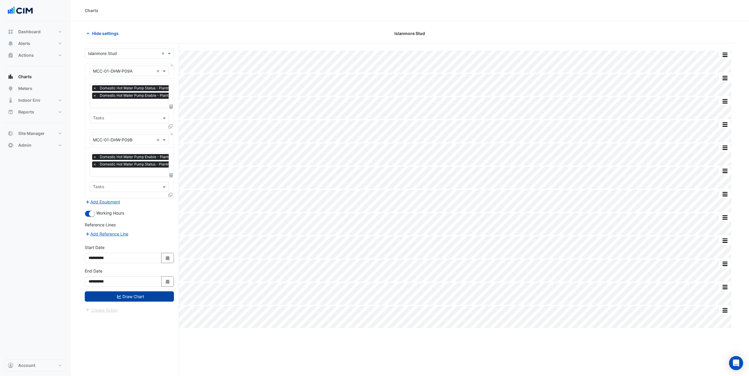
click at [156, 297] on button "Draw Chart" at bounding box center [129, 297] width 89 height 10
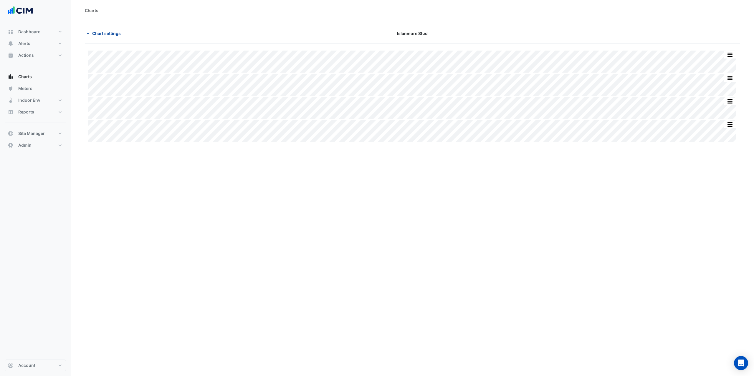
click at [105, 31] on span "Chart settings" at bounding box center [106, 33] width 29 height 6
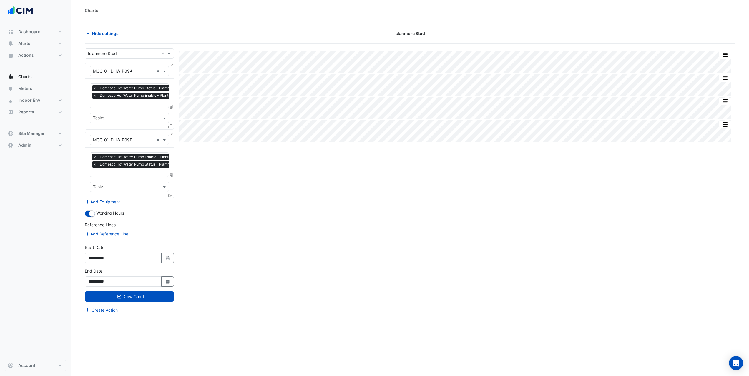
click at [122, 73] on input "text" at bounding box center [123, 71] width 61 height 6
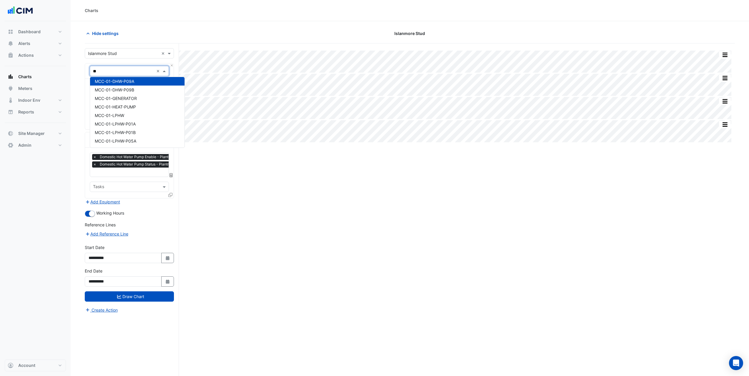
scroll to position [224, 0]
type input "******"
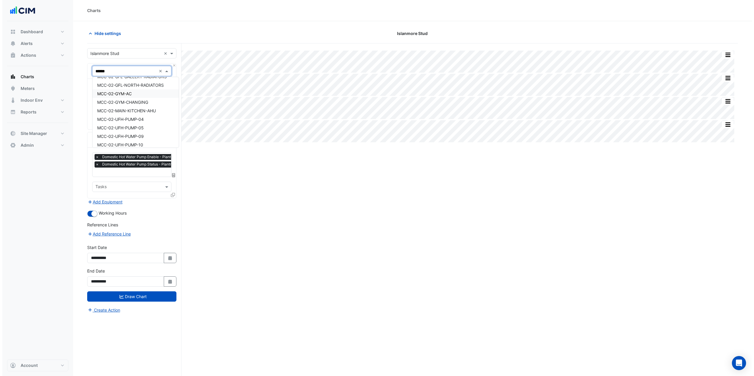
scroll to position [97, 0]
click at [148, 91] on span "MCC-02-FFL-NORTH-RADIATORS" at bounding box center [128, 89] width 66 height 5
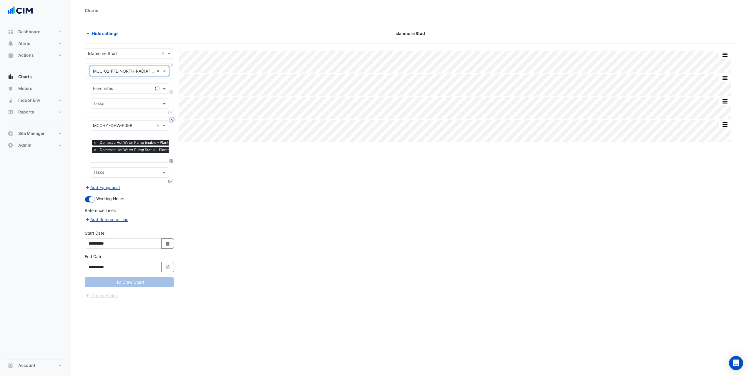
click at [171, 121] on button "Close" at bounding box center [172, 120] width 4 height 4
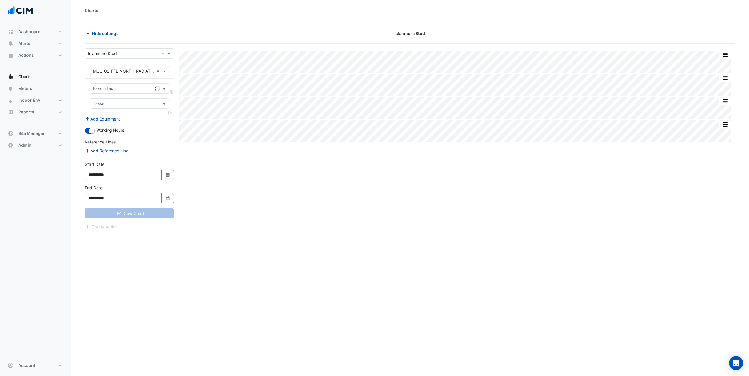
click at [139, 89] on input "text" at bounding box center [122, 89] width 59 height 6
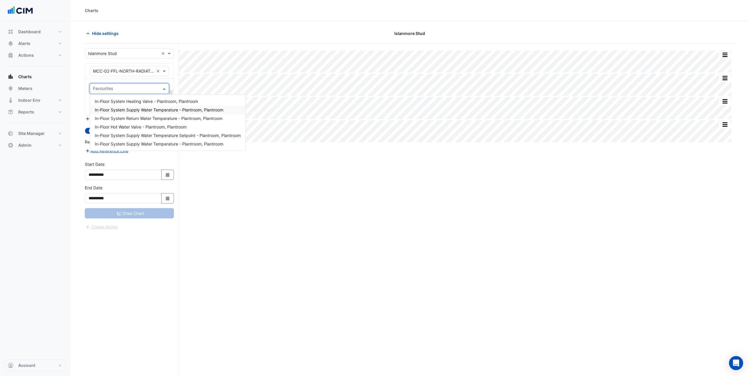
click at [163, 110] on span "In-Floor System Supply Water Temperature - Plantroom, Plantroom" at bounding box center [159, 109] width 129 height 5
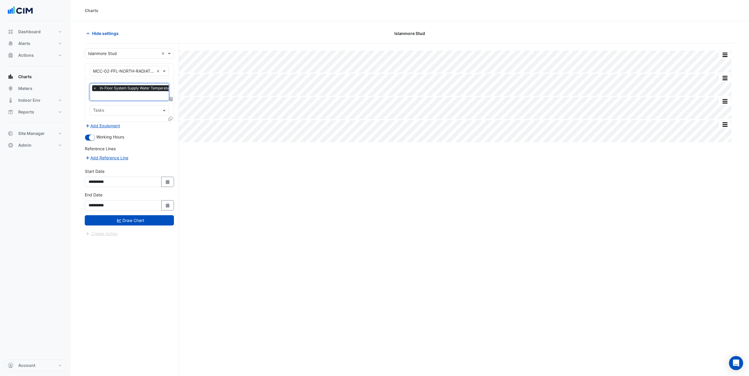
click at [139, 95] on input "text" at bounding box center [154, 96] width 122 height 6
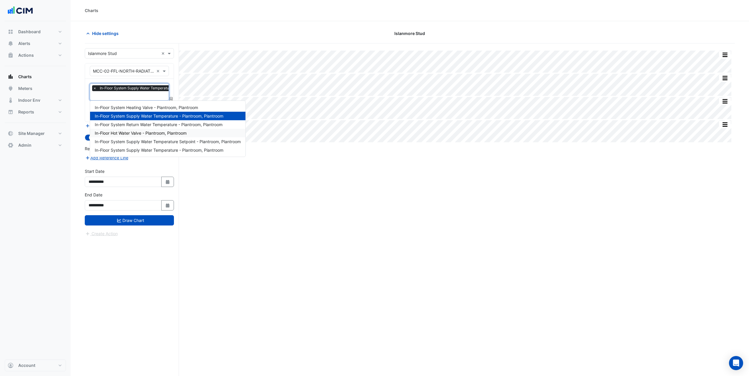
click at [147, 133] on span "In-Floor Hot Water Valve - Plantroom, Plantroom" at bounding box center [141, 133] width 92 height 5
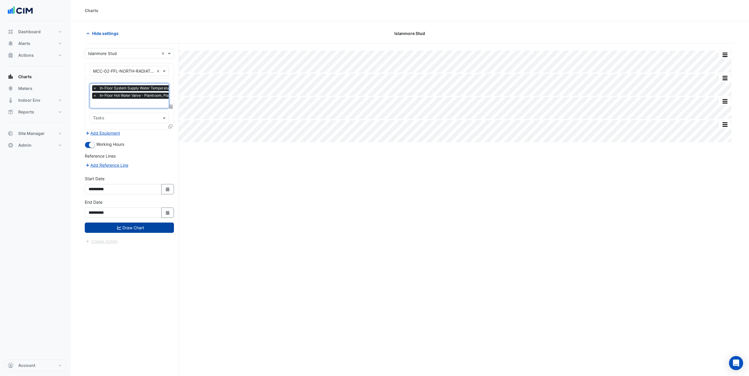
click at [160, 230] on button "Draw Chart" at bounding box center [129, 228] width 89 height 10
